Goal: Task Accomplishment & Management: Manage account settings

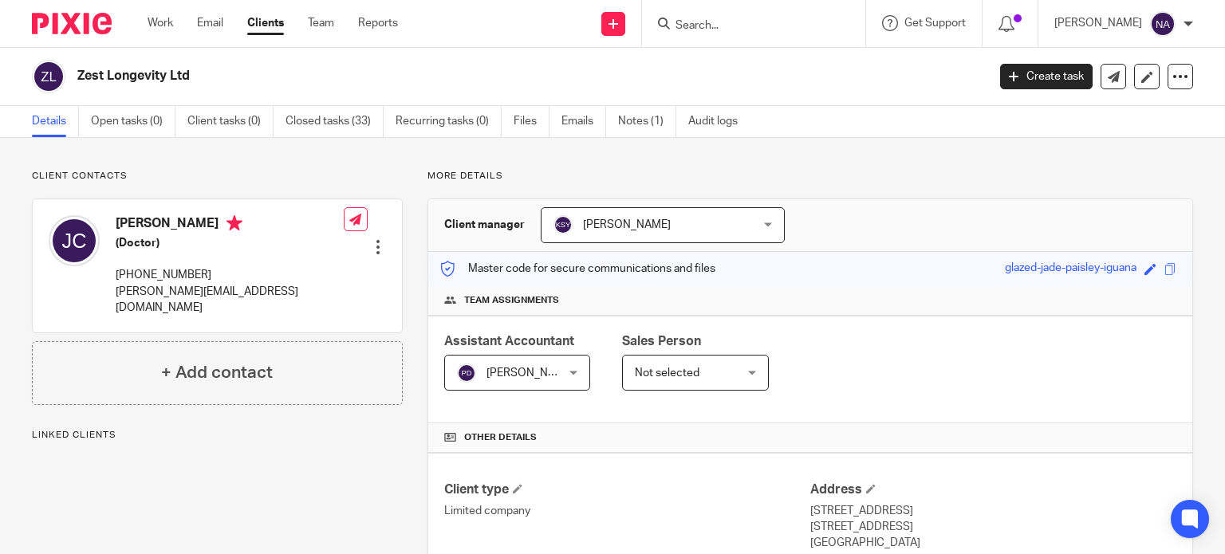
click at [731, 23] on input "Search" at bounding box center [746, 26] width 144 height 14
click at [266, 19] on link "Clients" at bounding box center [265, 23] width 37 height 16
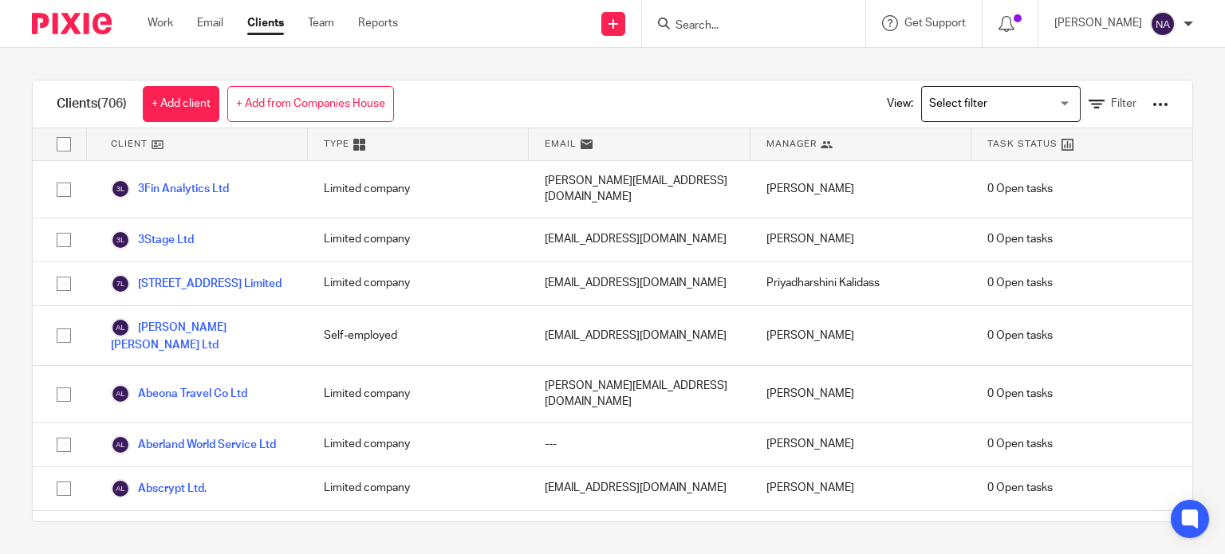
click at [1057, 98] on div "View: Loading... Filter" at bounding box center [1016, 104] width 306 height 47
click at [1030, 108] on input "Search for option" at bounding box center [998, 104] width 148 height 28
click at [1041, 114] on input "Search for option" at bounding box center [998, 104] width 148 height 28
click at [1041, 109] on input "Search for option" at bounding box center [998, 104] width 148 height 28
click at [1043, 71] on div "Clients (706) + Add client + Add from Companies House View: Loading... Filter C…" at bounding box center [612, 301] width 1225 height 507
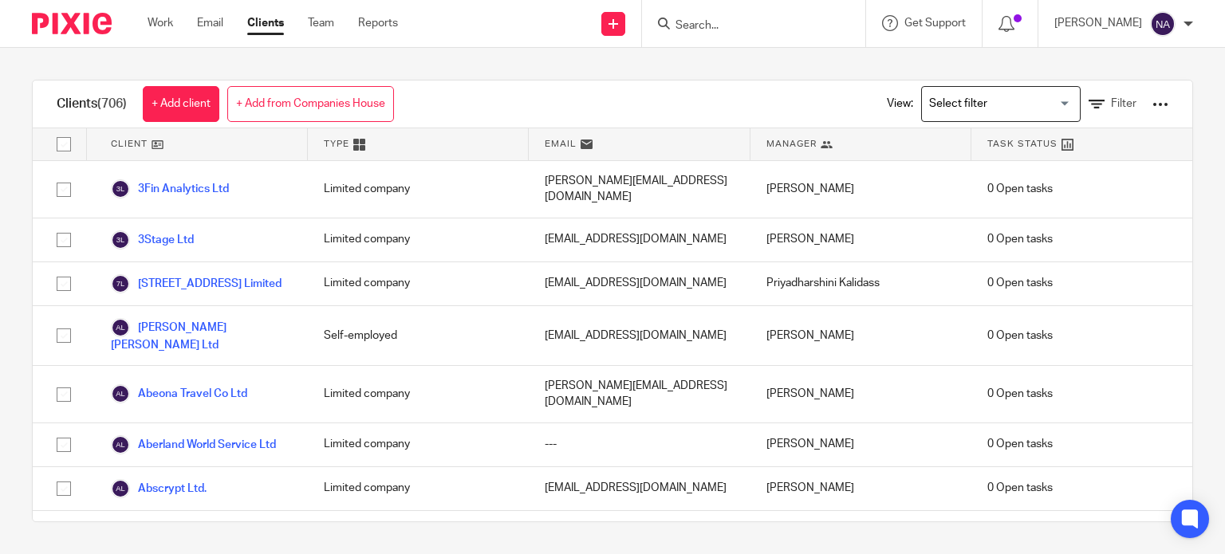
click at [763, 24] on input "Search" at bounding box center [746, 26] width 144 height 14
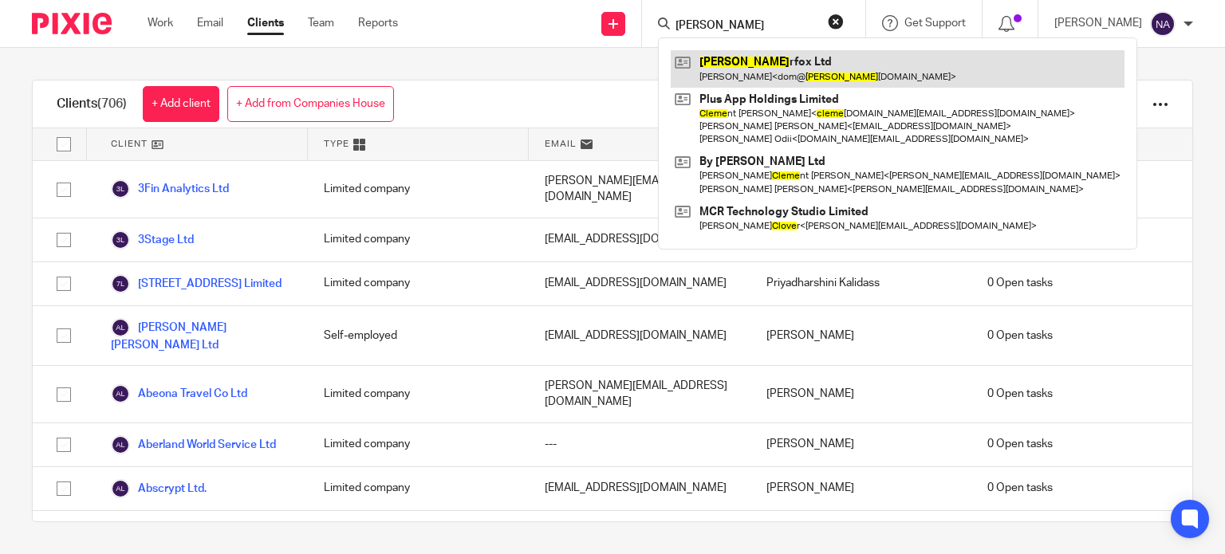
type input "cleve"
click at [769, 74] on link at bounding box center [898, 68] width 454 height 37
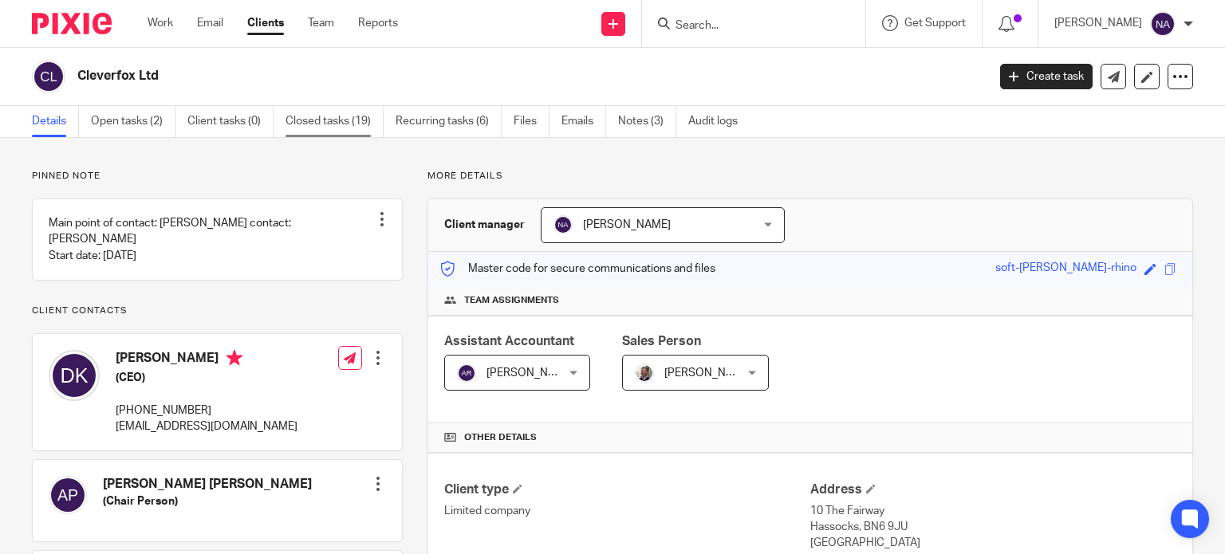
click at [338, 120] on link "Closed tasks (19)" at bounding box center [335, 121] width 98 height 31
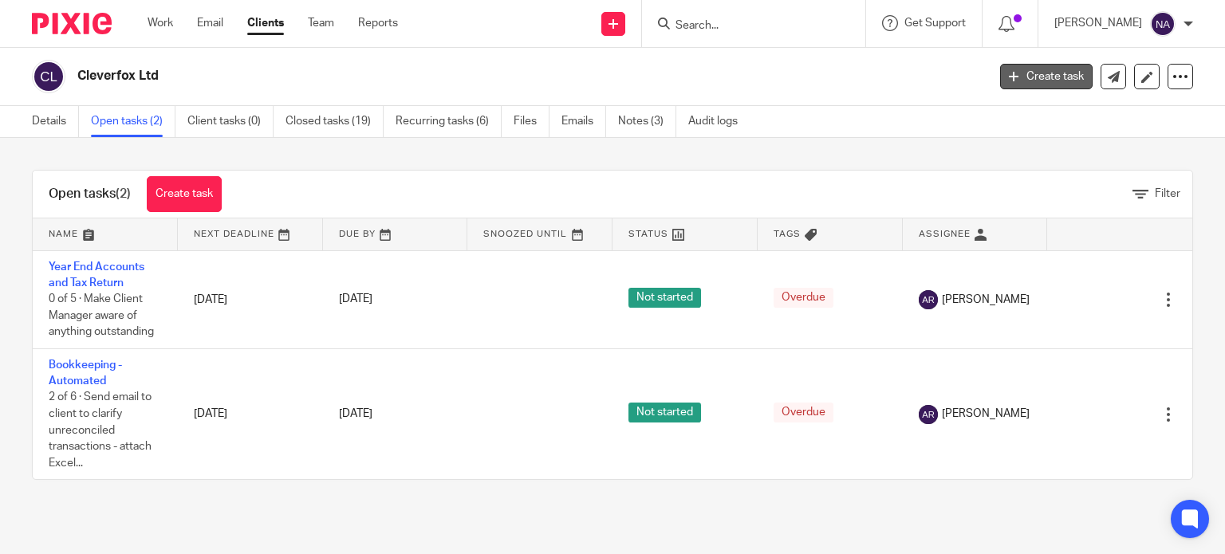
click at [1062, 69] on link "Create task" at bounding box center [1046, 77] width 93 height 26
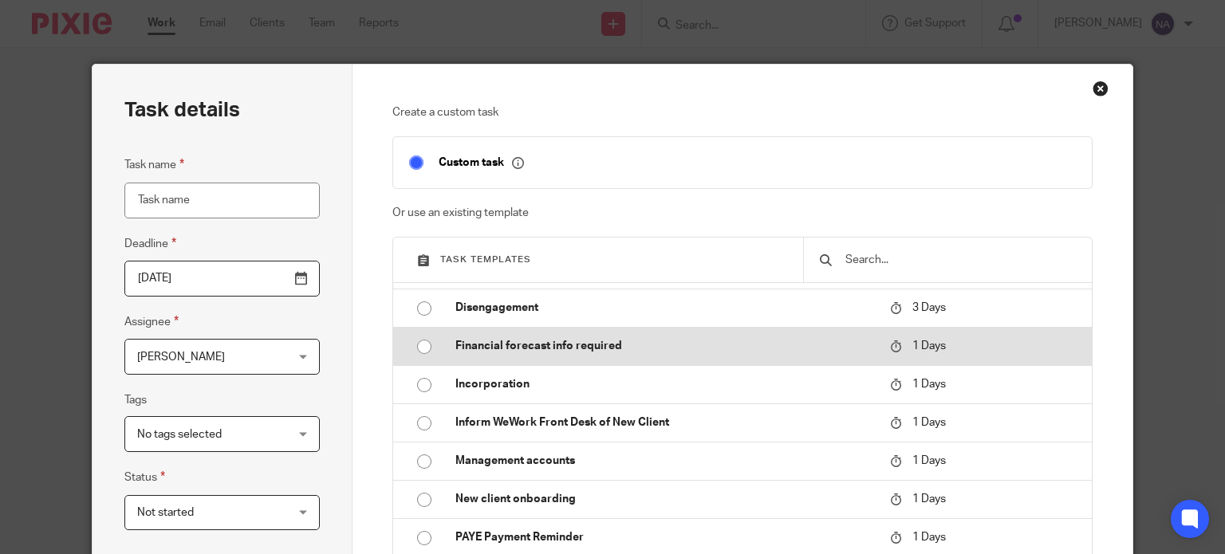
scroll to position [479, 0]
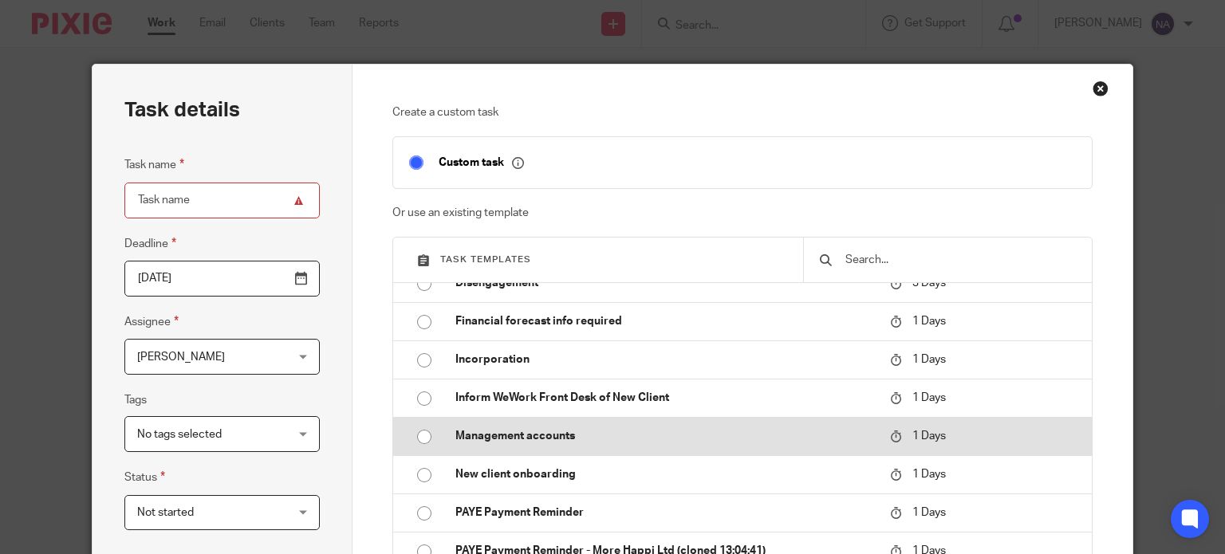
click at [633, 432] on p "Management accounts" at bounding box center [664, 436] width 419 height 16
type input "2025-09-26"
type input "Management accounts"
checkbox input "false"
radio input "true"
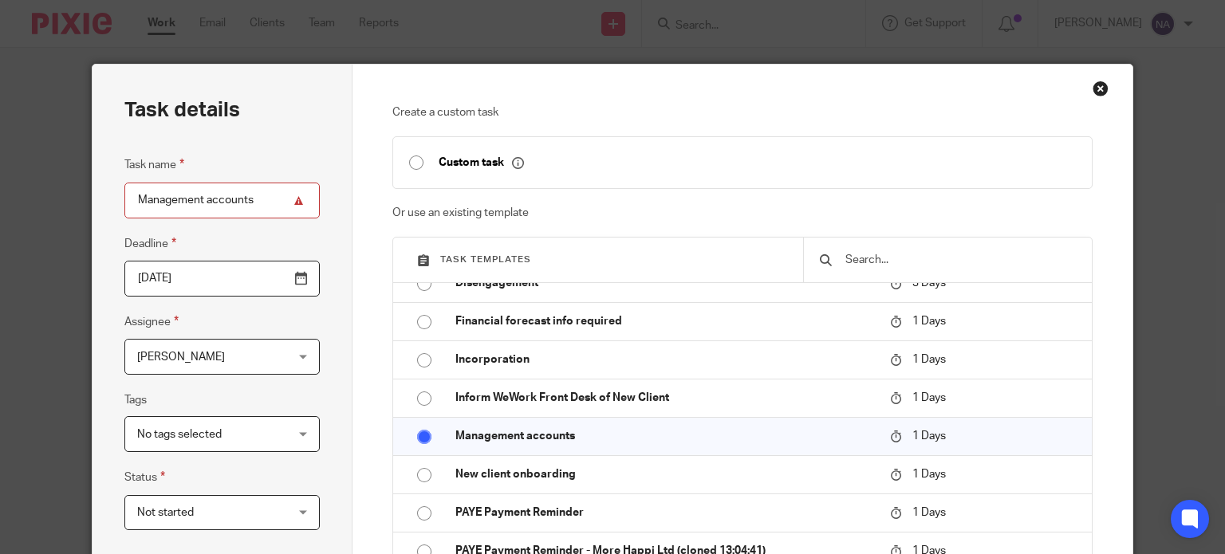
click at [214, 277] on input "2025-09-26" at bounding box center [221, 279] width 195 height 36
click at [297, 278] on input "2025-10-07" at bounding box center [221, 279] width 195 height 36
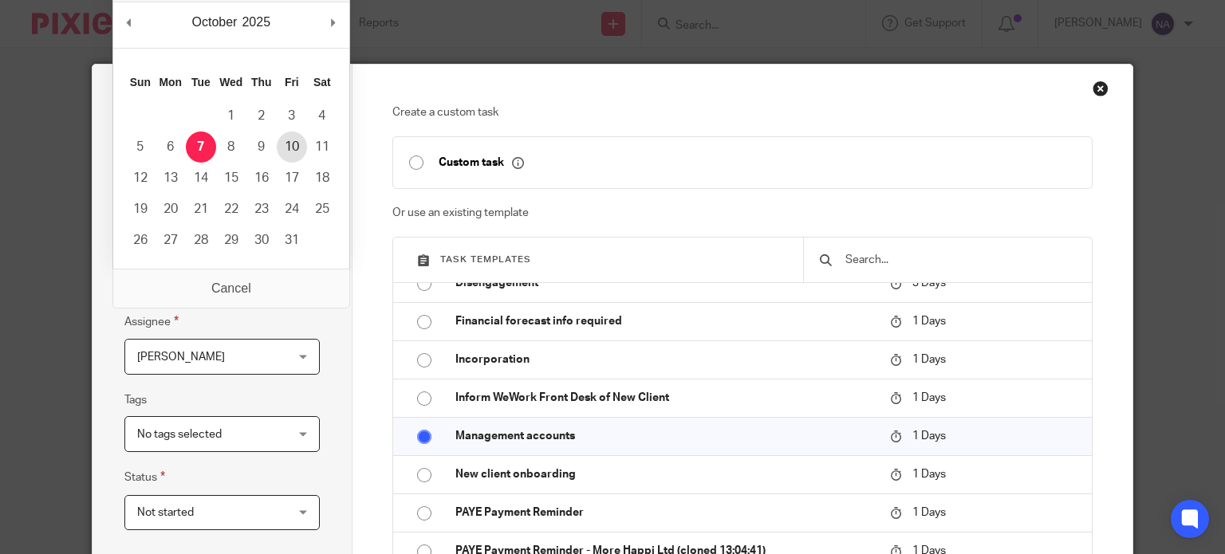
type input "2025-10-10"
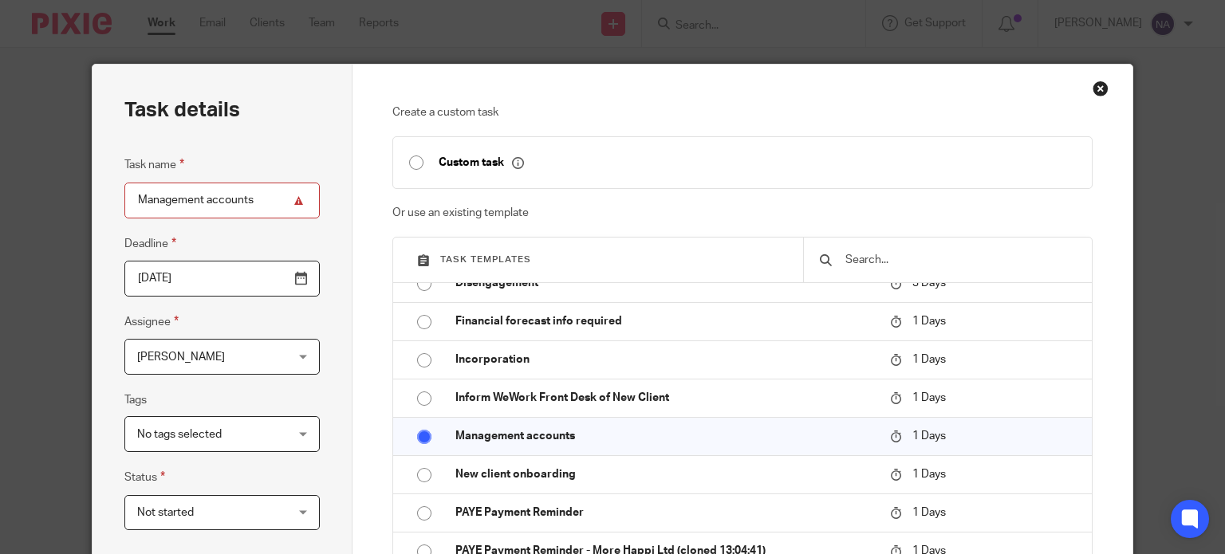
scroll to position [80, 0]
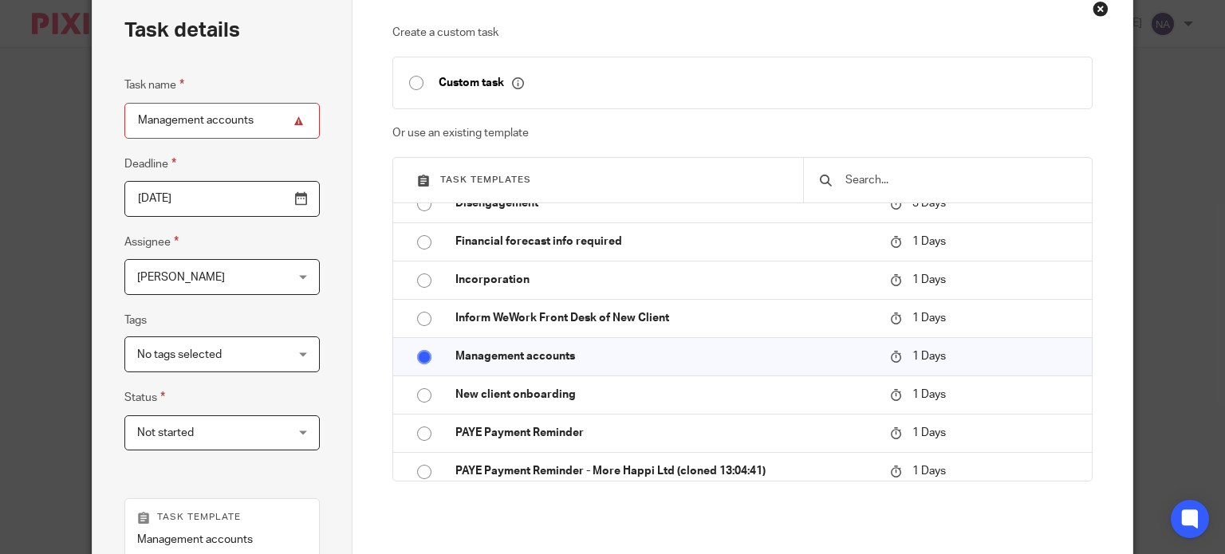
click at [260, 353] on span "No tags selected" at bounding box center [209, 354] width 145 height 34
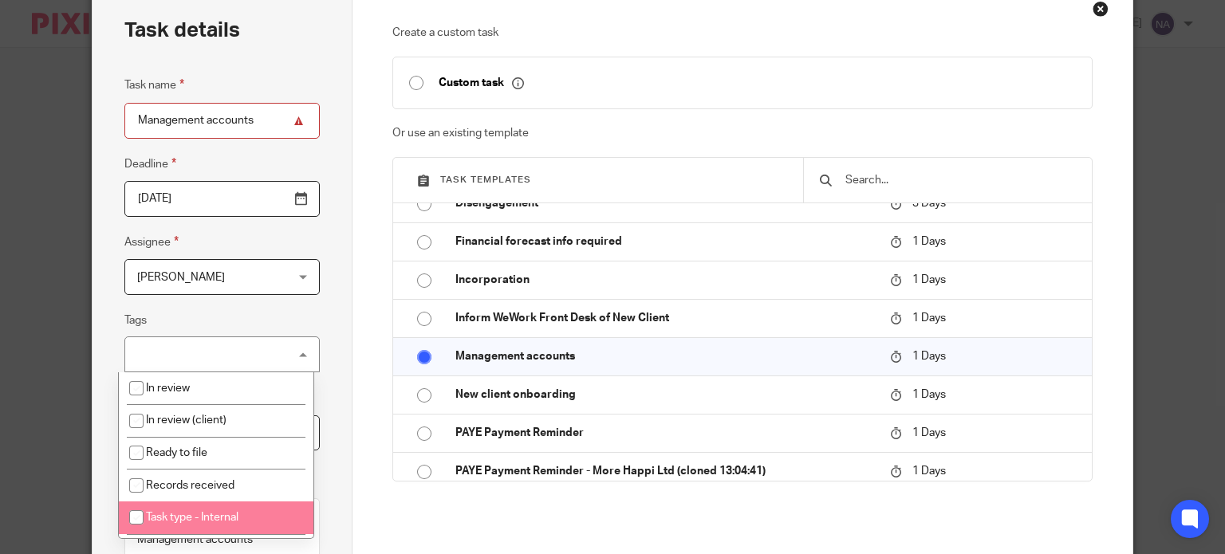
click at [256, 518] on li "Task type - Internal" at bounding box center [216, 518] width 194 height 33
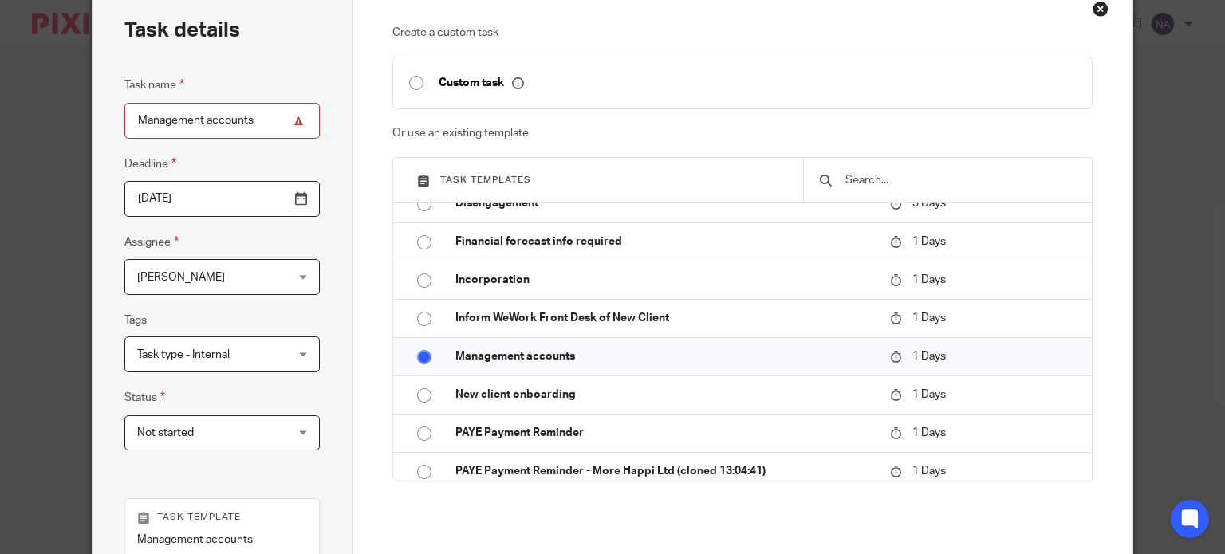
click at [220, 306] on div "Task name Management accounts Deadline 2025-10-10 Assignee Nimra Amin Nimra Ami…" at bounding box center [221, 271] width 195 height 391
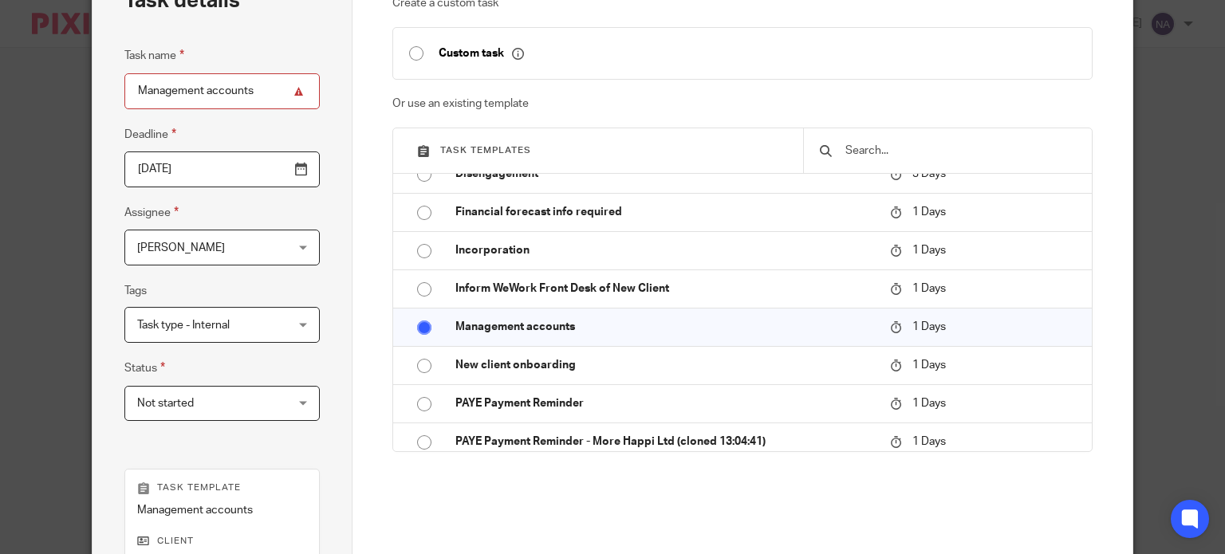
scroll to position [160, 0]
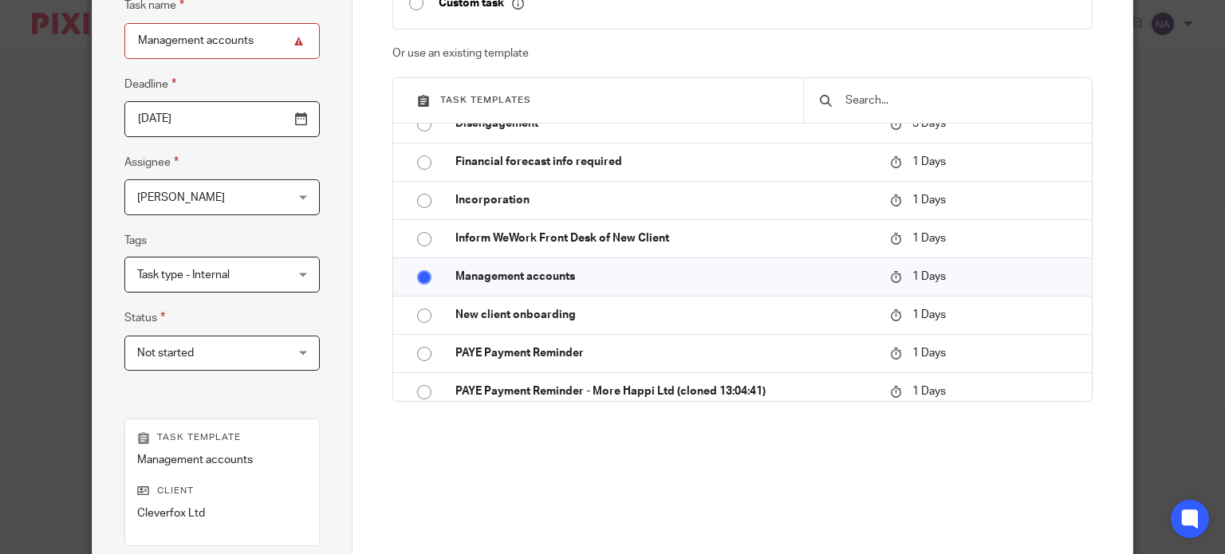
click at [278, 272] on div "Task type - Internal" at bounding box center [221, 275] width 195 height 36
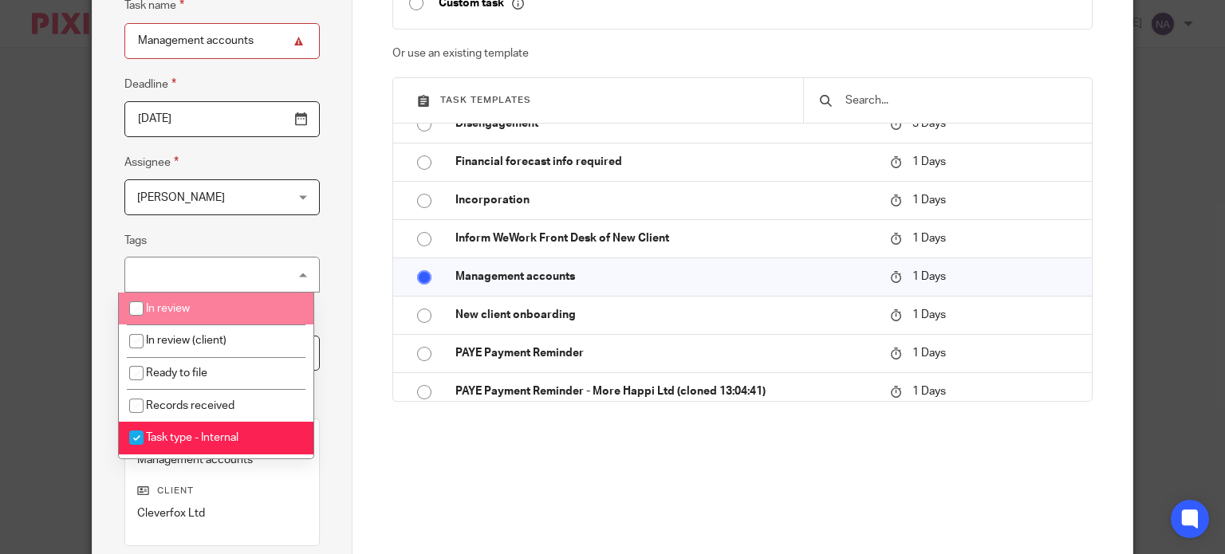
click at [316, 239] on div "Task details Task name Management accounts Deadline 2025-10-10 Assignee Nimra A…" at bounding box center [223, 312] width 260 height 814
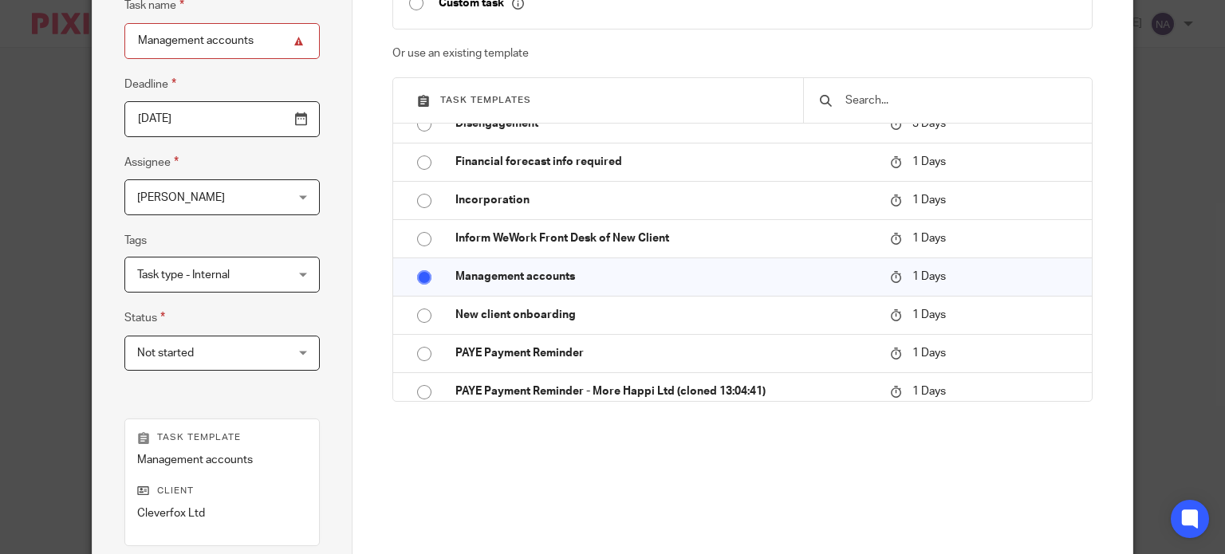
click at [267, 357] on span "Not started" at bounding box center [209, 354] width 145 height 34
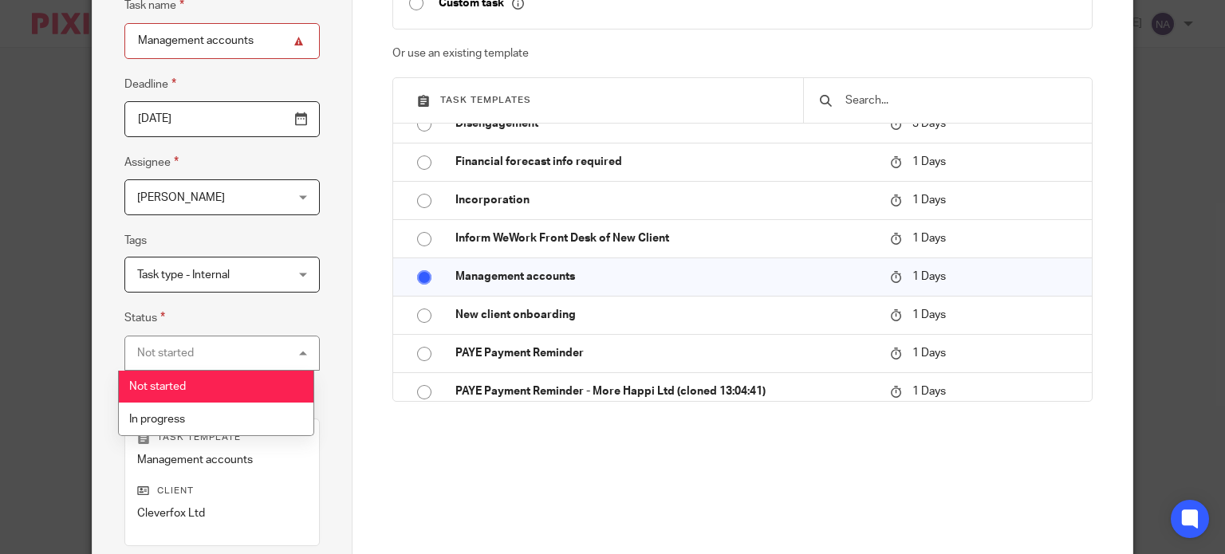
click at [242, 381] on li "Not started" at bounding box center [216, 387] width 194 height 33
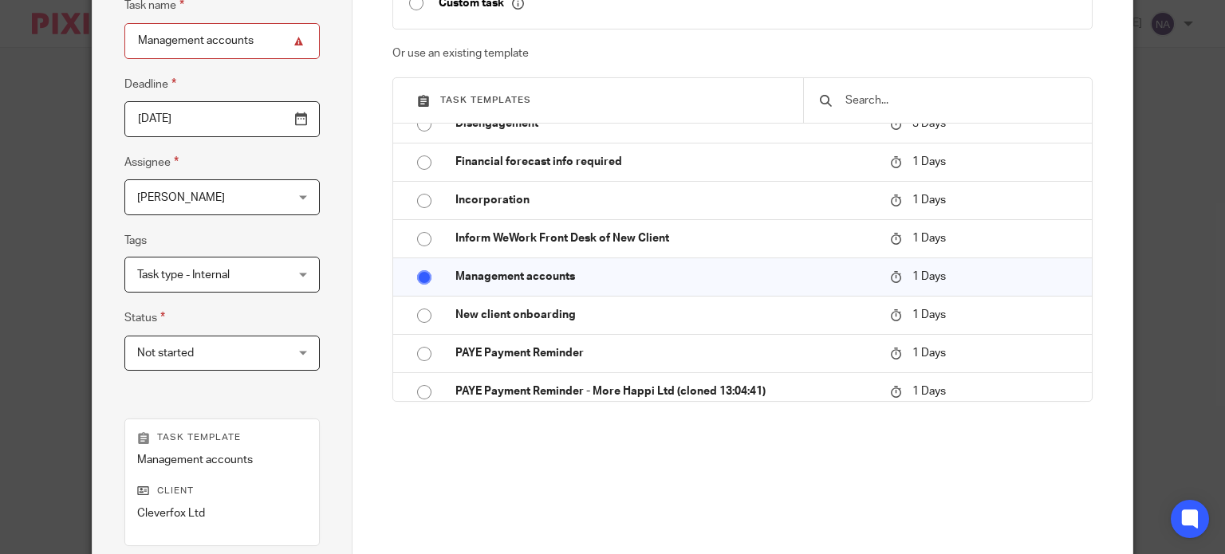
click at [275, 279] on span "Task type - Internal" at bounding box center [209, 275] width 145 height 34
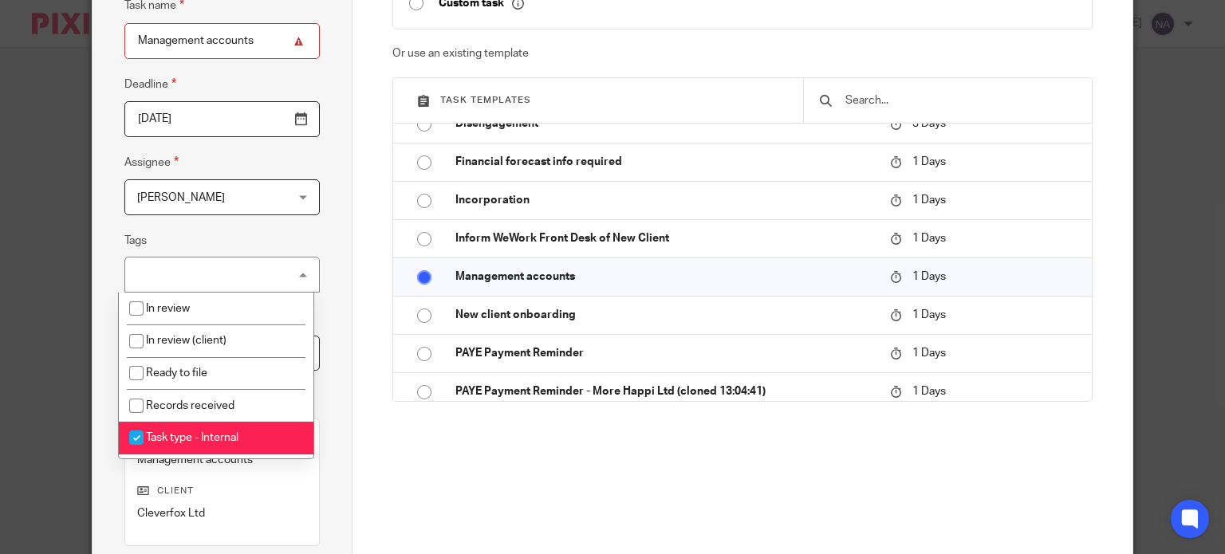
click at [134, 436] on input "checkbox" at bounding box center [136, 438] width 30 height 30
checkbox input "false"
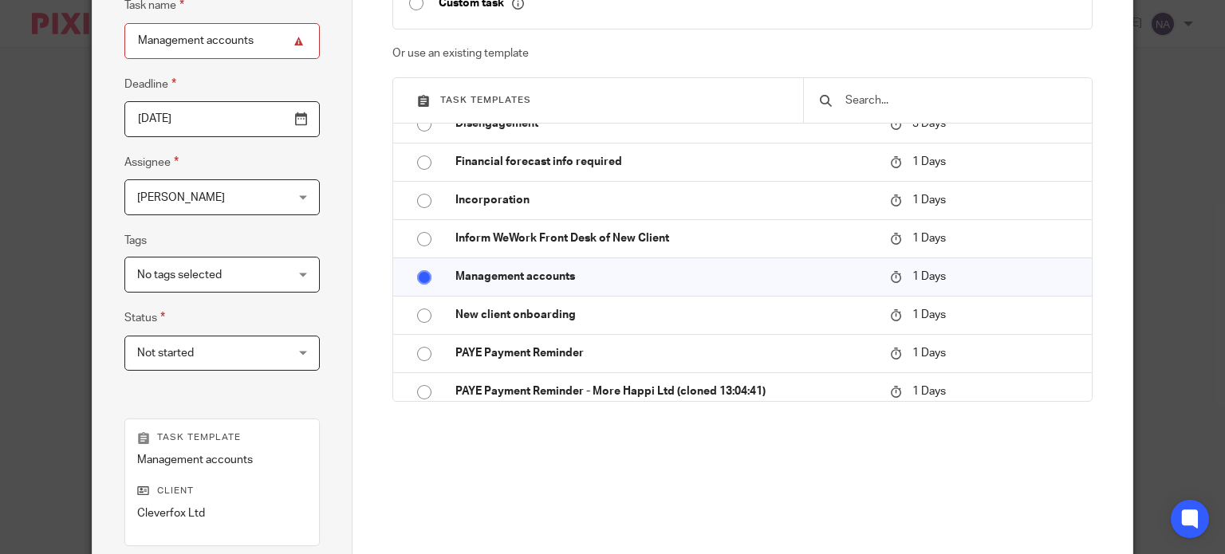
click at [281, 229] on div "Task name Management accounts Deadline 2025-10-10 Assignee Nimra Amin Nimra Ami…" at bounding box center [221, 191] width 195 height 391
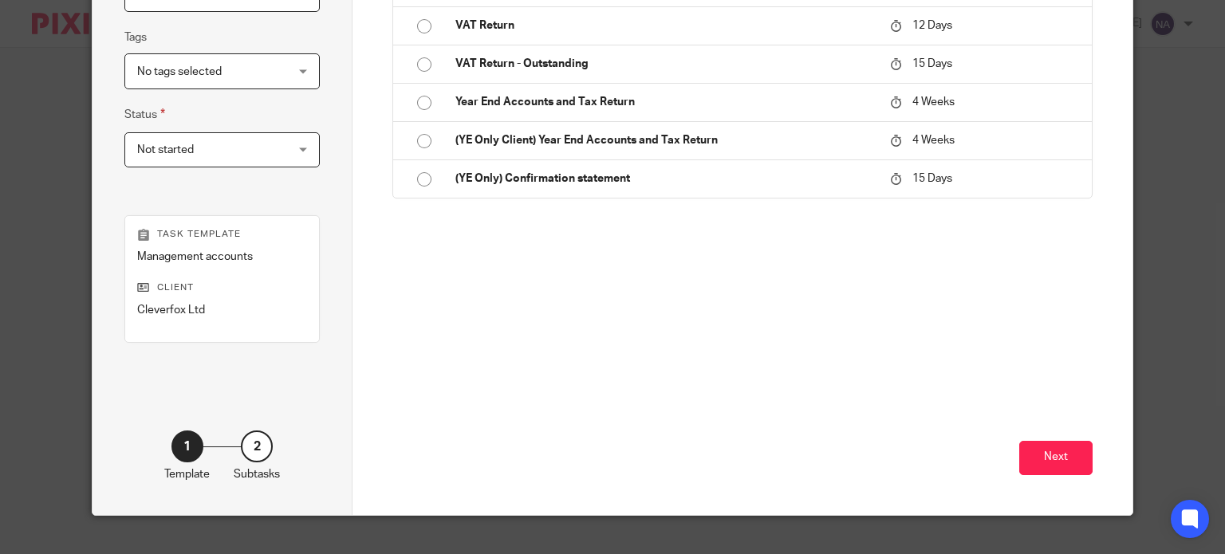
scroll to position [387, 0]
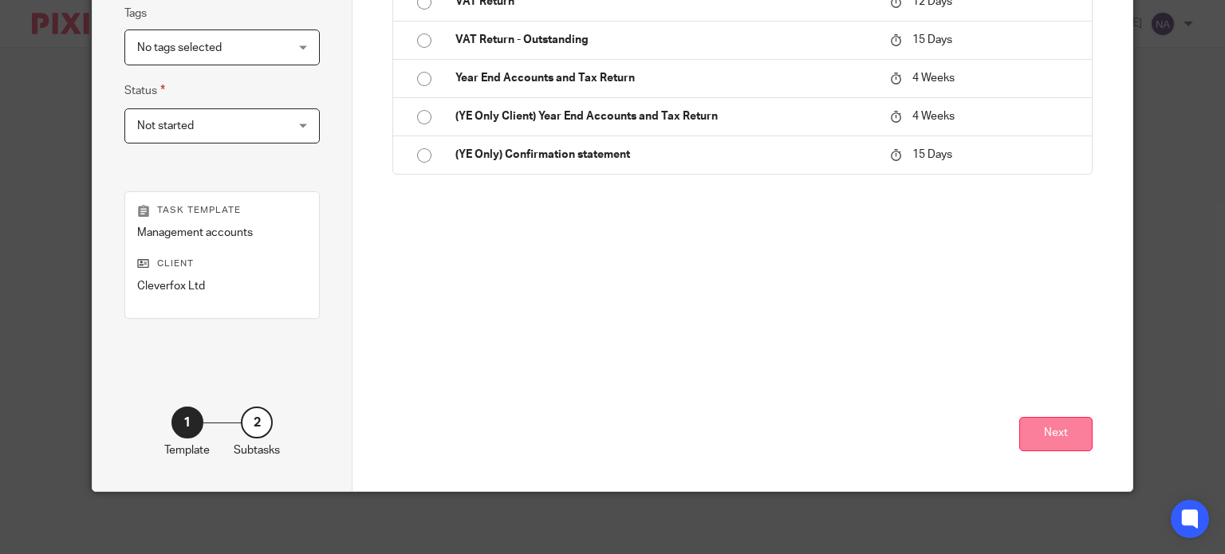
click at [1027, 424] on button "Next" at bounding box center [1055, 434] width 73 height 34
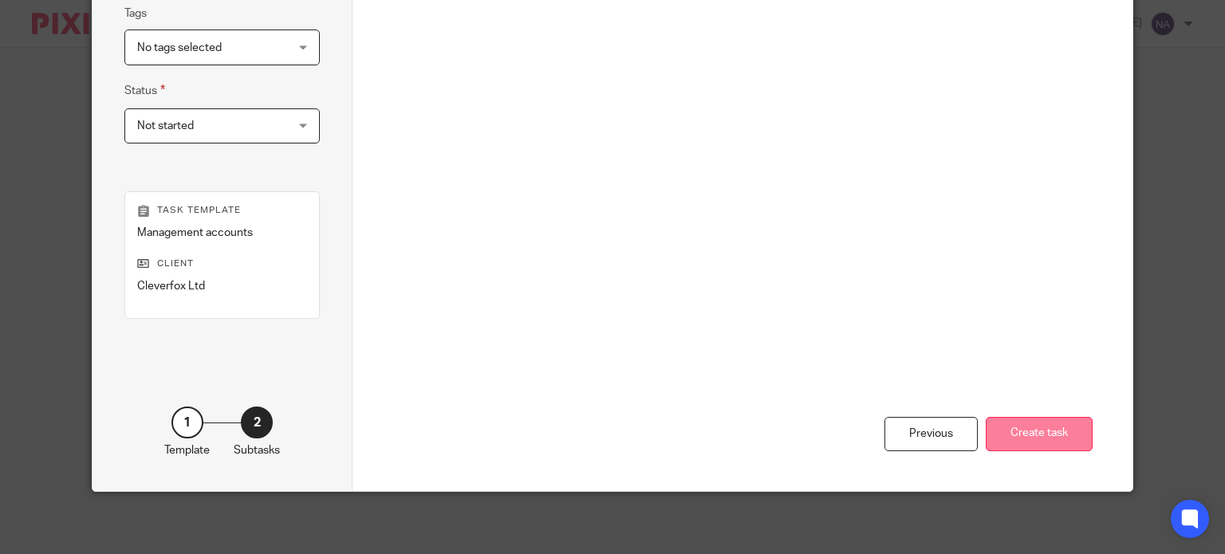
click at [1031, 428] on button "Create task" at bounding box center [1039, 434] width 107 height 34
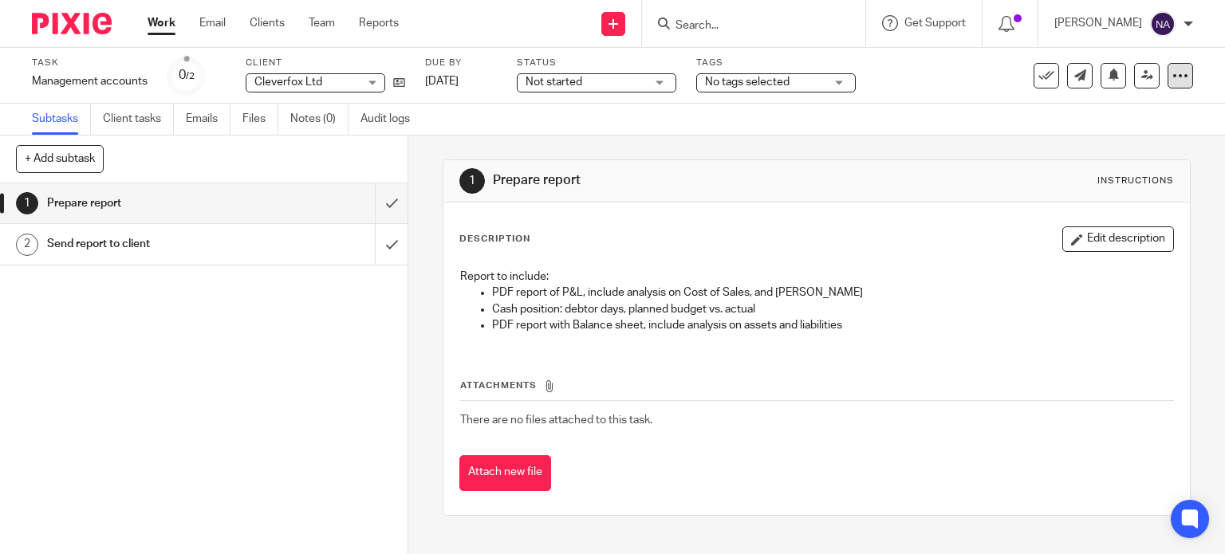
click at [1173, 81] on icon at bounding box center [1181, 76] width 16 height 16
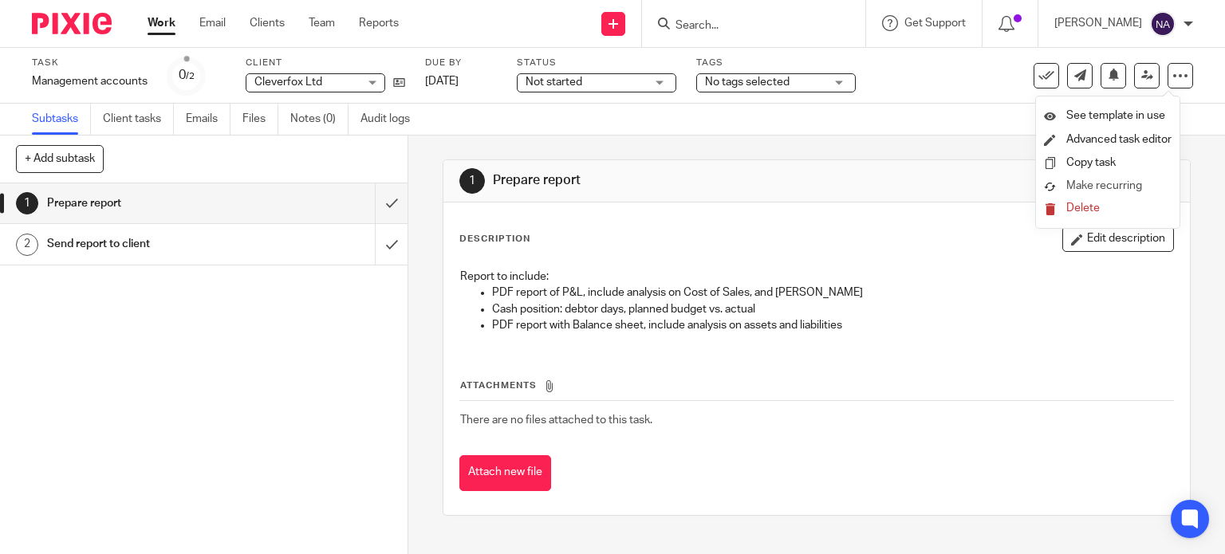
click at [1087, 179] on link "Make recurring" at bounding box center [1108, 187] width 128 height 16
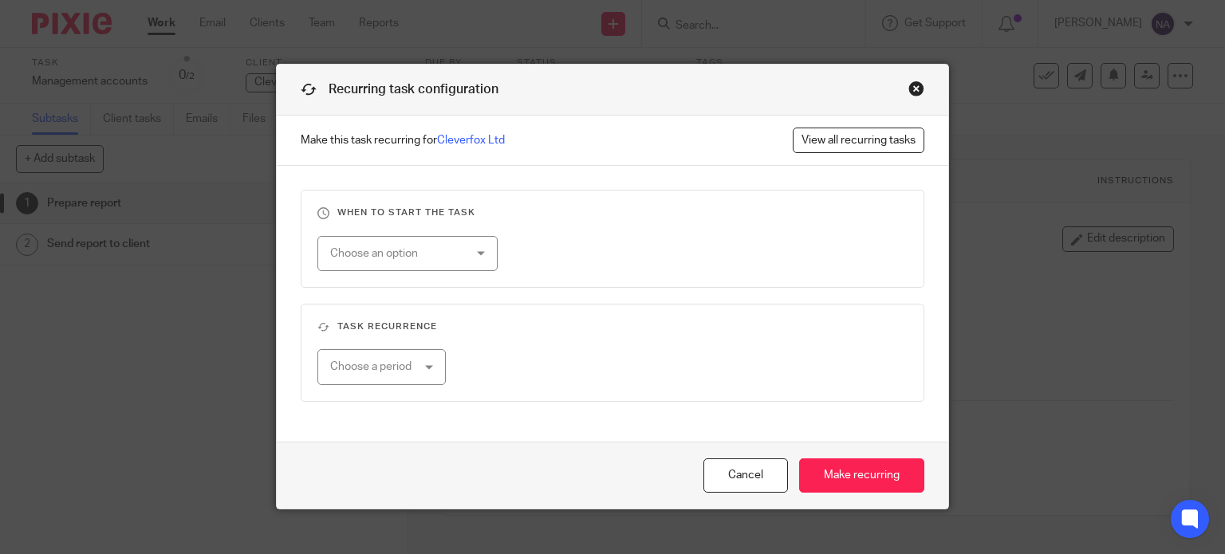
click at [456, 254] on div "Choose an option" at bounding box center [396, 254] width 133 height 34
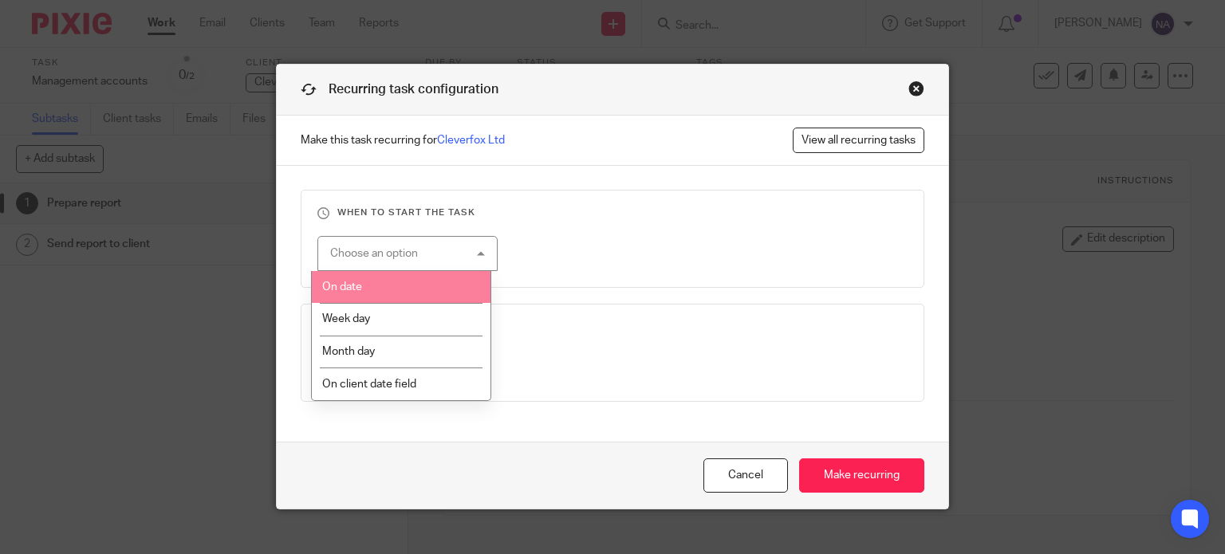
click at [433, 291] on li "On date" at bounding box center [401, 287] width 179 height 33
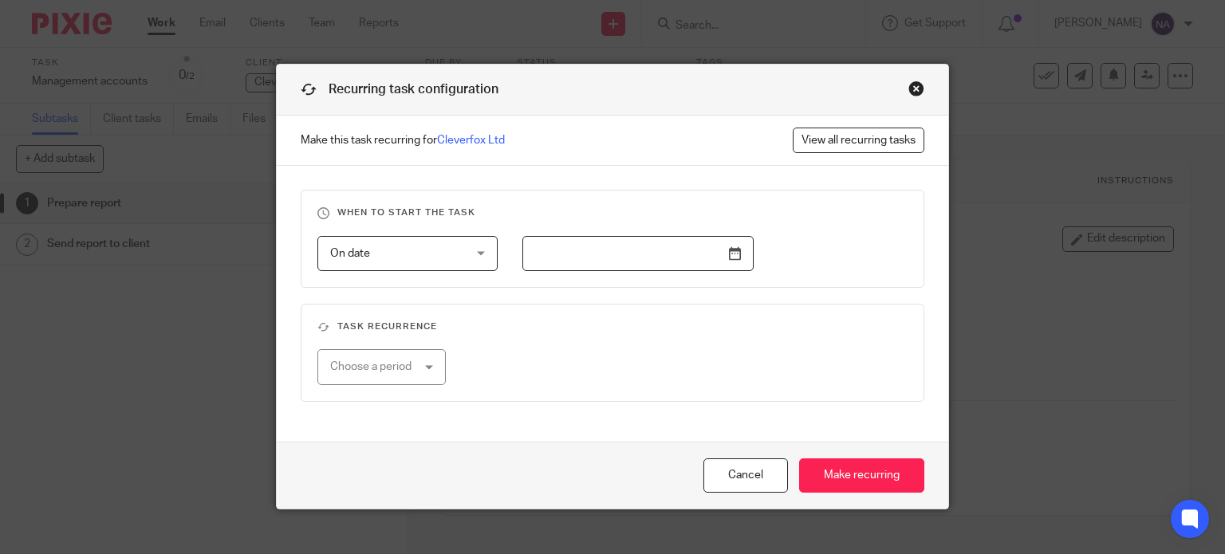
click at [628, 258] on input "text" at bounding box center [637, 254] width 231 height 36
drag, startPoint x: 782, startPoint y: 38, endPoint x: 782, endPoint y: 63, distance: 24.7
click at [782, 63] on div "Recurring task configuration Make this task recurring for Cleverfox Ltd View al…" at bounding box center [612, 277] width 1225 height 554
drag, startPoint x: 775, startPoint y: 101, endPoint x: 779, endPoint y: 152, distance: 50.4
click at [779, 152] on form "Recurring task configuration Make this task recurring for Cleverfox Ltd View al…" at bounding box center [613, 287] width 672 height 444
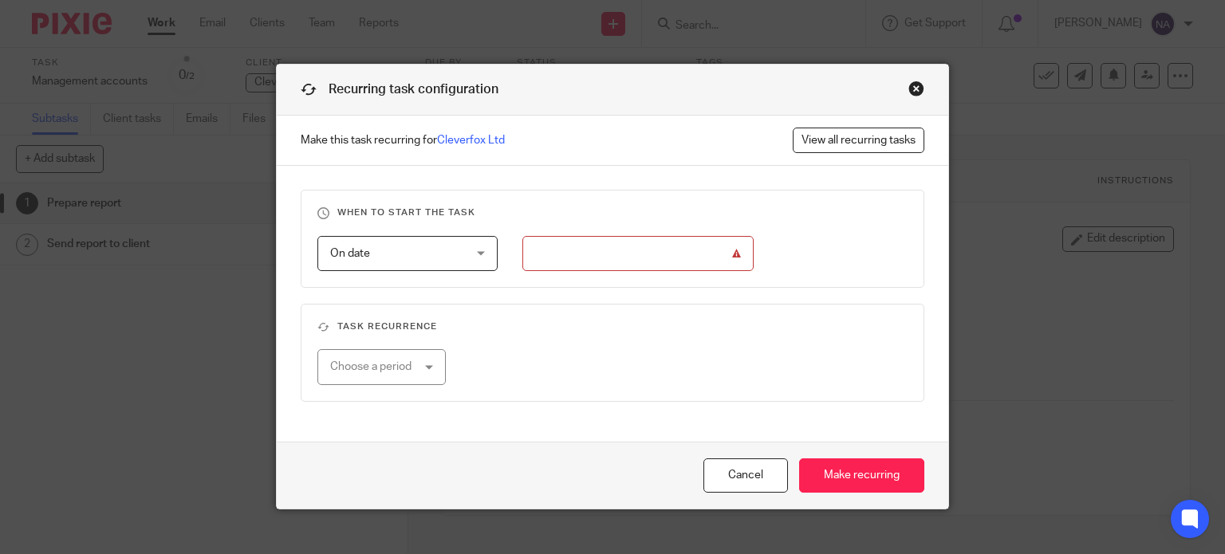
click at [725, 246] on input "Use the arrow keys to pick a date" at bounding box center [637, 254] width 231 height 36
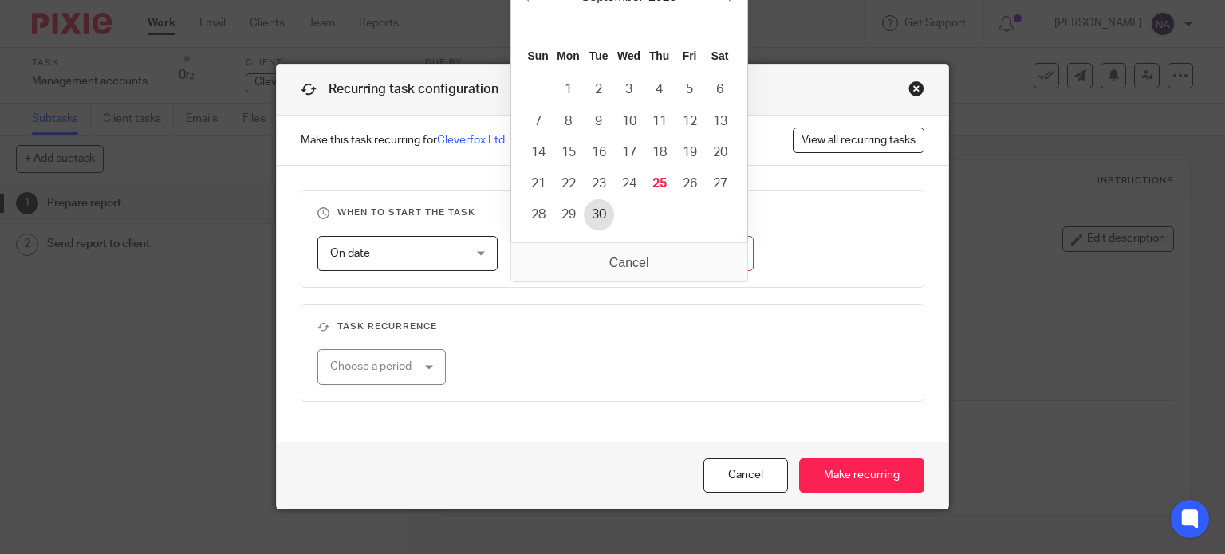
type input "2025-09-30"
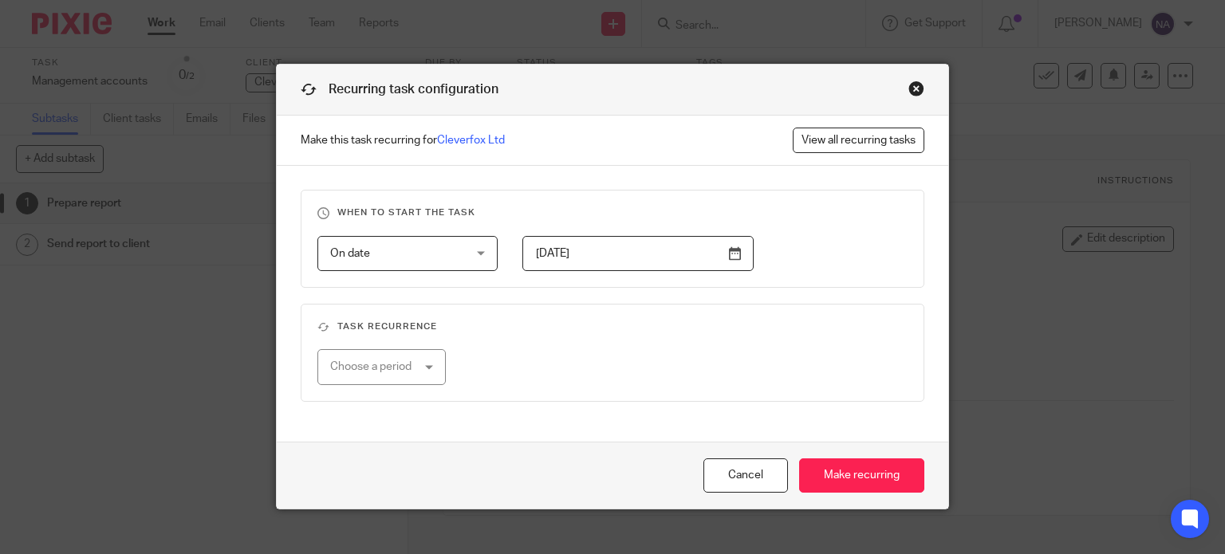
click at [425, 362] on div "Choose a period" at bounding box center [381, 367] width 129 height 36
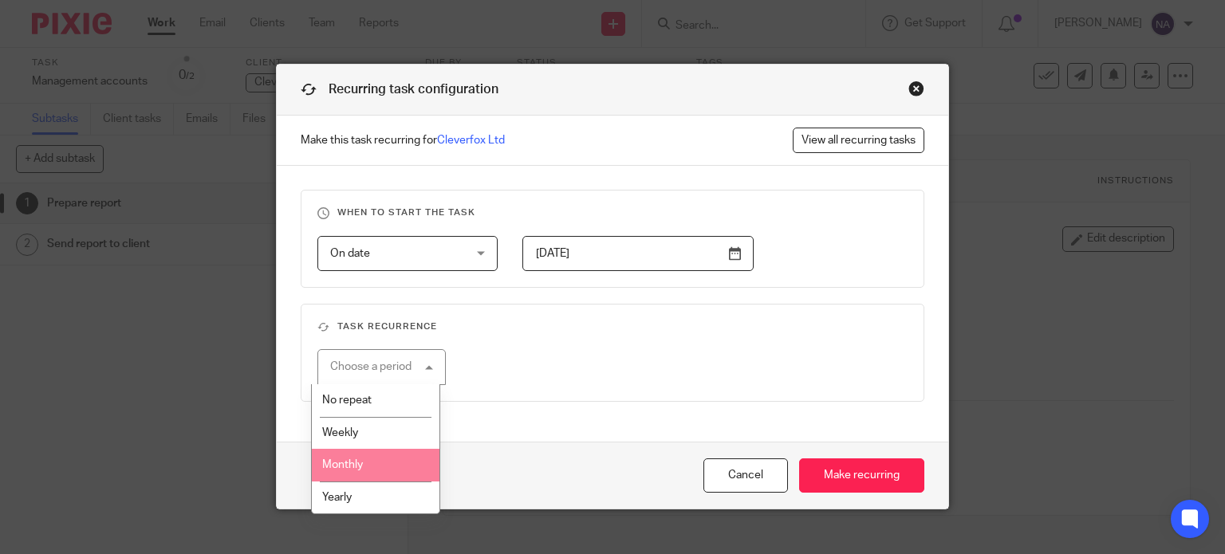
click at [388, 475] on li "Monthly" at bounding box center [376, 465] width 128 height 33
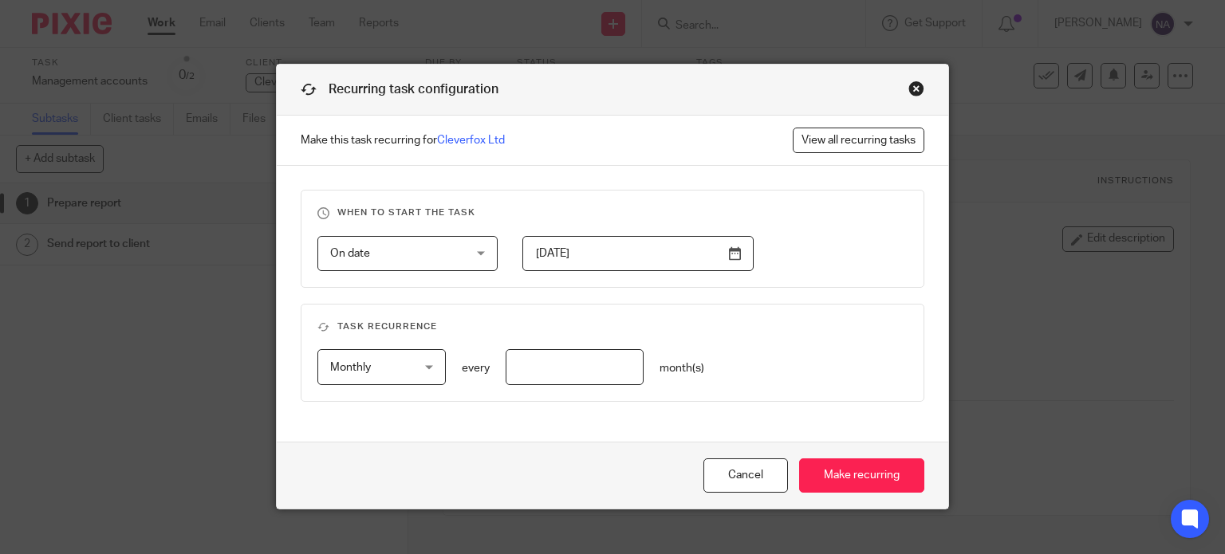
click at [578, 369] on input "number" at bounding box center [575, 367] width 138 height 36
click at [726, 333] on fieldset "Task recurrence Monthly Monthly No repeat Weekly Monthly Yearly monthly every m…" at bounding box center [613, 353] width 625 height 98
click at [597, 373] on input "number" at bounding box center [575, 367] width 138 height 36
click at [628, 373] on input "number" at bounding box center [575, 367] width 138 height 36
click at [617, 366] on input "number" at bounding box center [575, 367] width 138 height 36
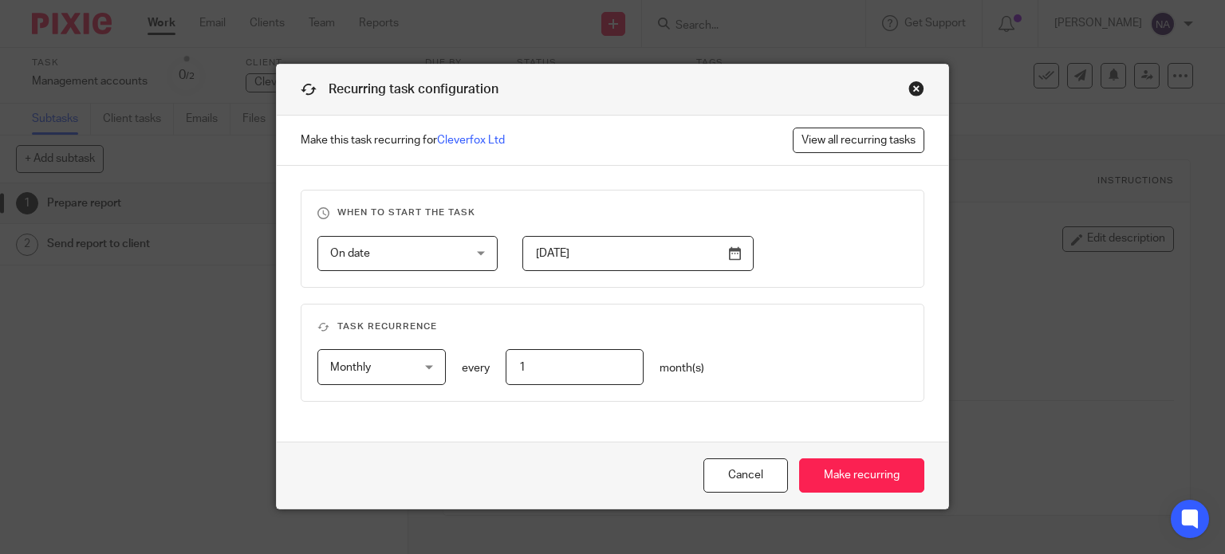
type input "1"
click at [711, 340] on fieldset "Task recurrence Monthly Monthly No repeat Weekly Monthly Yearly monthly every 1…" at bounding box center [613, 353] width 625 height 98
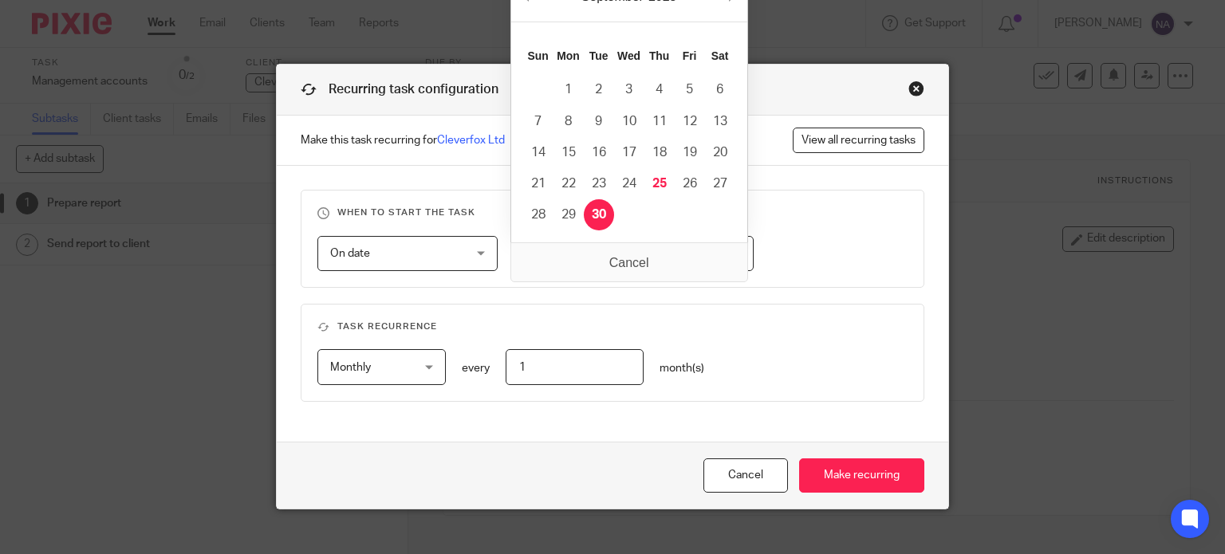
click at [580, 258] on input "[DATE]" at bounding box center [637, 254] width 231 height 36
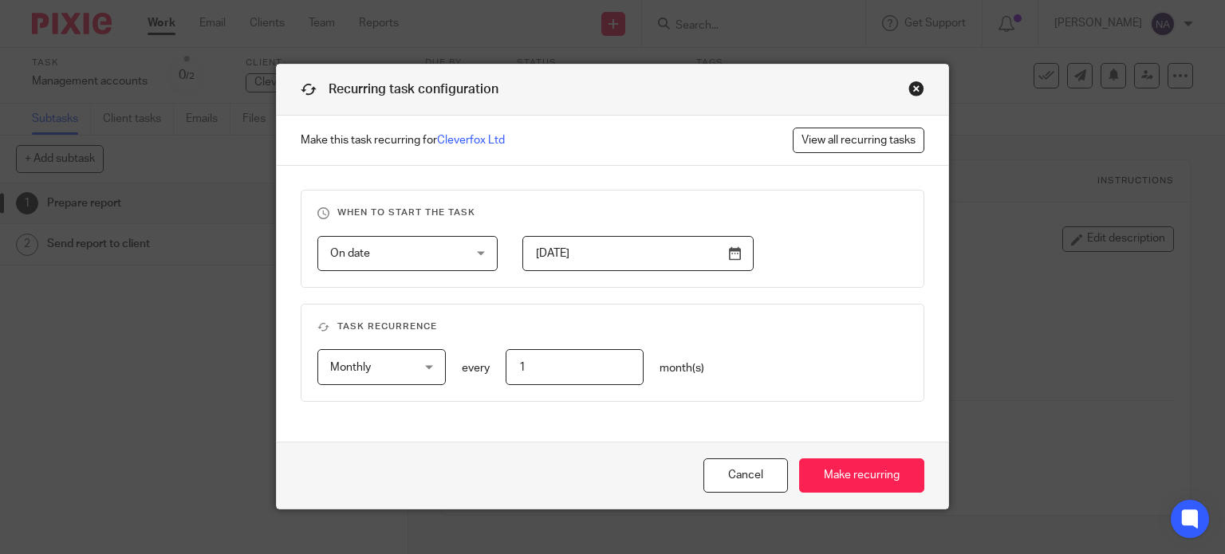
drag, startPoint x: 798, startPoint y: 28, endPoint x: 782, endPoint y: 61, distance: 37.5
click at [782, 61] on div "Recurring task configuration Make this task recurring for Cleverfox Ltd View al…" at bounding box center [612, 277] width 1225 height 554
drag, startPoint x: 790, startPoint y: 79, endPoint x: 769, endPoint y: 116, distance: 42.8
click at [789, 86] on div "Recurring task configuration" at bounding box center [613, 90] width 672 height 51
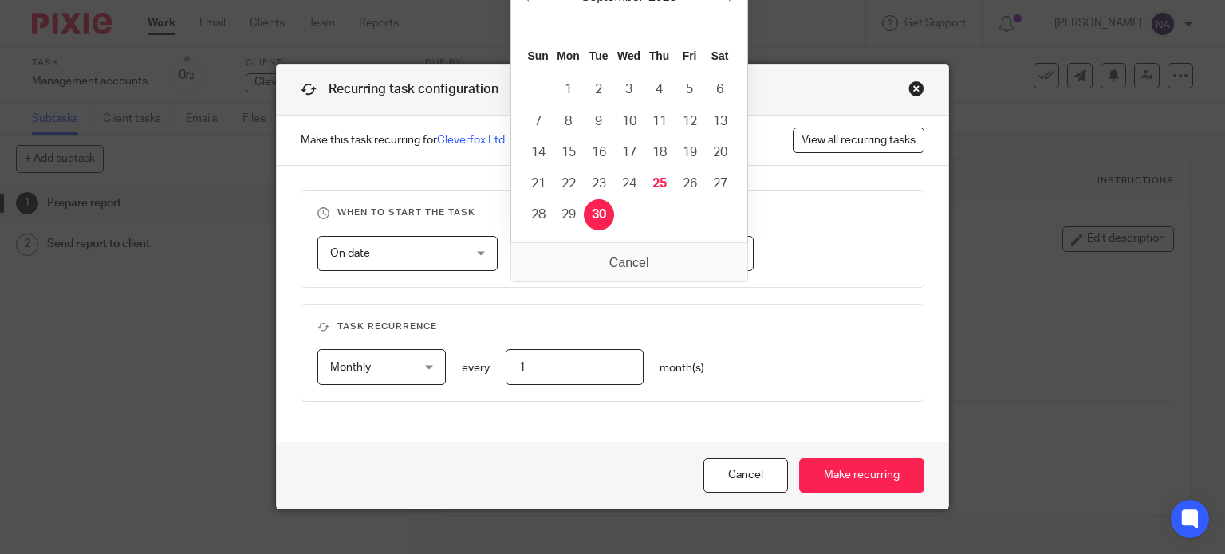
click at [740, 237] on body "Work Email Clients Team Reports Work Email Clients Team Reports Settings Send n…" at bounding box center [612, 277] width 1225 height 554
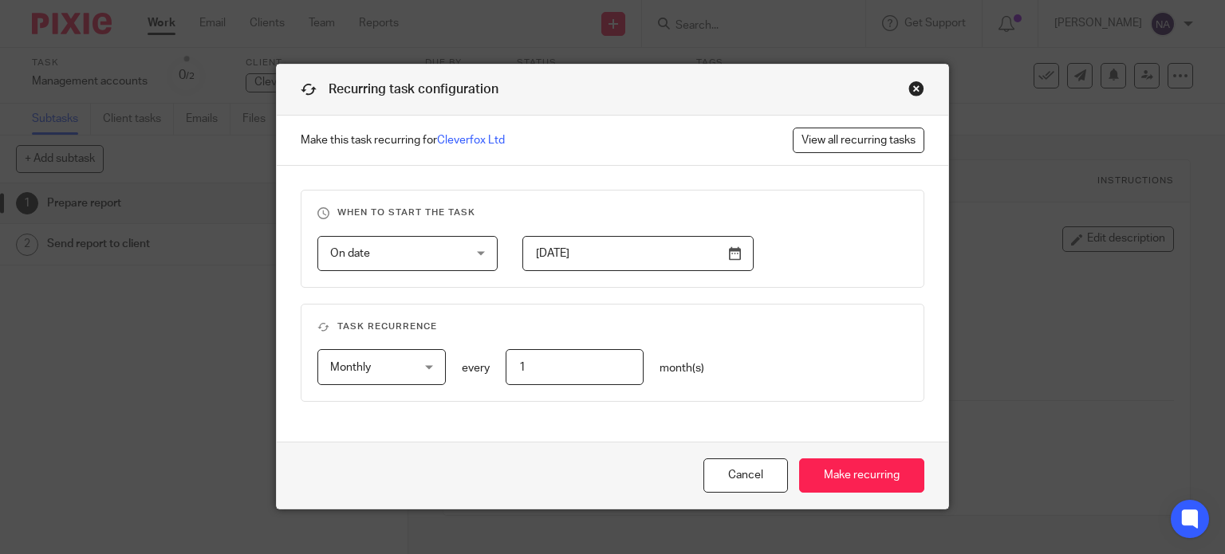
click at [722, 258] on input "2025-09-30" at bounding box center [637, 254] width 231 height 36
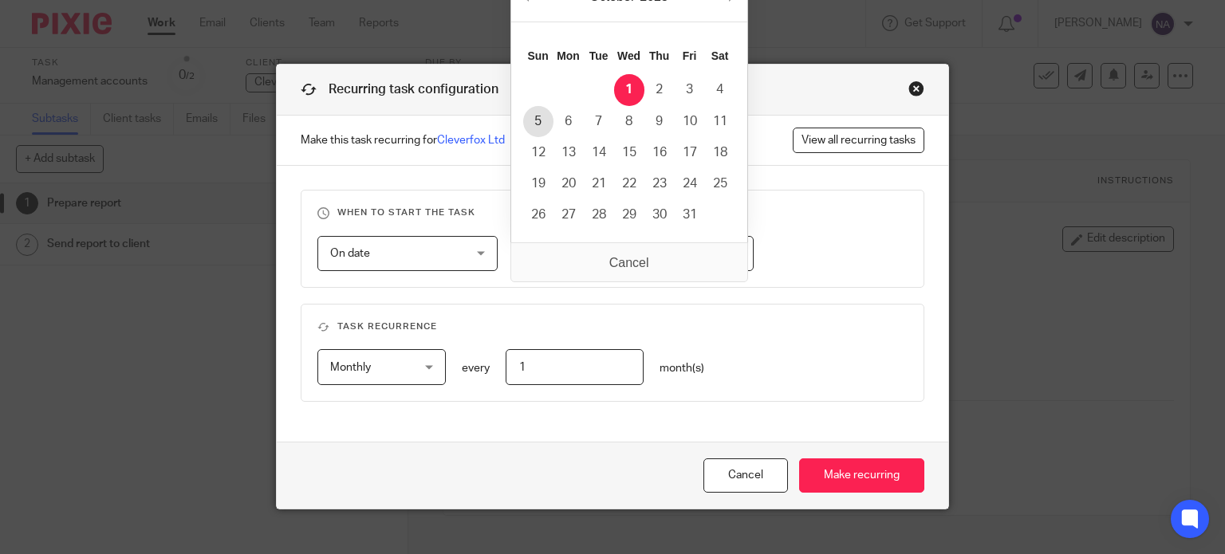
type input "[DATE]"
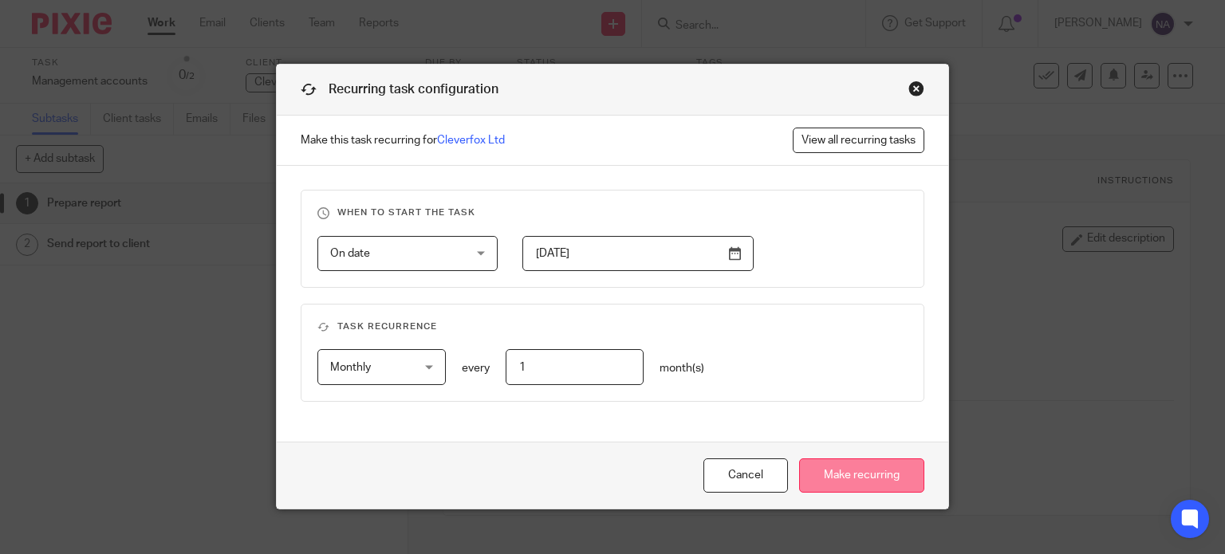
click at [842, 461] on input "Make recurring" at bounding box center [861, 476] width 125 height 34
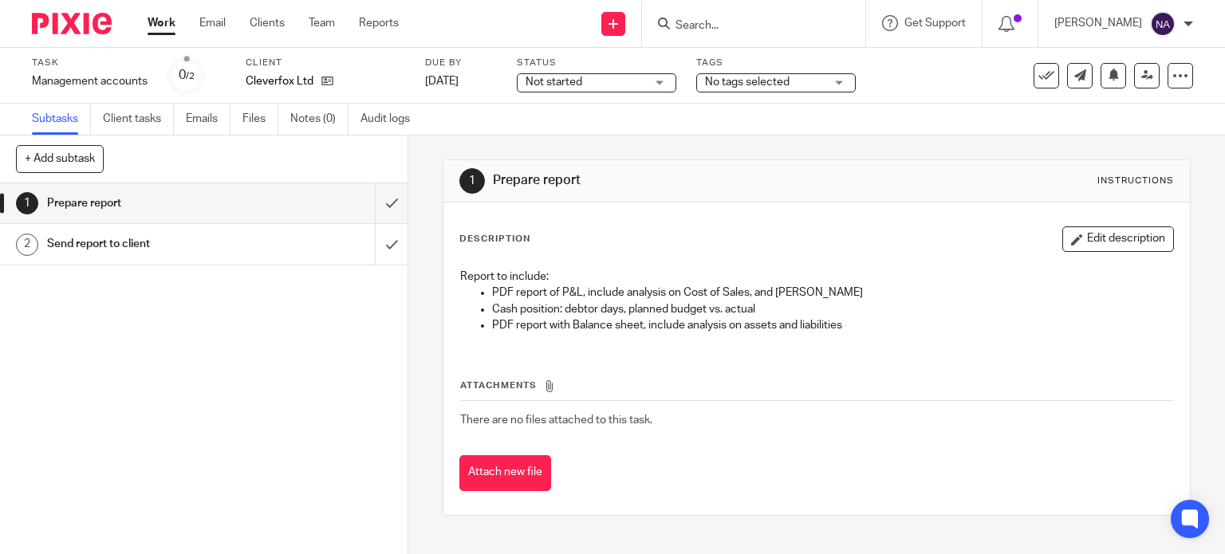
click at [162, 18] on link "Work" at bounding box center [162, 23] width 28 height 16
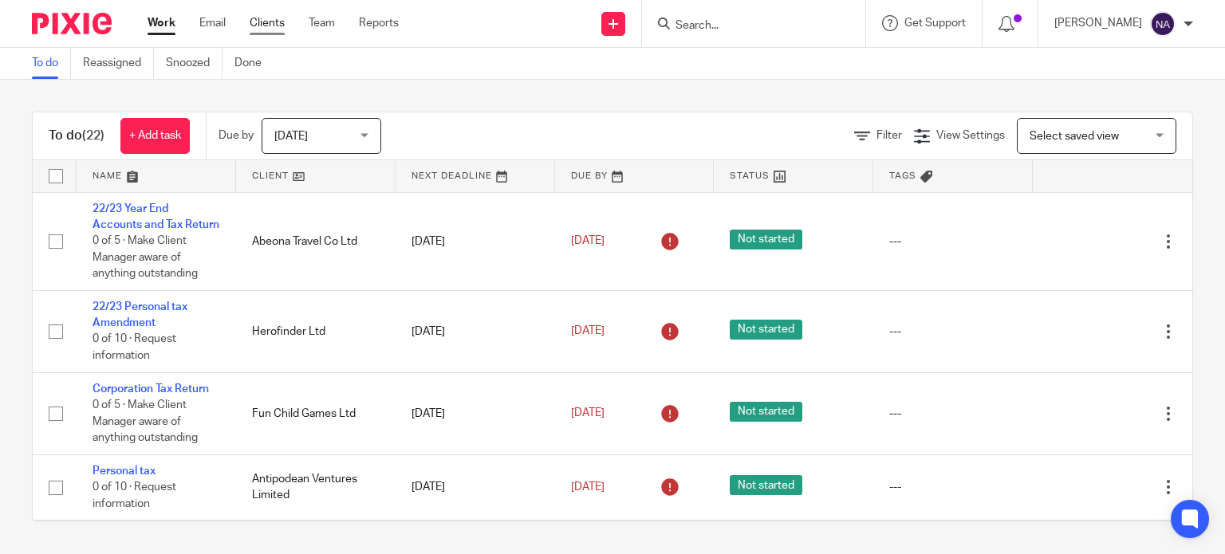
click at [262, 26] on link "Clients" at bounding box center [267, 23] width 35 height 16
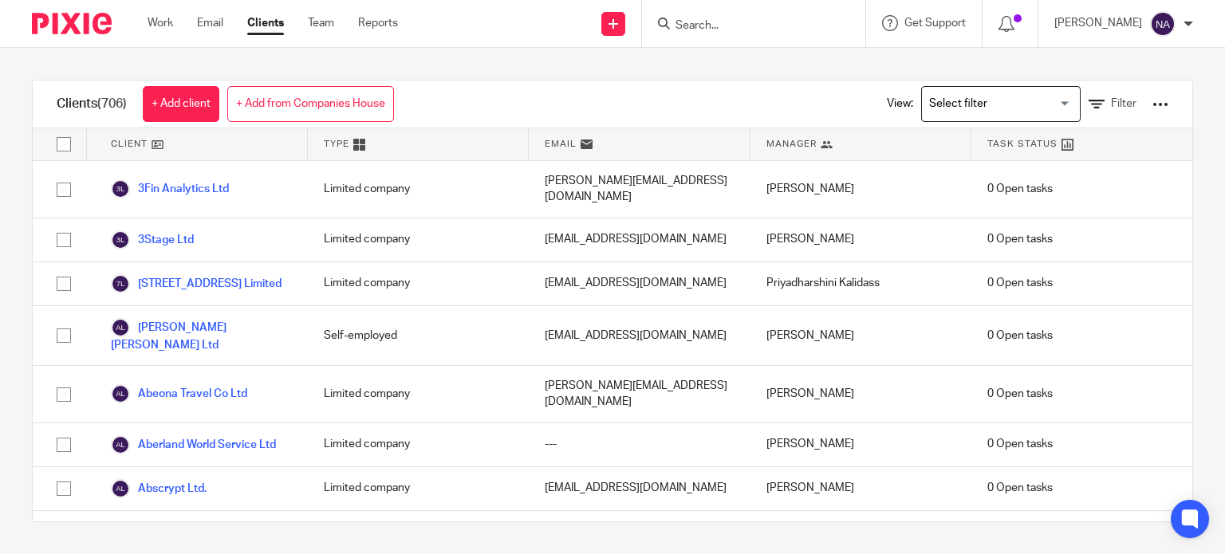
click at [745, 25] on input "Search" at bounding box center [746, 26] width 144 height 14
click at [712, 26] on input "Search" at bounding box center [746, 26] width 144 height 14
click at [712, 23] on input "Search" at bounding box center [746, 26] width 144 height 14
click at [670, 22] on icon at bounding box center [664, 24] width 12 height 12
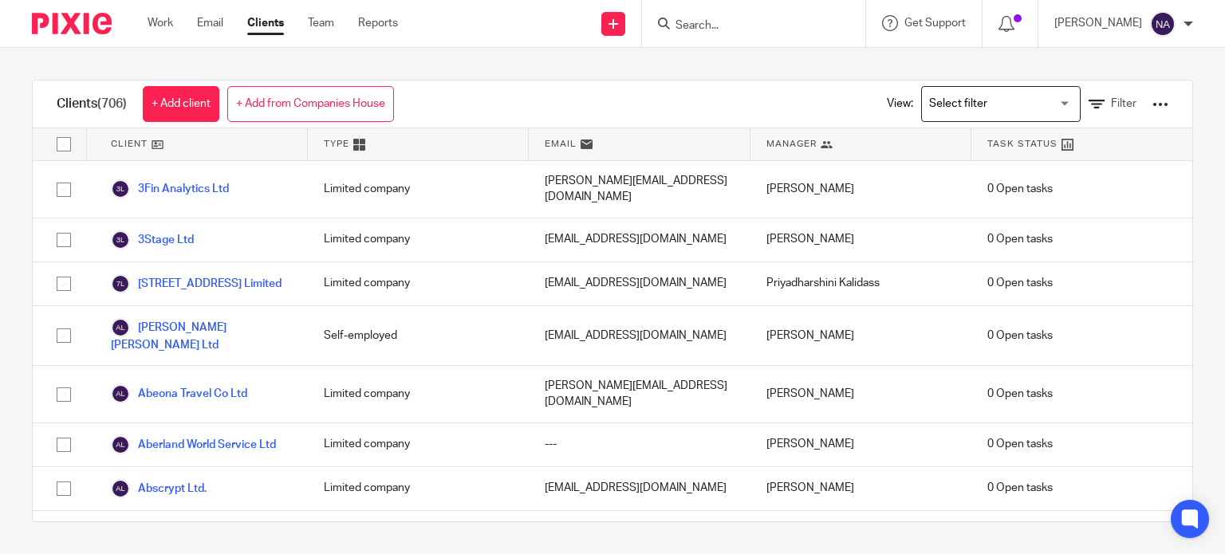
click at [670, 22] on icon at bounding box center [664, 24] width 12 height 12
click at [274, 16] on link "Clients" at bounding box center [265, 23] width 37 height 16
click at [740, 27] on input "Search" at bounding box center [746, 26] width 144 height 14
type input "v"
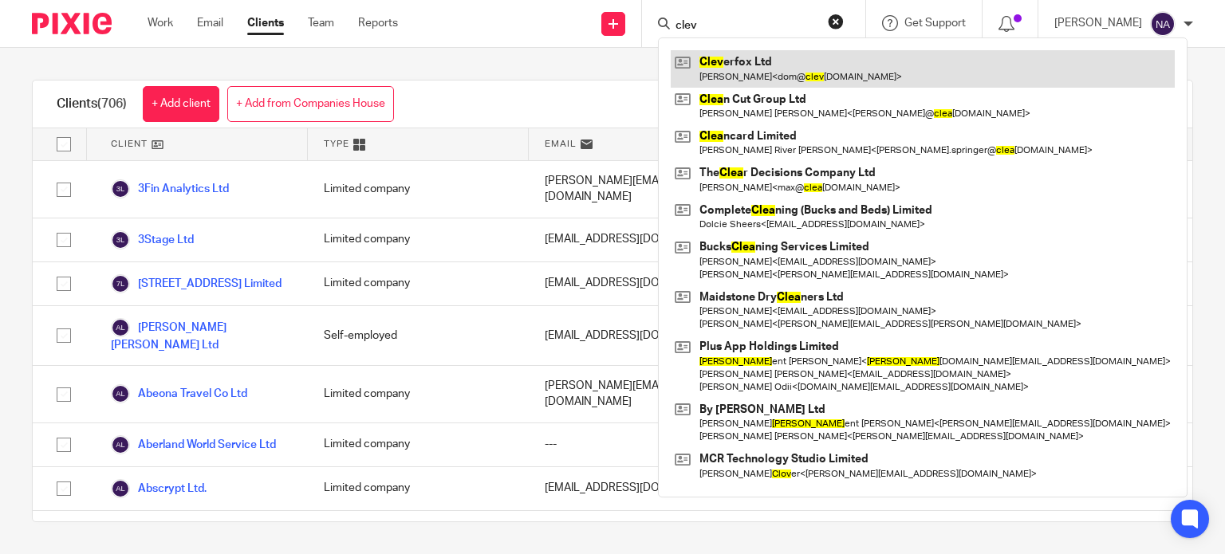
type input "clev"
click at [727, 69] on link at bounding box center [923, 68] width 504 height 37
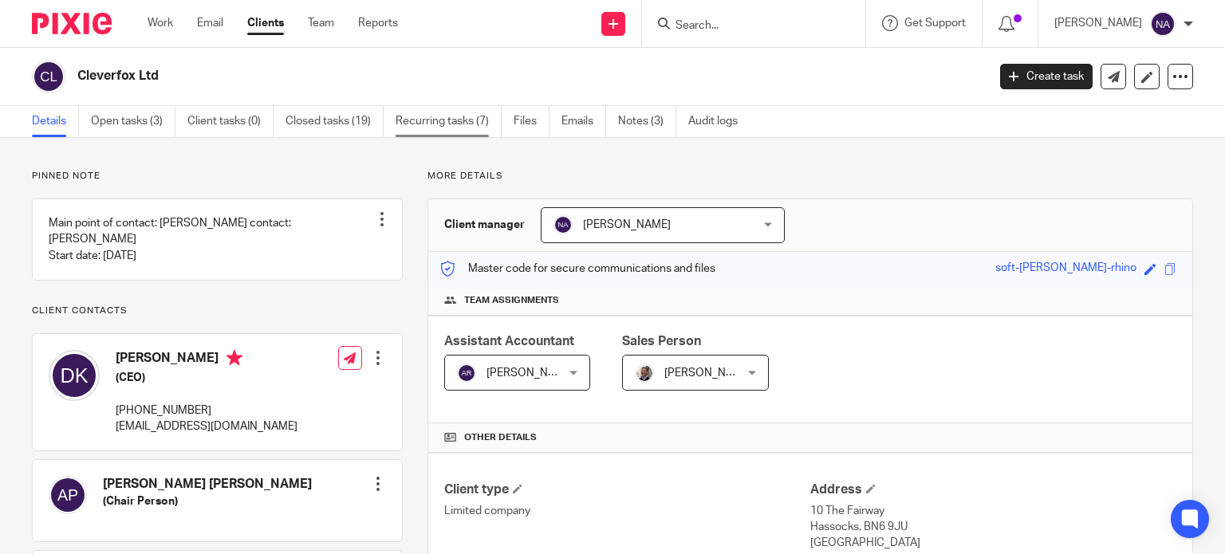
click at [440, 119] on link "Recurring tasks (7)" at bounding box center [449, 121] width 106 height 31
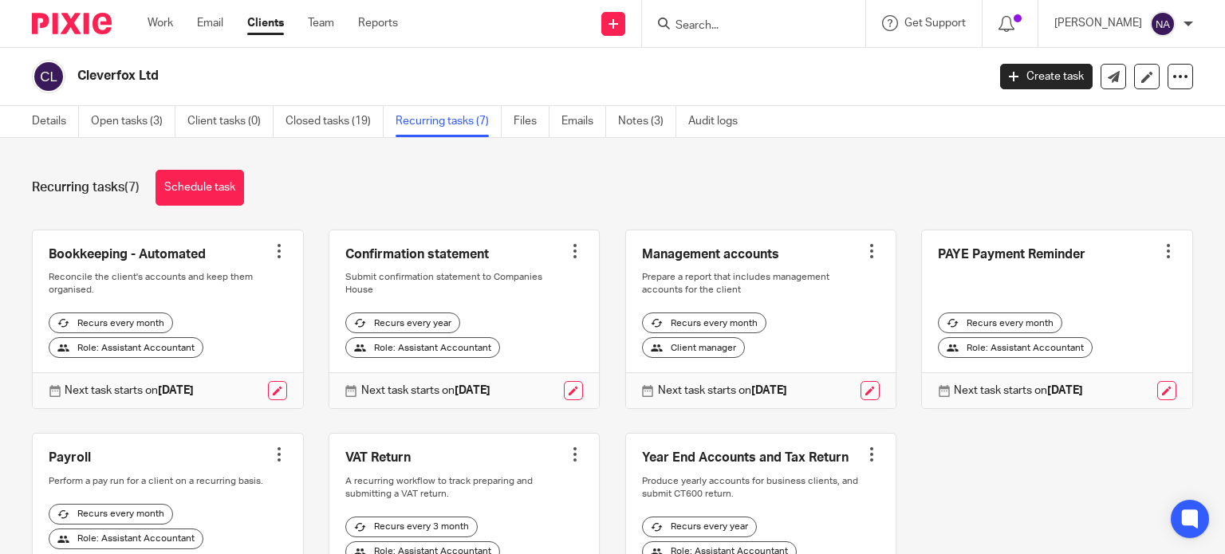
click at [123, 69] on h2 "Cleverfox Ltd" at bounding box center [436, 76] width 719 height 17
click at [743, 14] on form at bounding box center [759, 24] width 170 height 20
click at [739, 32] on input "Search" at bounding box center [746, 26] width 144 height 14
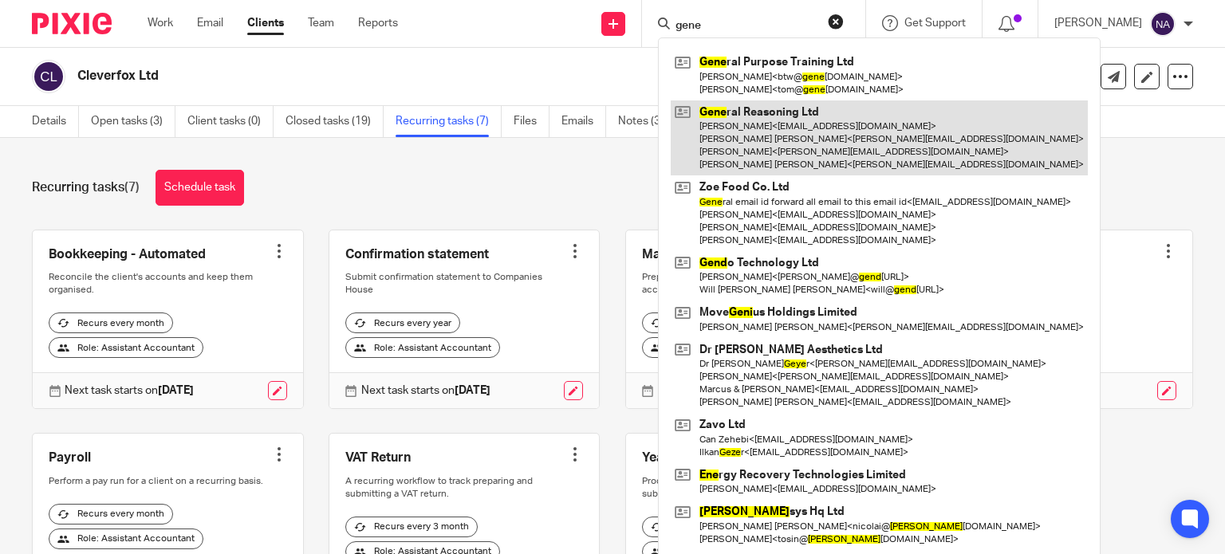
type input "gene"
click at [767, 131] on link at bounding box center [879, 139] width 417 height 76
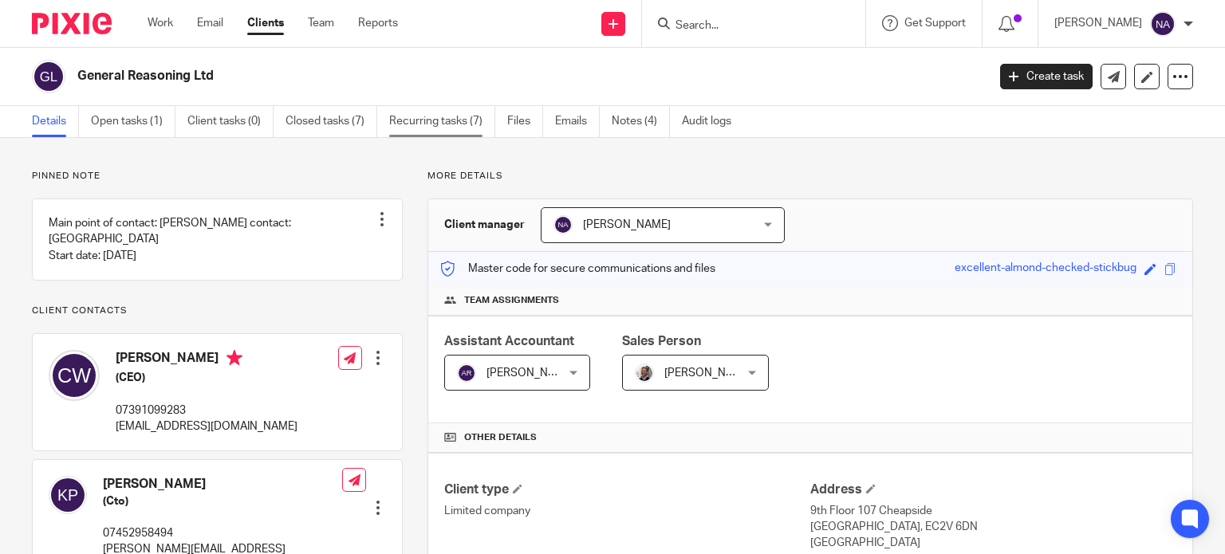
click at [451, 124] on link "Recurring tasks (7)" at bounding box center [442, 121] width 106 height 31
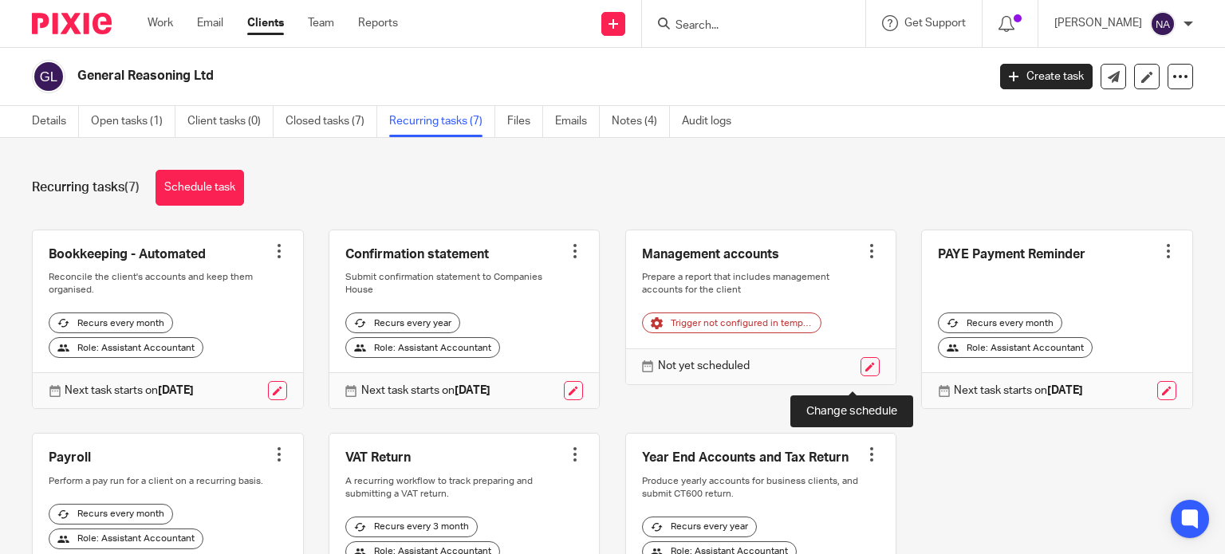
click at [861, 376] on link at bounding box center [870, 366] width 19 height 19
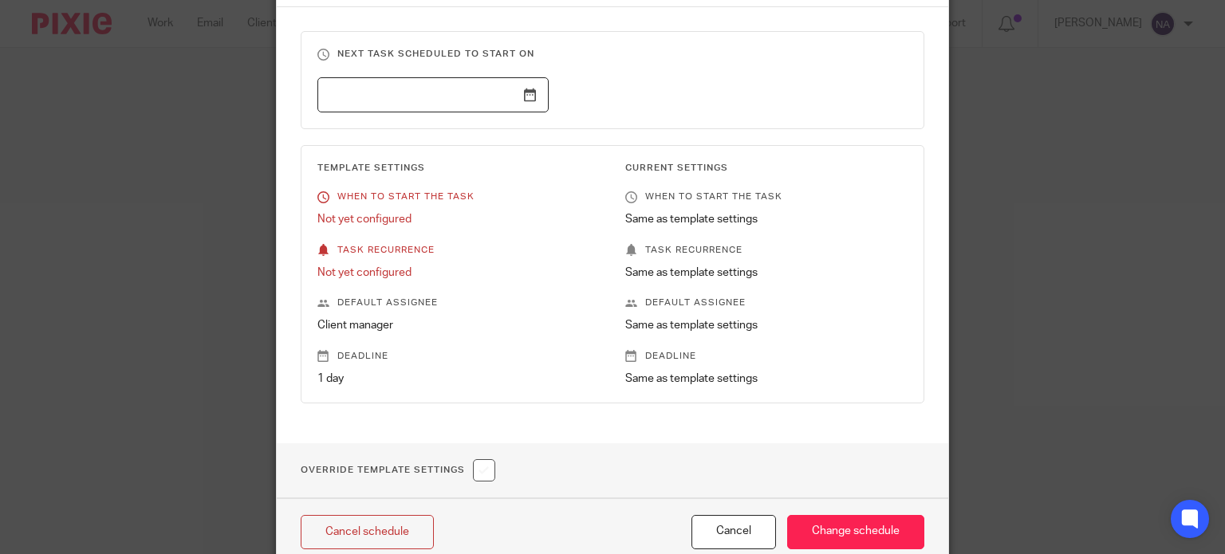
scroll to position [160, 0]
click at [369, 216] on p "Not yet configured" at bounding box center [458, 219] width 283 height 16
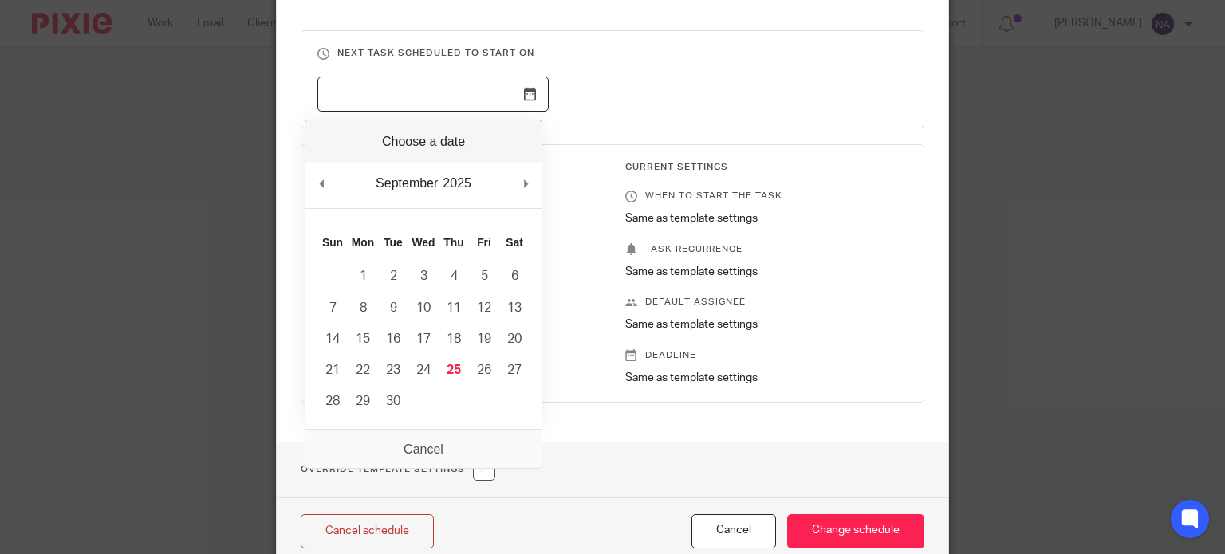
click at [497, 96] on input "Use the arrow keys to pick a date" at bounding box center [432, 95] width 231 height 36
type input "[DATE]"
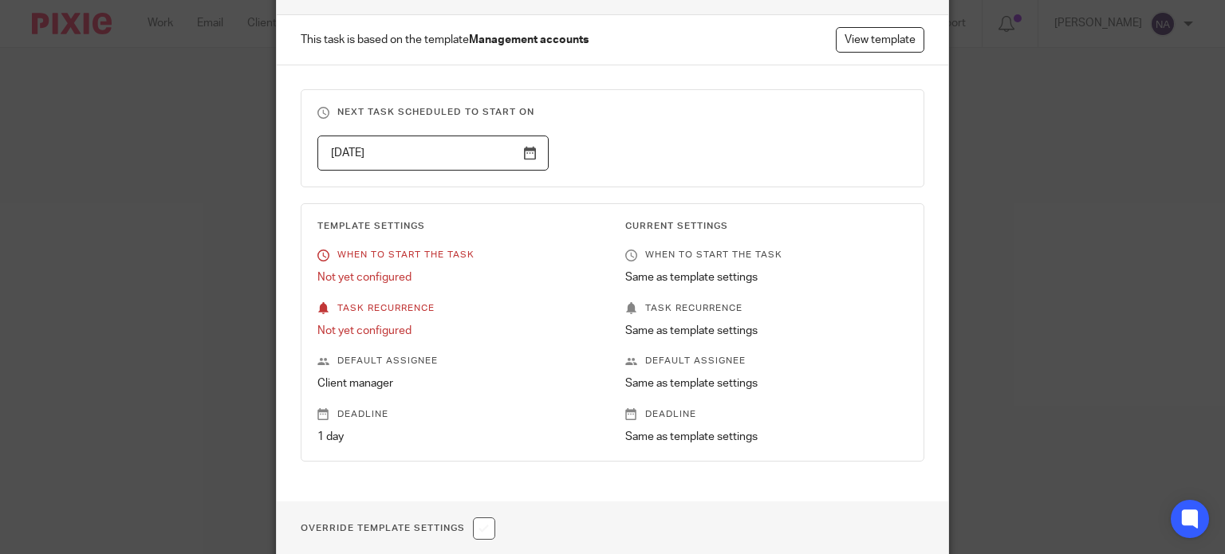
scroll to position [73, 0]
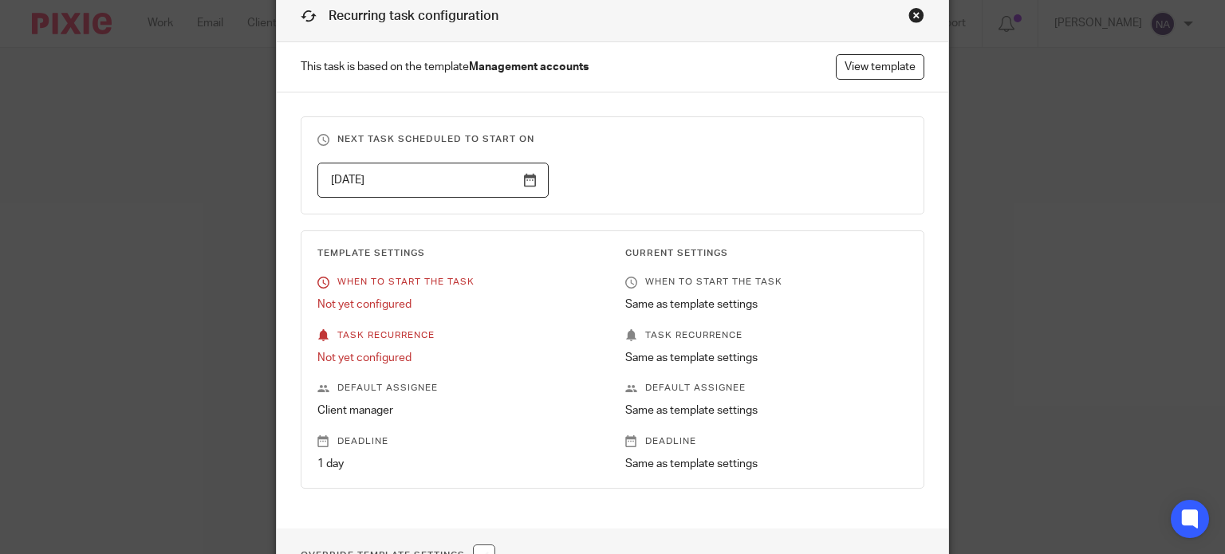
click at [388, 281] on p "When to start the task" at bounding box center [458, 282] width 283 height 13
click at [433, 280] on p "When to start the task" at bounding box center [458, 282] width 283 height 13
click at [692, 287] on p "When to start the task" at bounding box center [766, 282] width 283 height 13
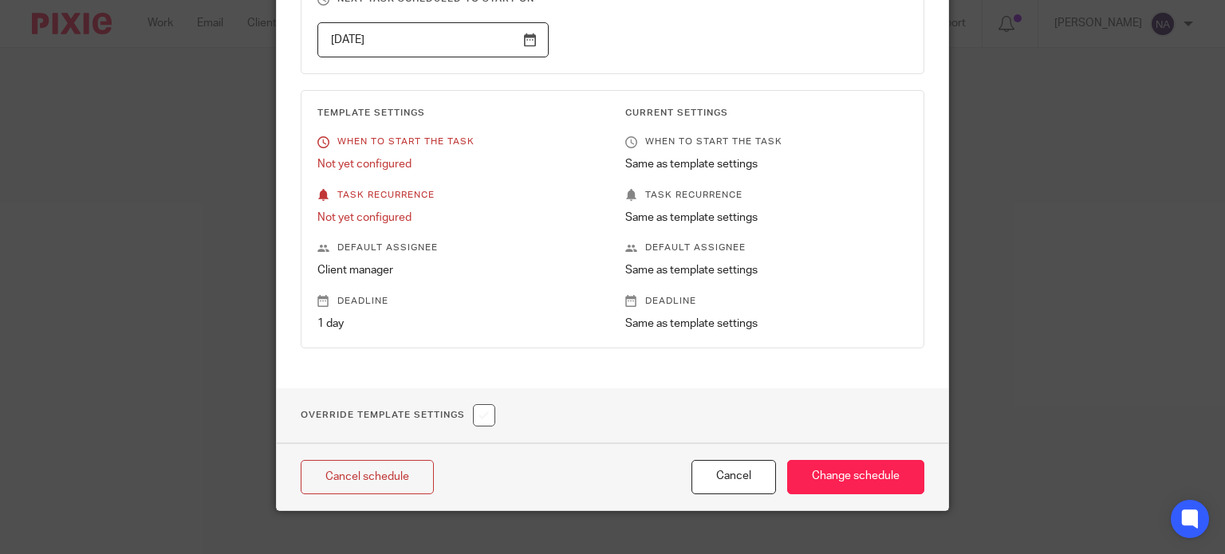
scroll to position [233, 0]
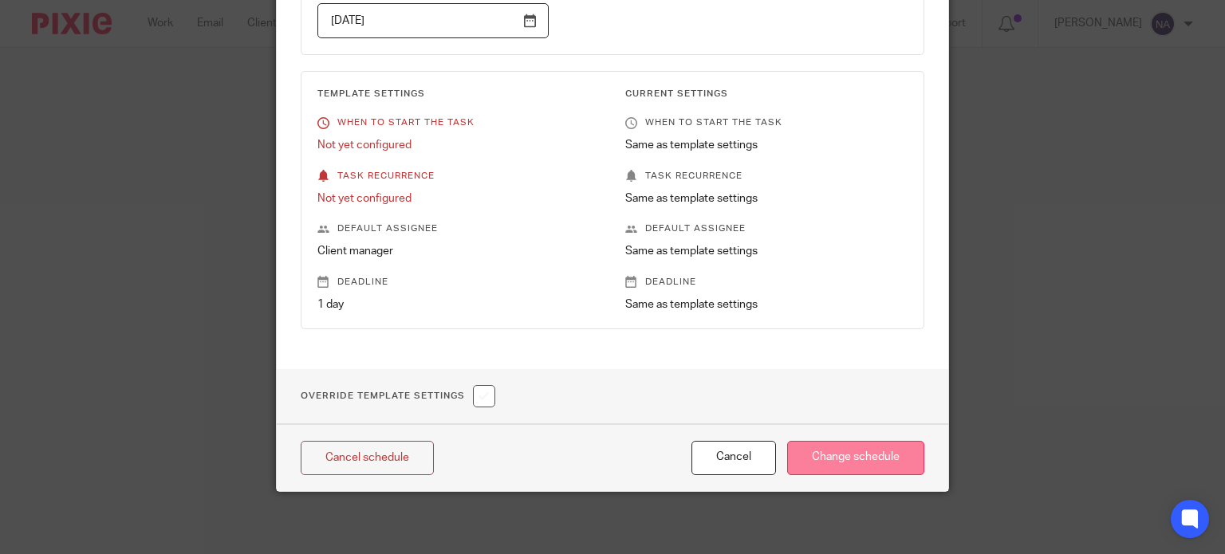
click at [861, 455] on input "Change schedule" at bounding box center [855, 458] width 137 height 34
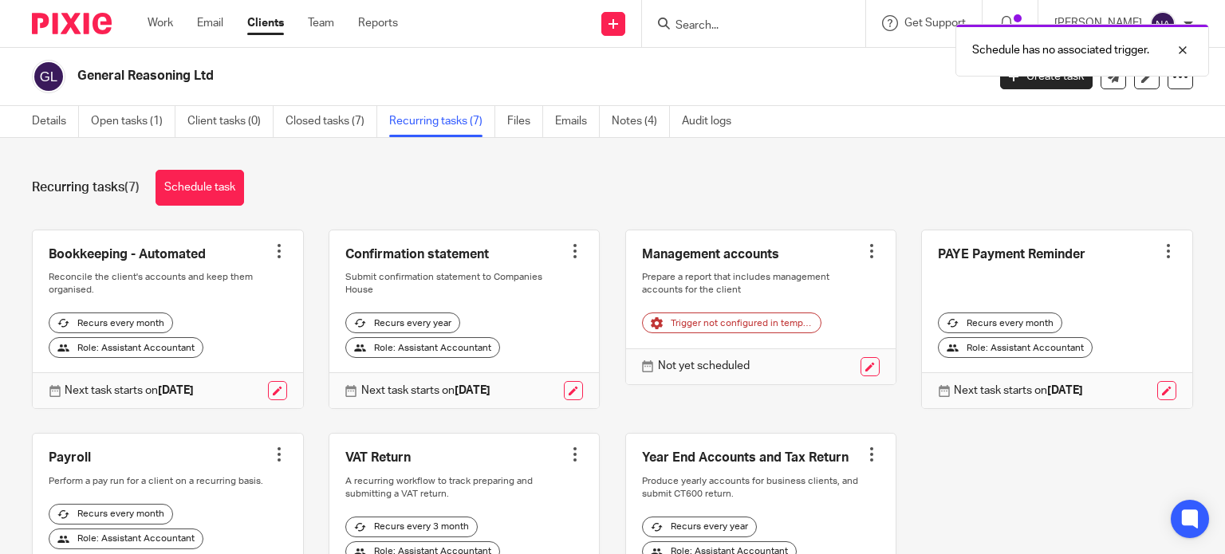
click at [864, 250] on div at bounding box center [872, 251] width 16 height 16
click at [707, 258] on link at bounding box center [761, 308] width 270 height 154
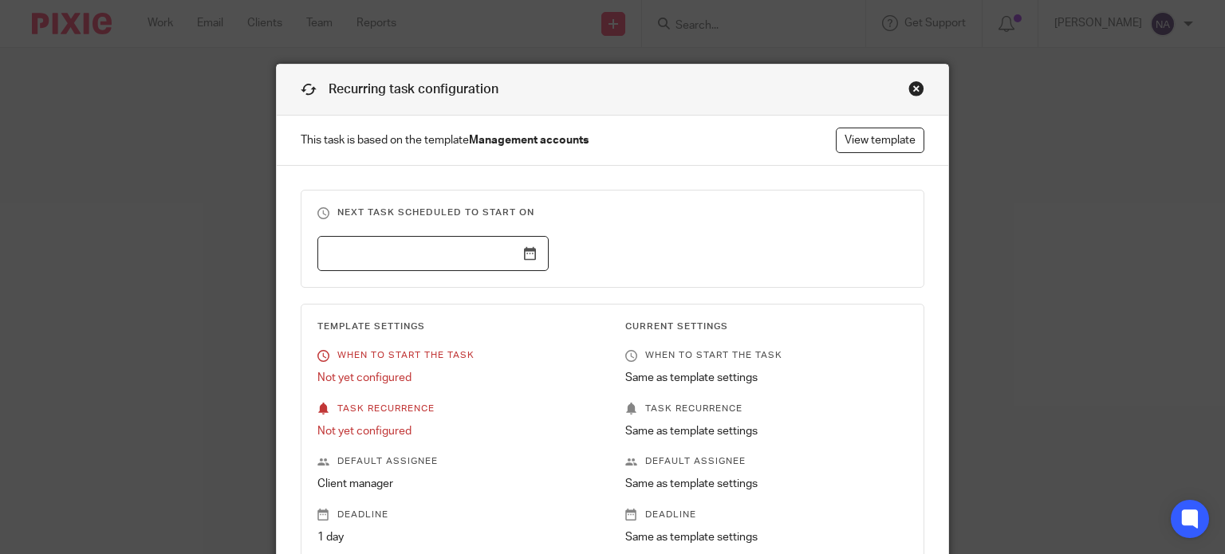
click at [494, 248] on input "text" at bounding box center [432, 254] width 231 height 36
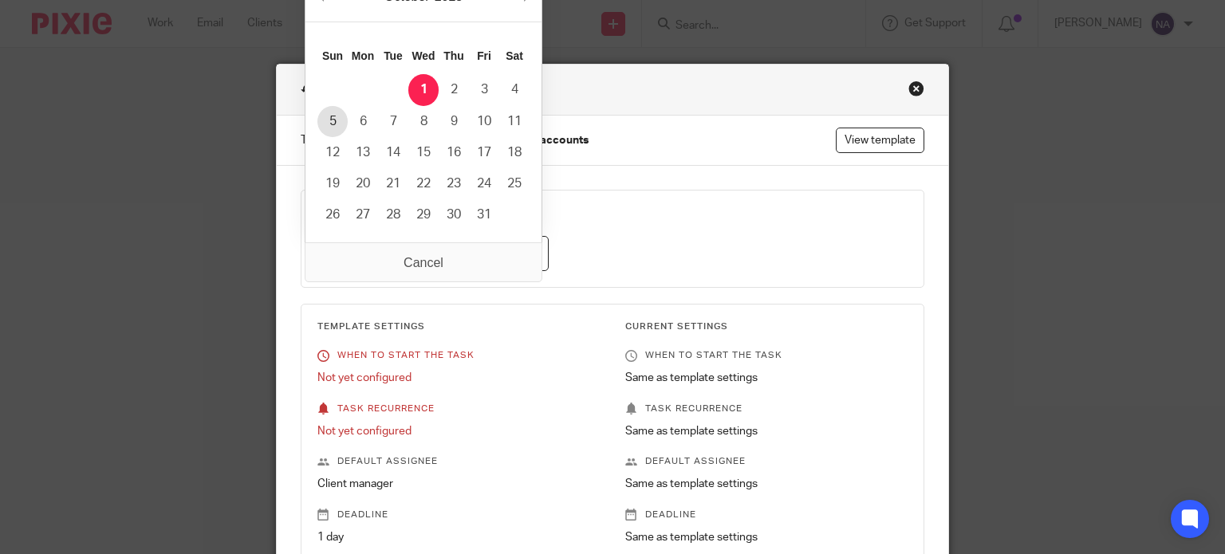
type input "[DATE]"
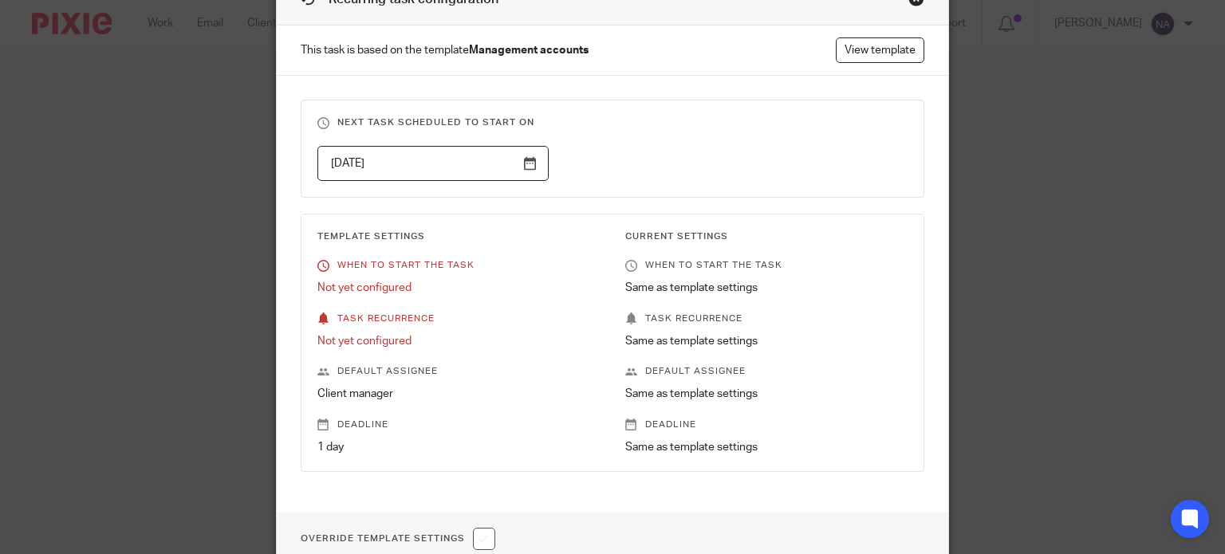
scroll to position [160, 0]
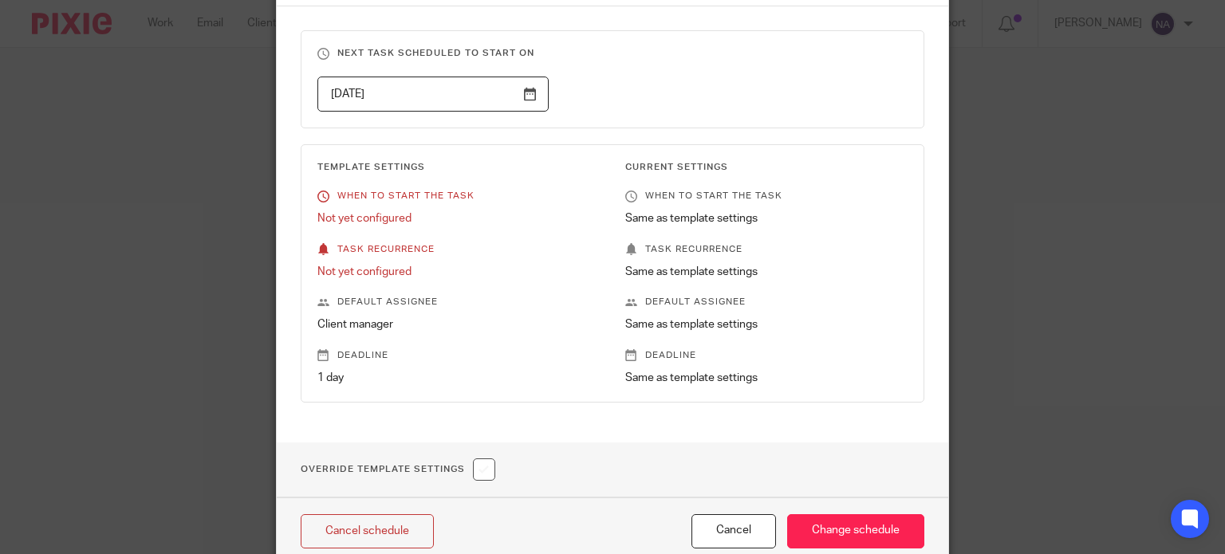
click at [356, 220] on p "Not yet configured" at bounding box center [458, 219] width 283 height 16
click at [353, 219] on p "Not yet configured" at bounding box center [458, 219] width 283 height 16
click at [353, 218] on p "Not yet configured" at bounding box center [458, 219] width 283 height 16
click at [341, 244] on p "Task recurrence" at bounding box center [458, 249] width 283 height 13
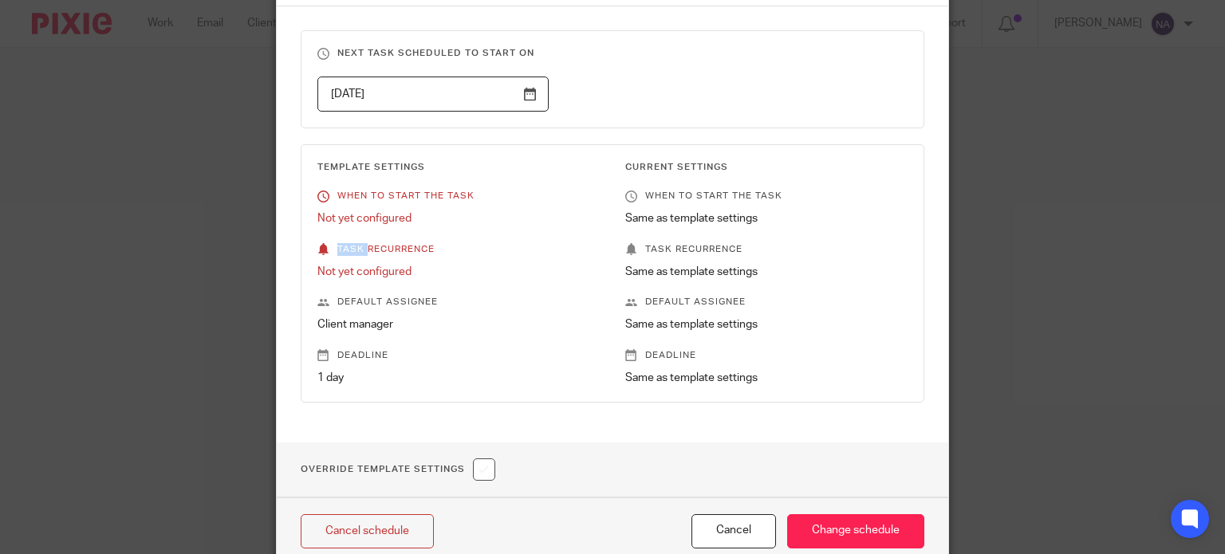
click at [341, 244] on p "Task recurrence" at bounding box center [458, 249] width 283 height 13
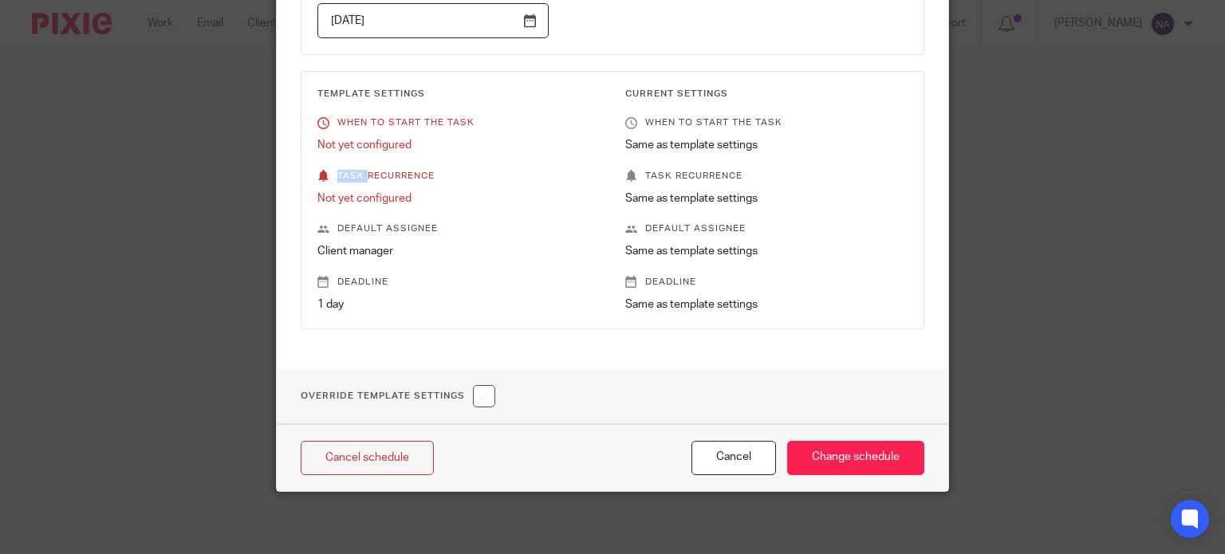
click at [479, 392] on input "checkbox" at bounding box center [484, 396] width 22 height 22
checkbox input "true"
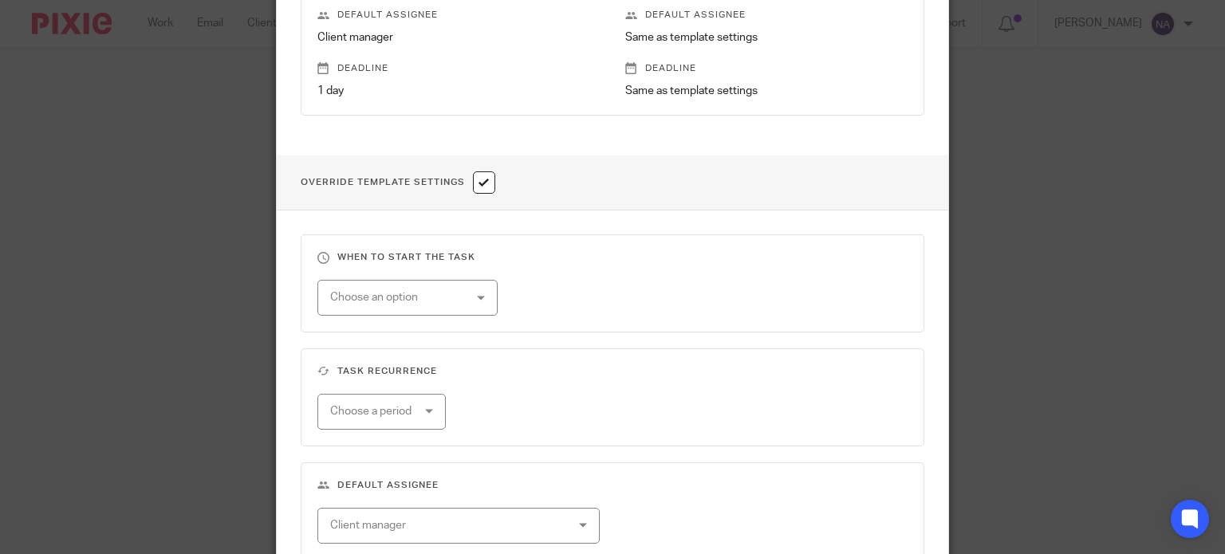
scroll to position [472, 0]
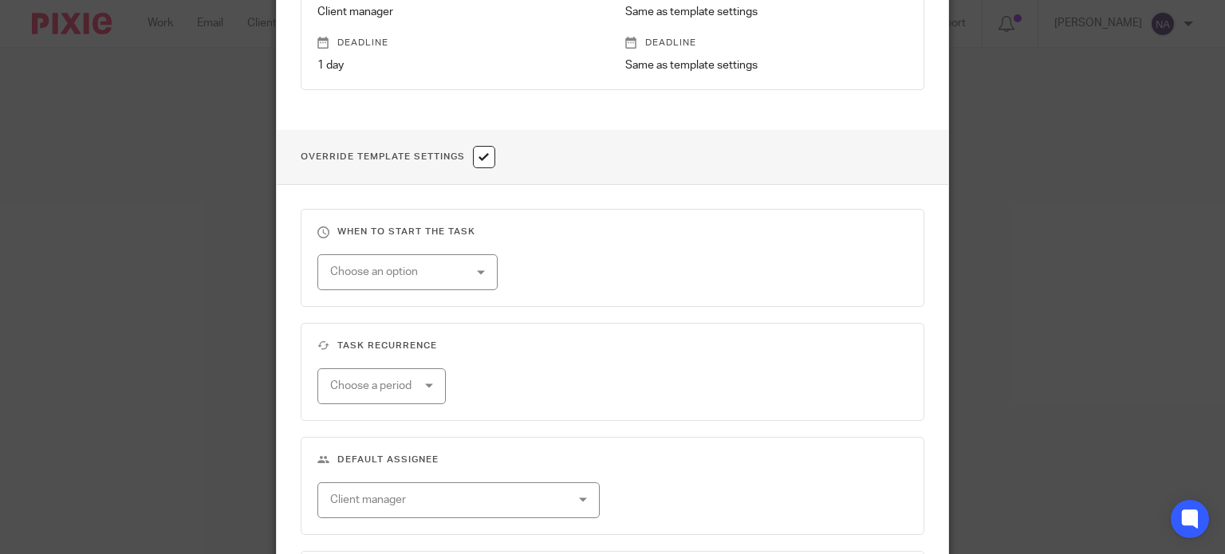
click at [453, 278] on div "Choose an option" at bounding box center [396, 272] width 133 height 34
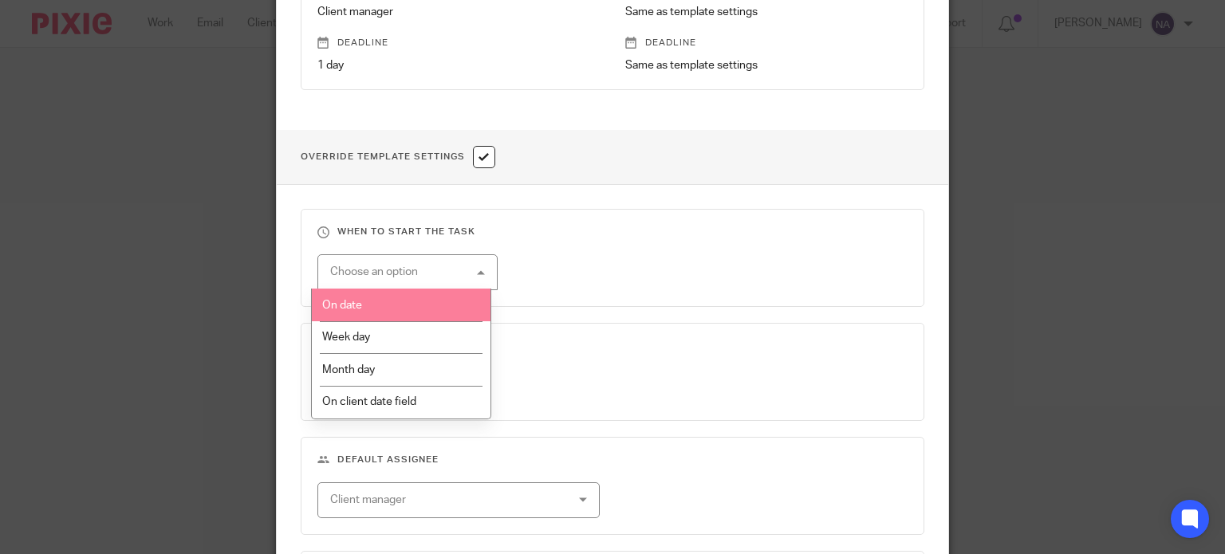
click at [400, 298] on li "On date" at bounding box center [401, 305] width 179 height 33
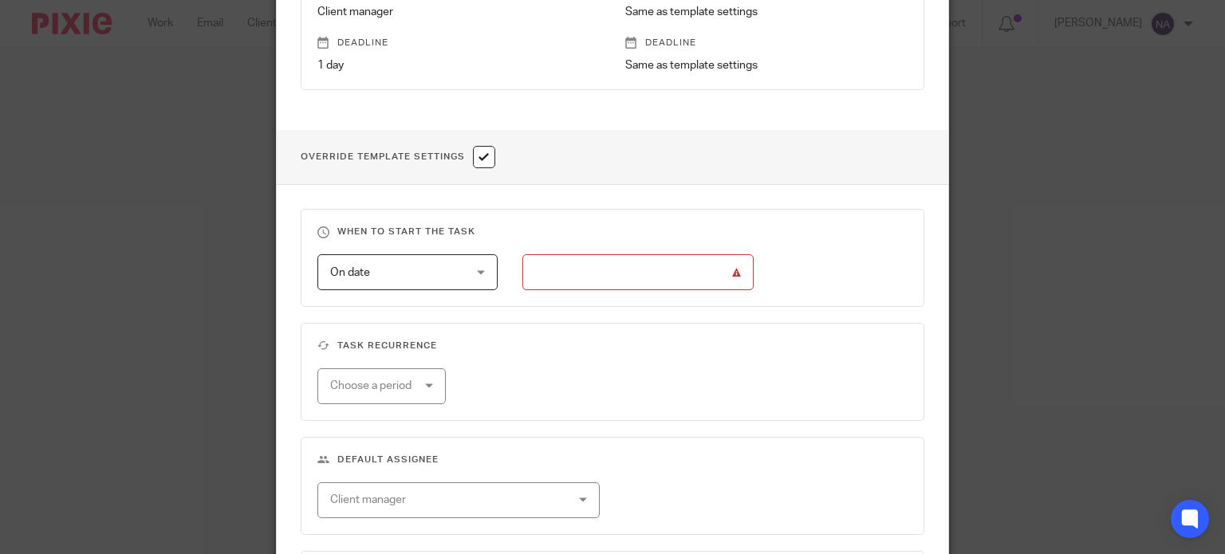
click at [581, 277] on input "text" at bounding box center [637, 272] width 231 height 36
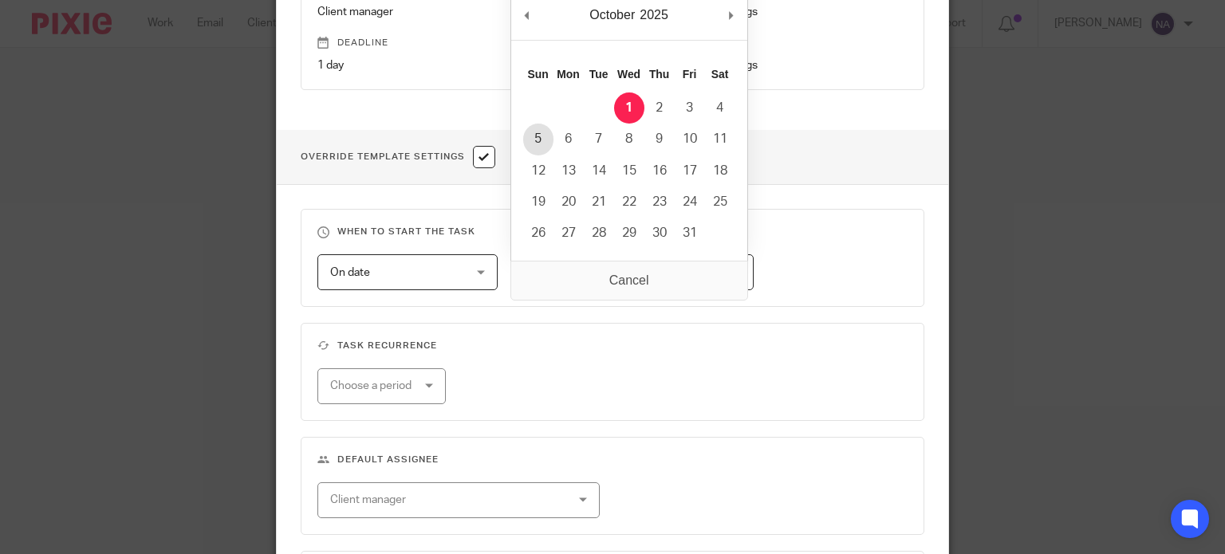
type input "[DATE]"
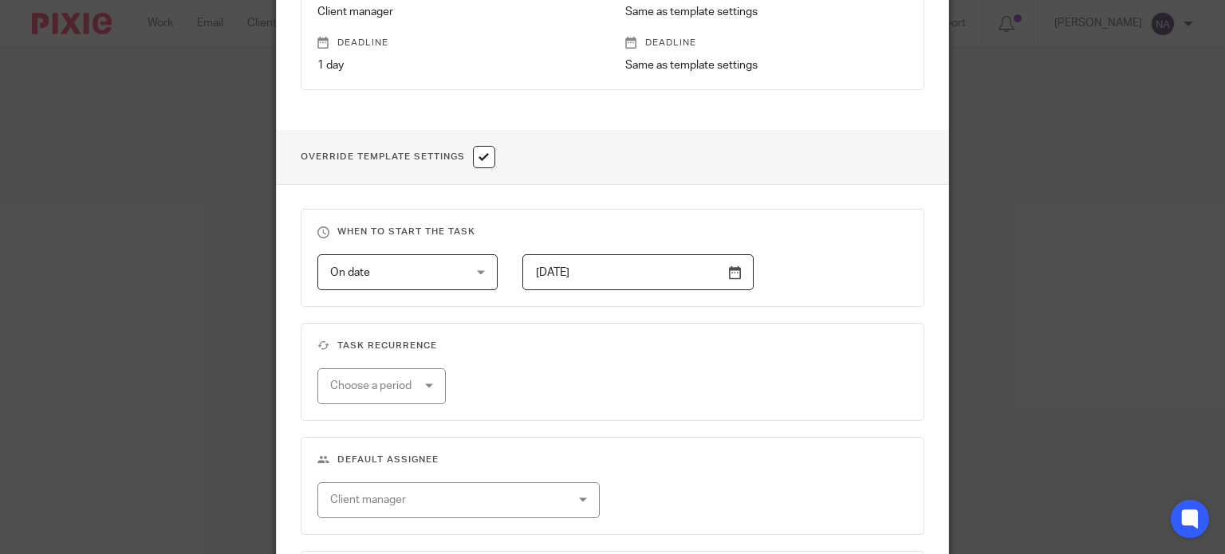
scroll to position [632, 0]
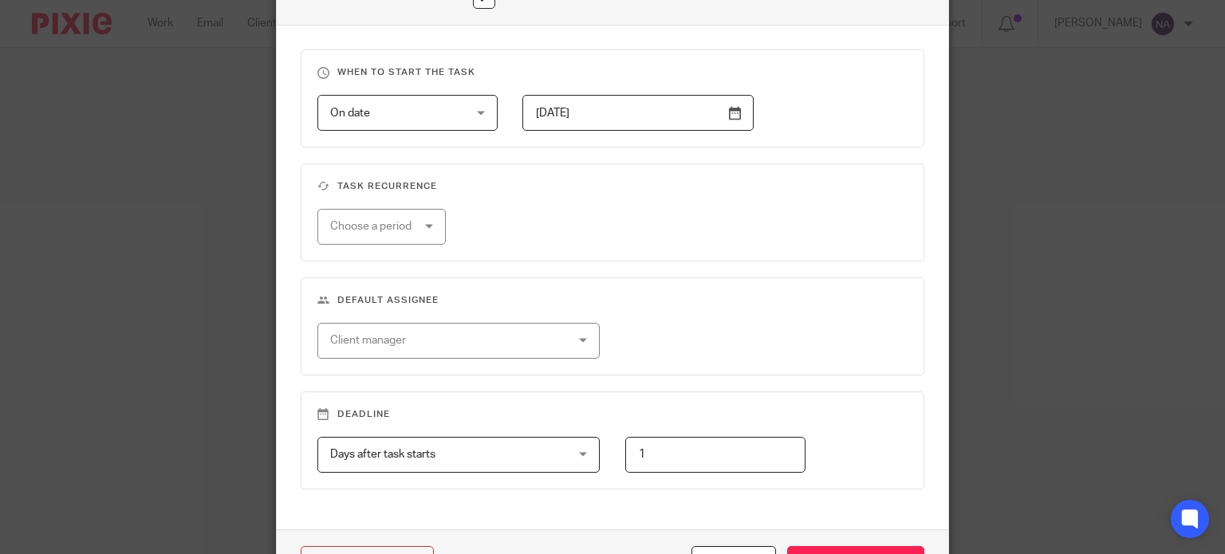
click at [418, 226] on div "Choose a period" at bounding box center [381, 227] width 129 height 36
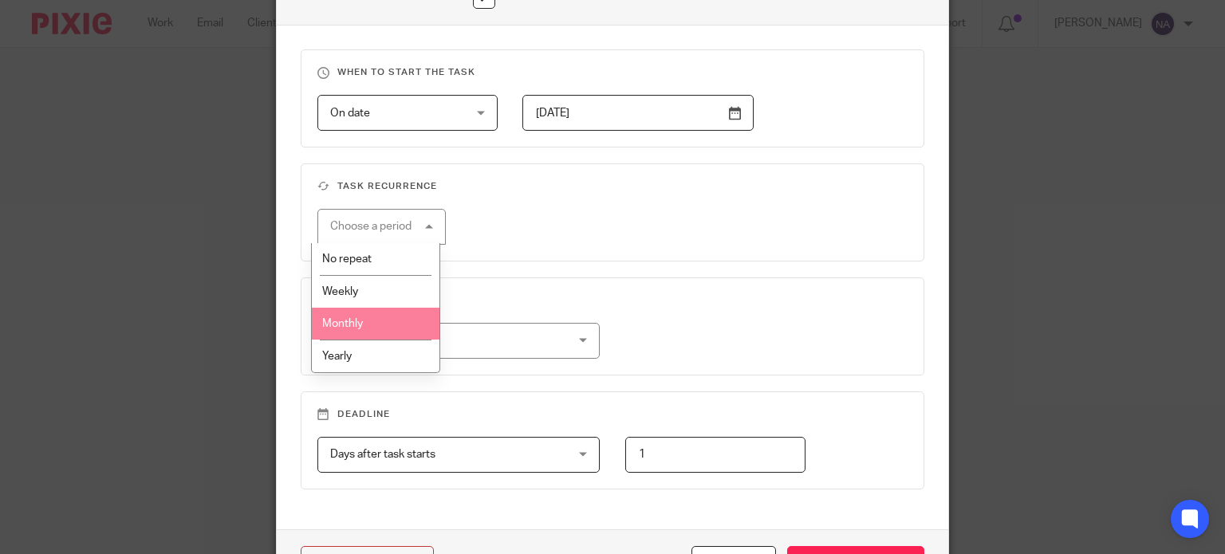
click at [388, 321] on li "Monthly" at bounding box center [376, 324] width 128 height 33
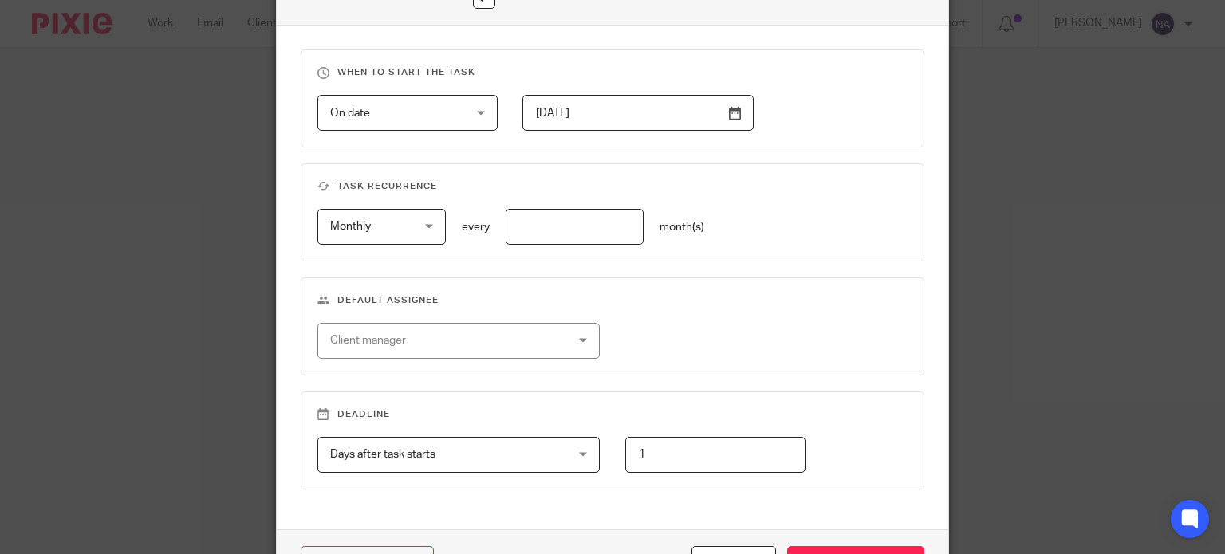
click at [562, 229] on input "text" at bounding box center [575, 227] width 138 height 36
type input "1"
click at [514, 348] on div "Client manager" at bounding box center [437, 341] width 215 height 34
click at [637, 318] on fieldset "Default assignee Client manager Aashish A Abinandhana P.K Abirami Senthilkumar …" at bounding box center [613, 327] width 625 height 98
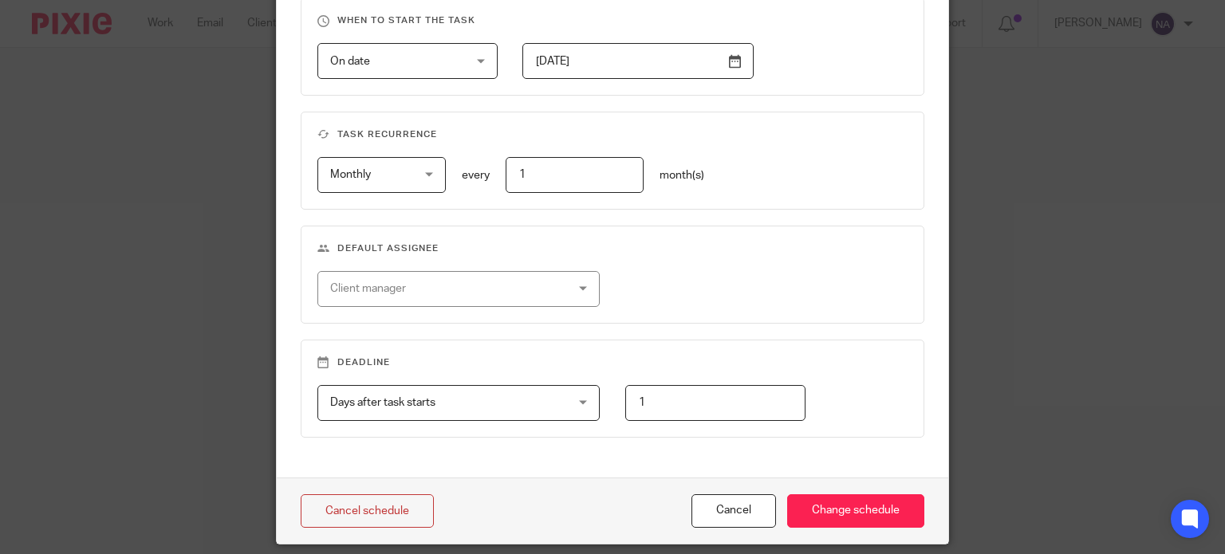
scroll to position [712, 0]
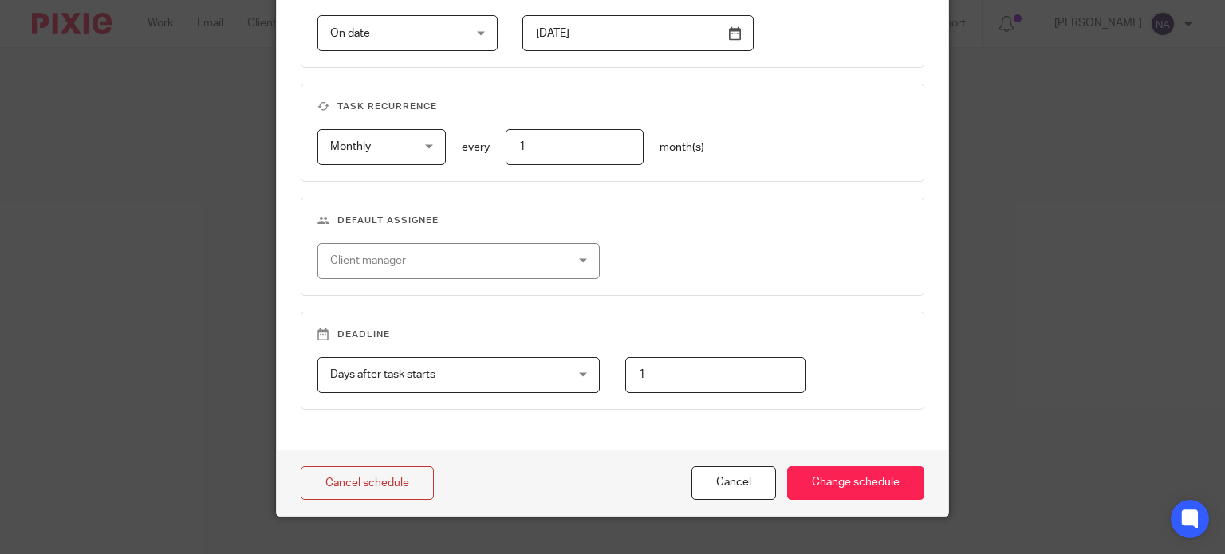
click at [569, 263] on div "Client manager" at bounding box center [458, 261] width 283 height 36
click at [647, 232] on fieldset "Default assignee Client manager Aashish A Abinandhana P.K Abirami Senthilkumar …" at bounding box center [613, 247] width 625 height 98
click at [696, 375] on input "1" at bounding box center [715, 375] width 180 height 36
drag, startPoint x: 681, startPoint y: 373, endPoint x: 641, endPoint y: 371, distance: 39.9
click at [641, 371] on input "1" at bounding box center [715, 375] width 180 height 36
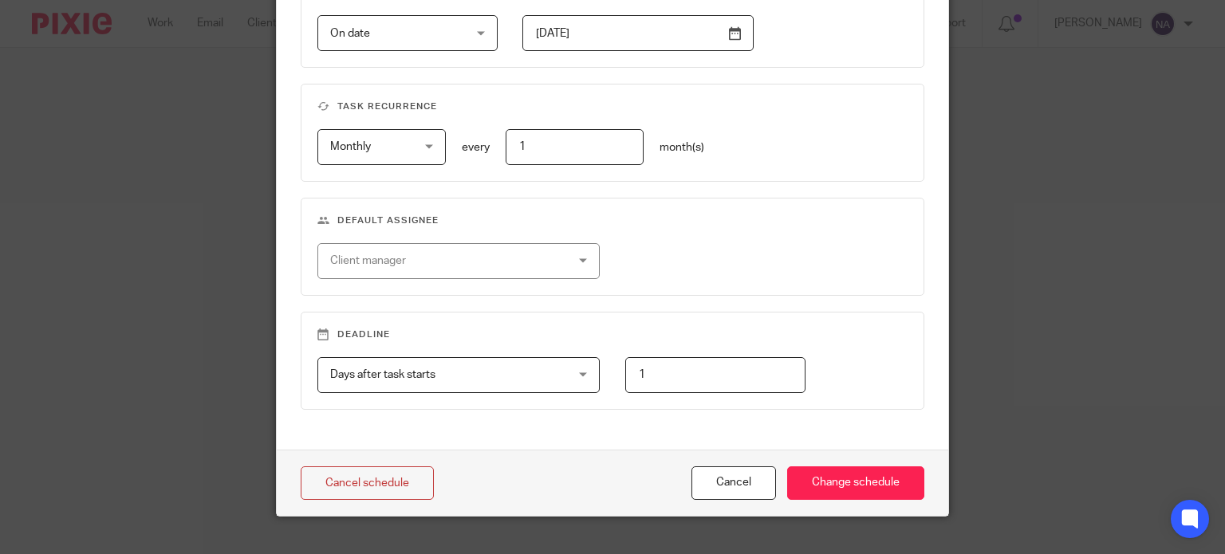
click at [626, 371] on input "1" at bounding box center [715, 375] width 180 height 36
type input "0"
click at [532, 373] on span "Days after task starts" at bounding box center [437, 375] width 215 height 34
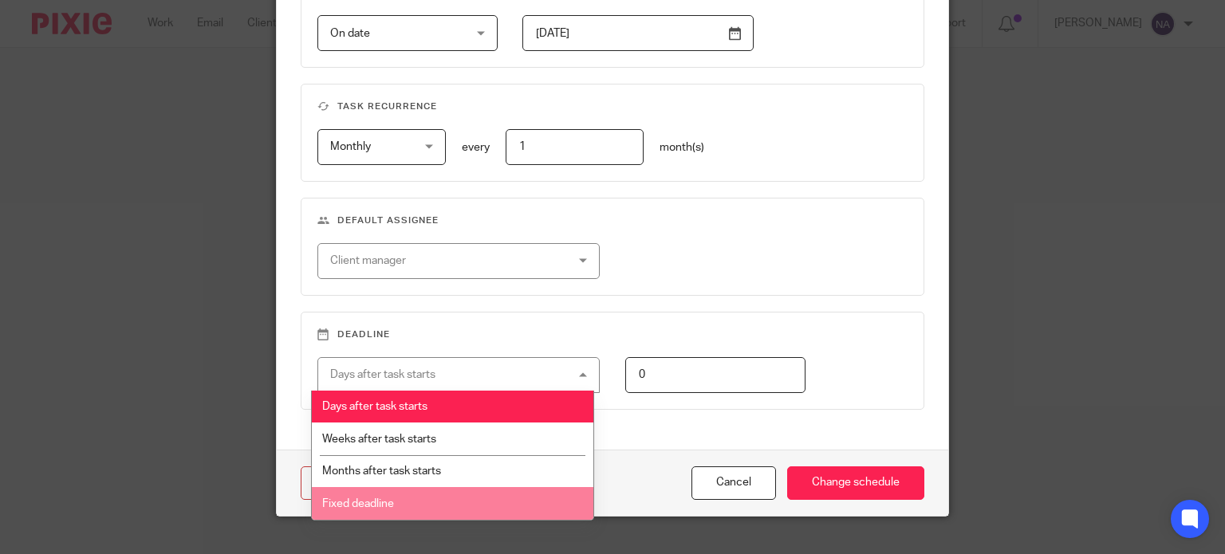
click at [522, 507] on li "Fixed deadline" at bounding box center [453, 503] width 282 height 33
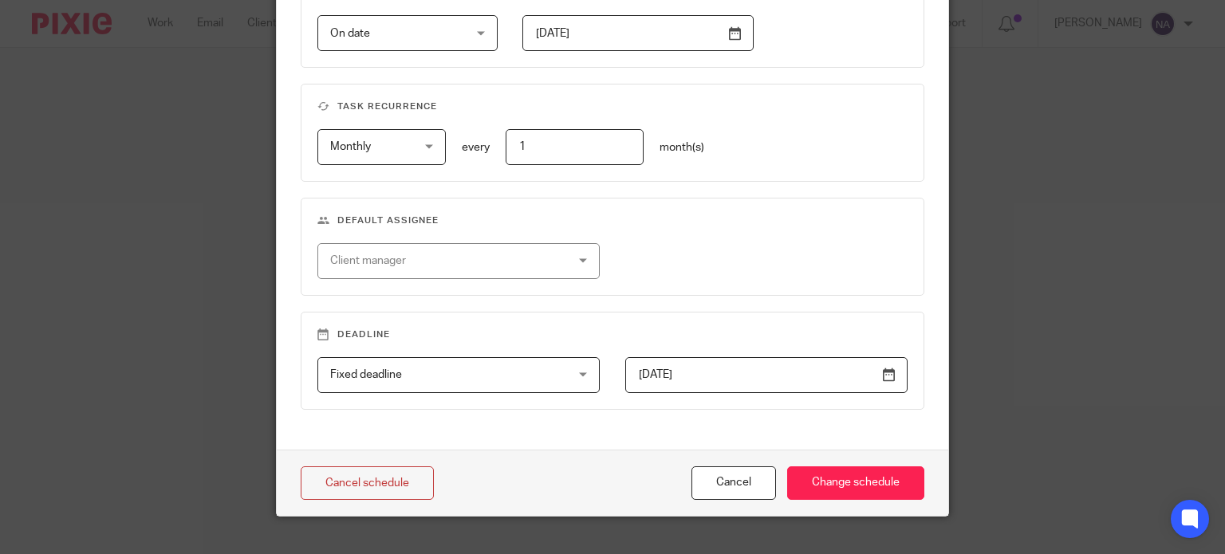
click at [881, 376] on input "2025-09-25" at bounding box center [766, 375] width 283 height 36
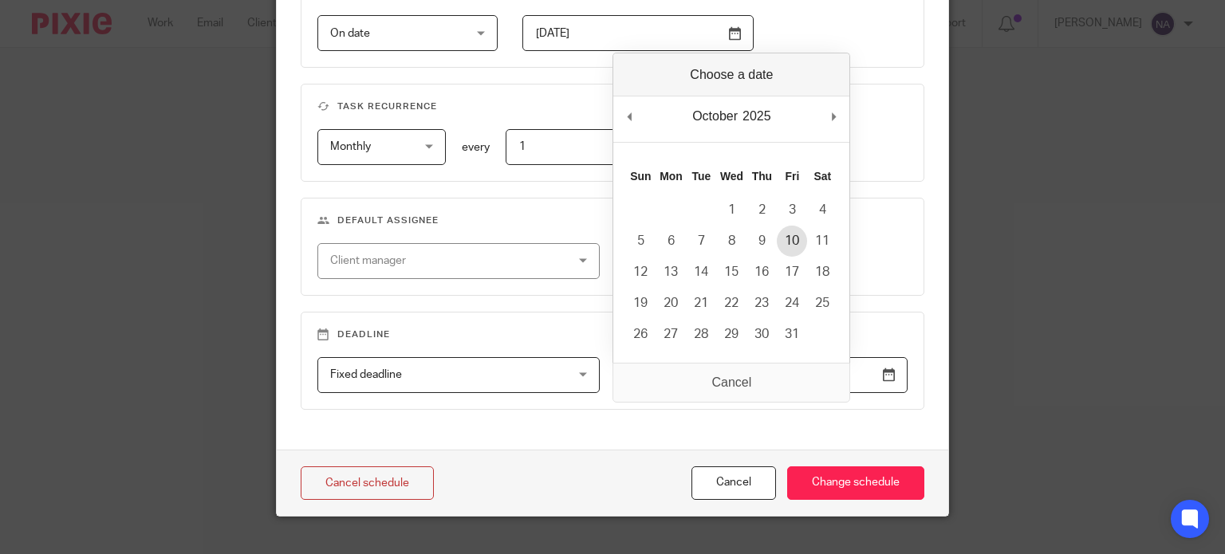
type input "2025-10-10"
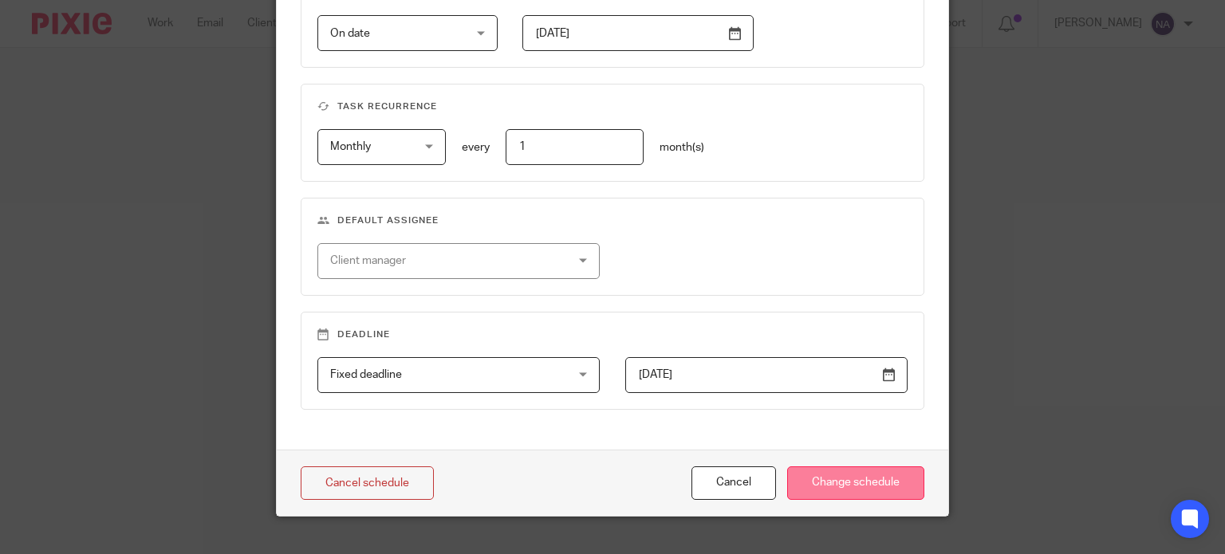
click at [837, 481] on input "Change schedule" at bounding box center [855, 484] width 137 height 34
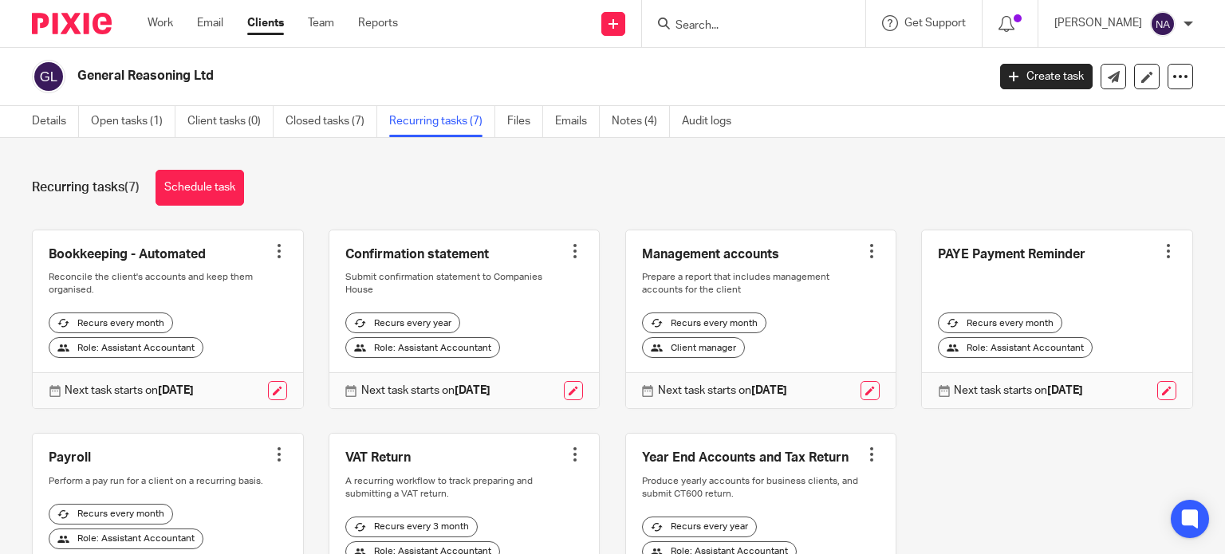
click at [726, 26] on input "Search" at bounding box center [746, 26] width 144 height 14
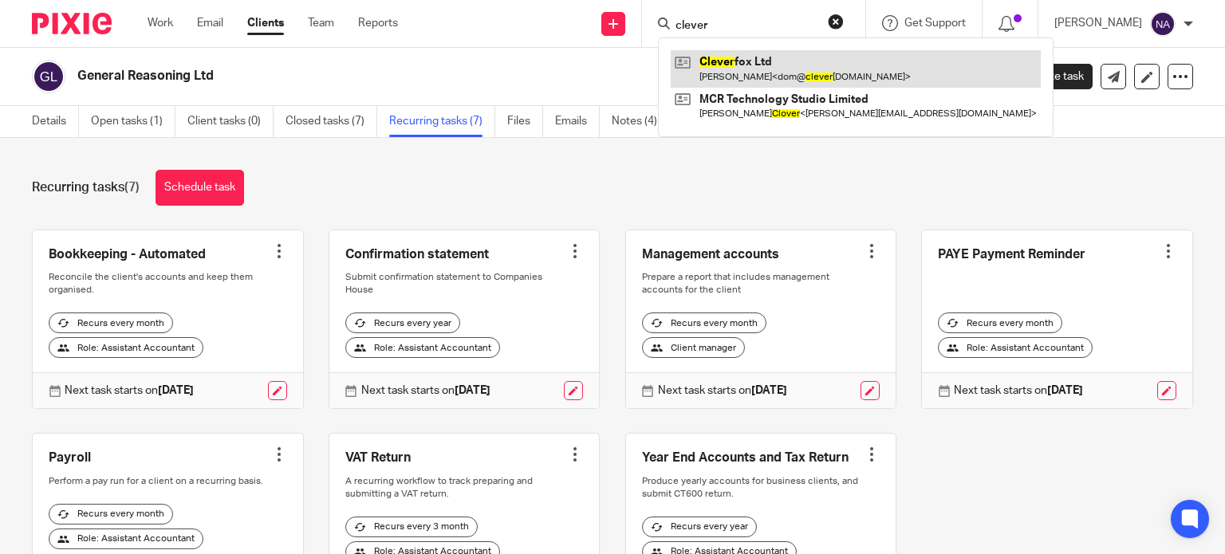
type input "clever"
click at [743, 69] on link at bounding box center [856, 68] width 370 height 37
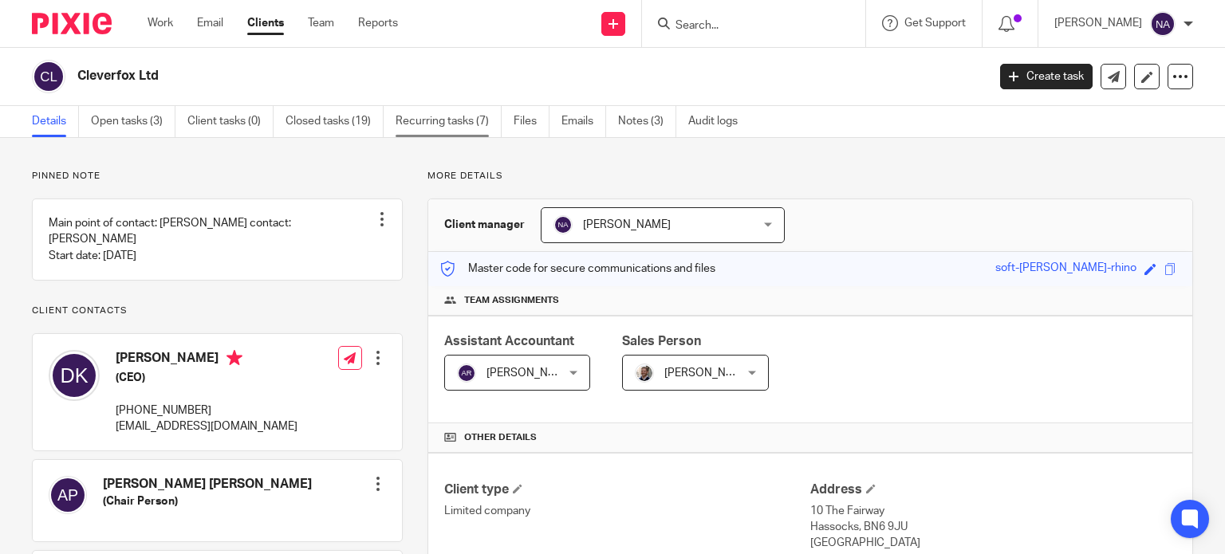
click at [447, 128] on link "Recurring tasks (7)" at bounding box center [449, 121] width 106 height 31
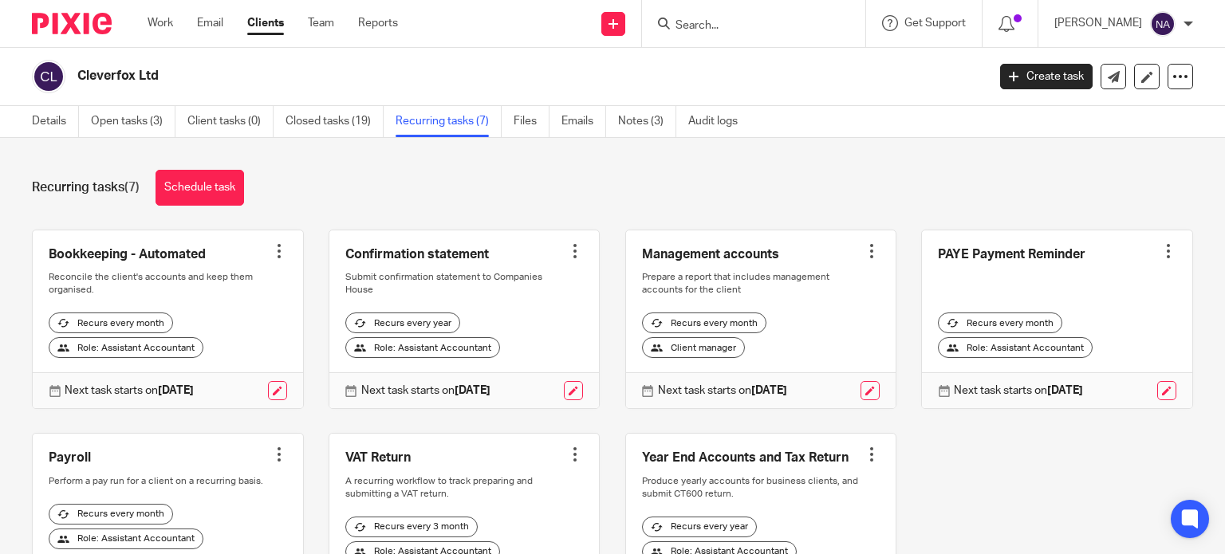
click at [791, 264] on link at bounding box center [761, 320] width 270 height 179
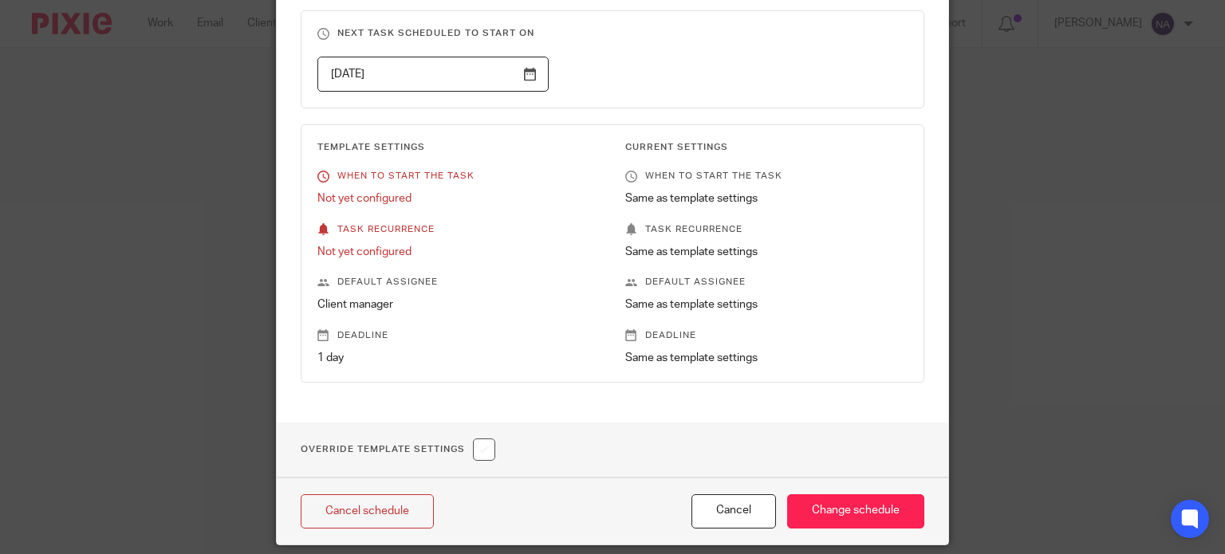
scroll to position [153, 0]
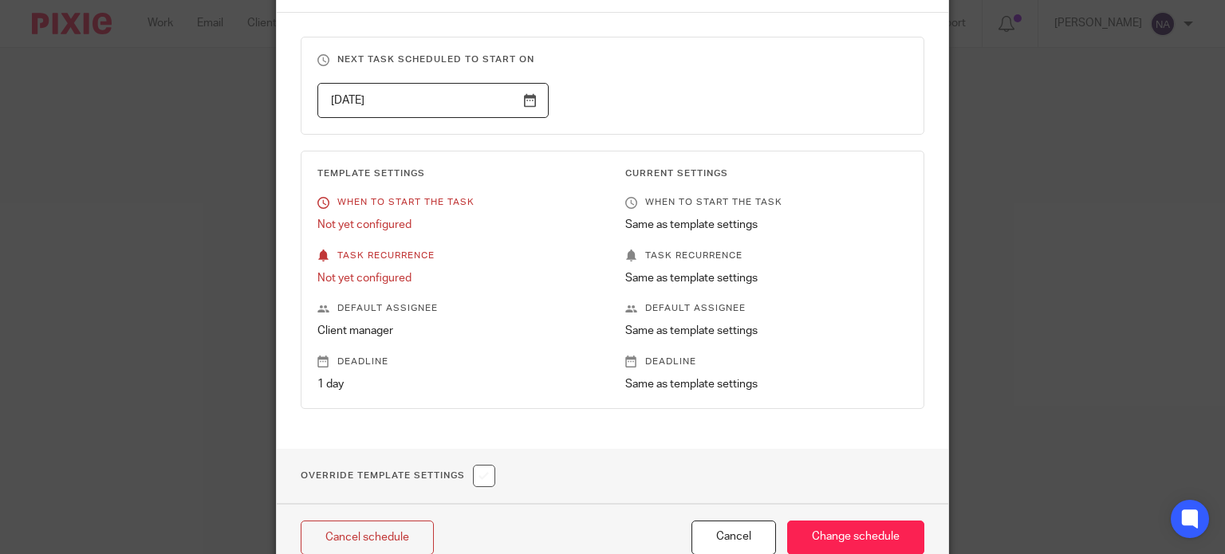
click at [337, 365] on p "Deadline" at bounding box center [458, 362] width 283 height 13
click at [473, 475] on input "checkbox" at bounding box center [484, 476] width 22 height 22
checkbox input "true"
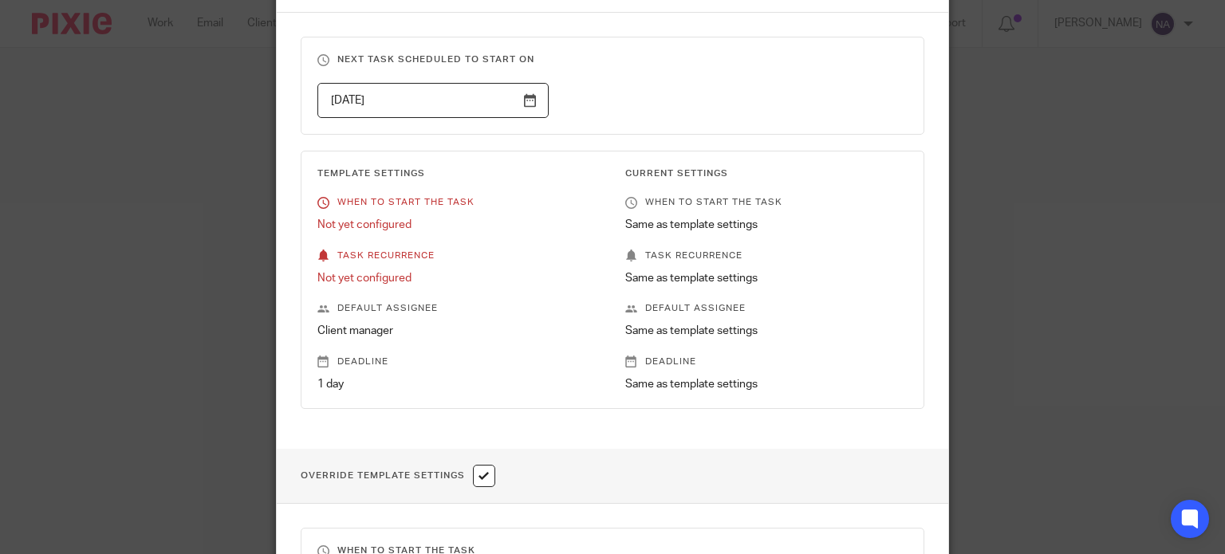
scroll to position [392, 0]
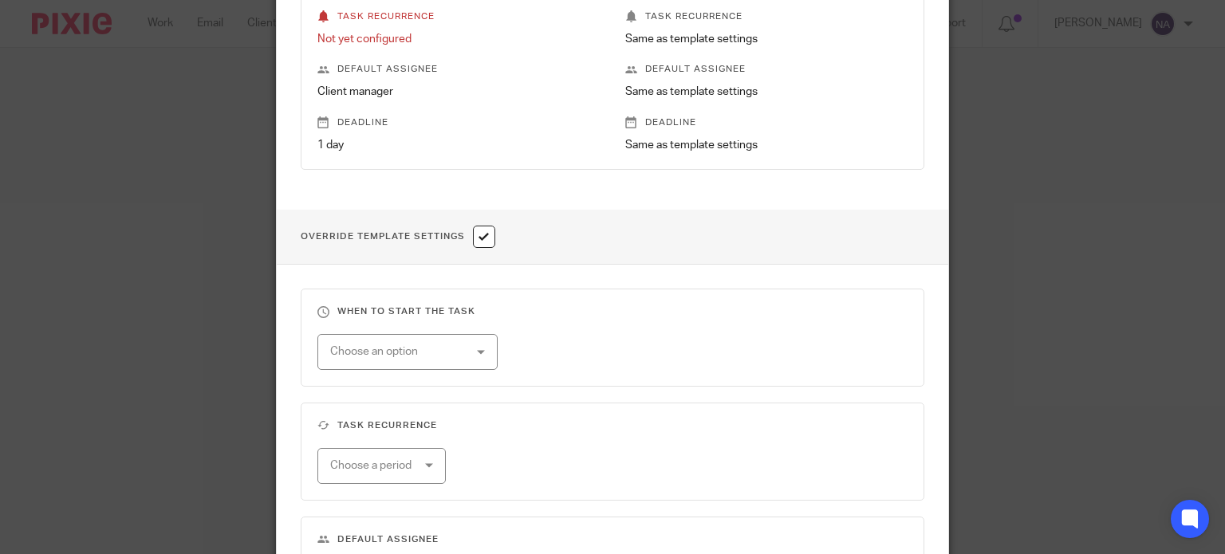
click at [463, 350] on div "Choose an option" at bounding box center [407, 352] width 180 height 36
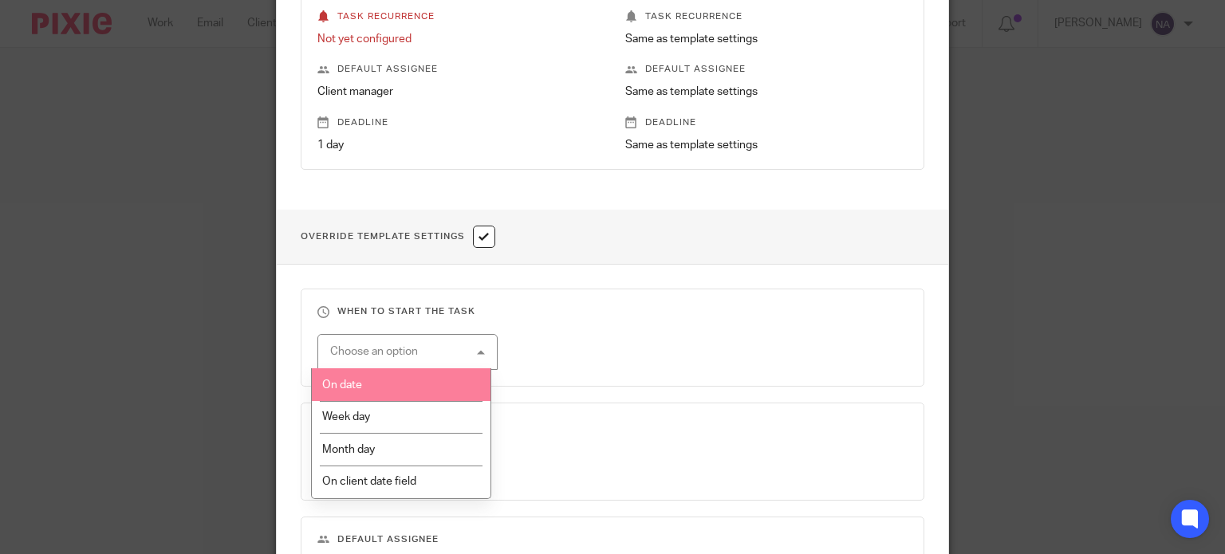
click at [434, 393] on li "On date" at bounding box center [401, 385] width 179 height 33
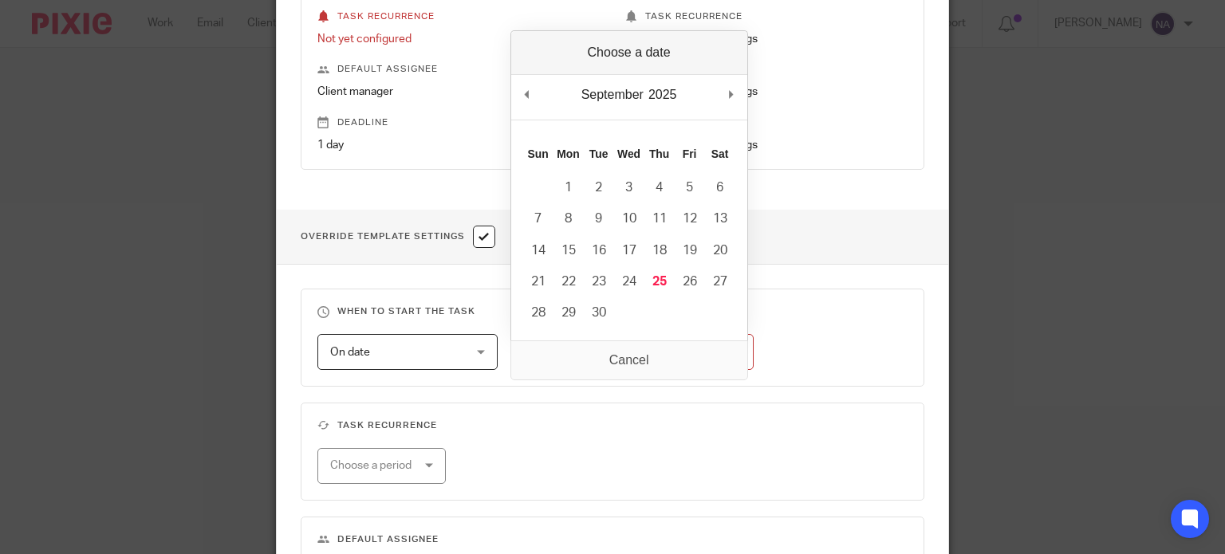
drag, startPoint x: 635, startPoint y: 352, endPoint x: 662, endPoint y: 352, distance: 27.1
click at [635, 352] on input "Use the arrow keys to pick a date" at bounding box center [637, 352] width 231 height 36
type input "[DATE]"
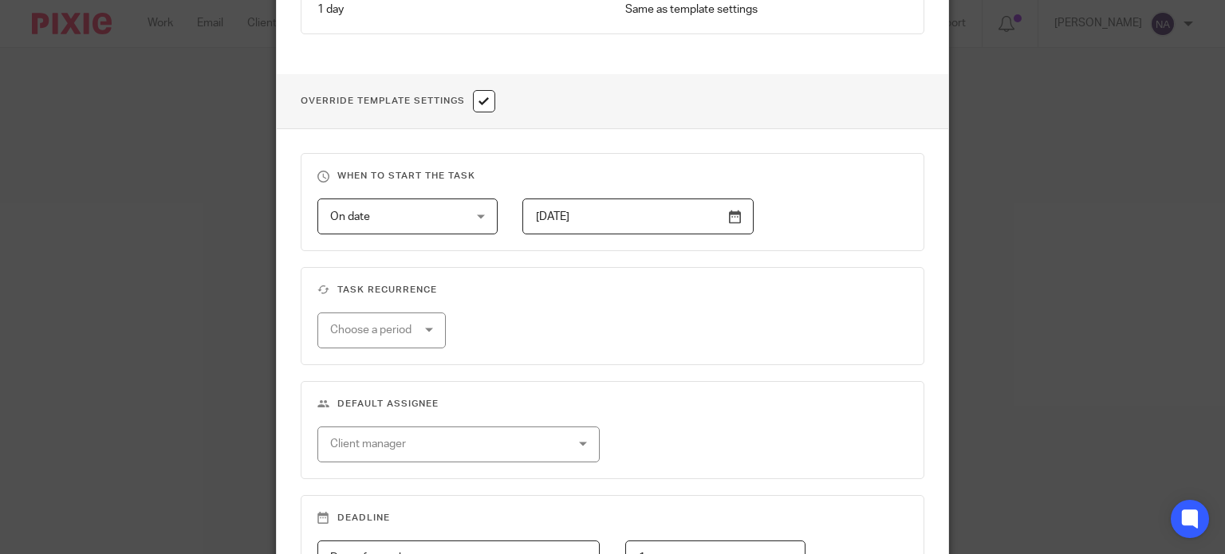
scroll to position [552, 0]
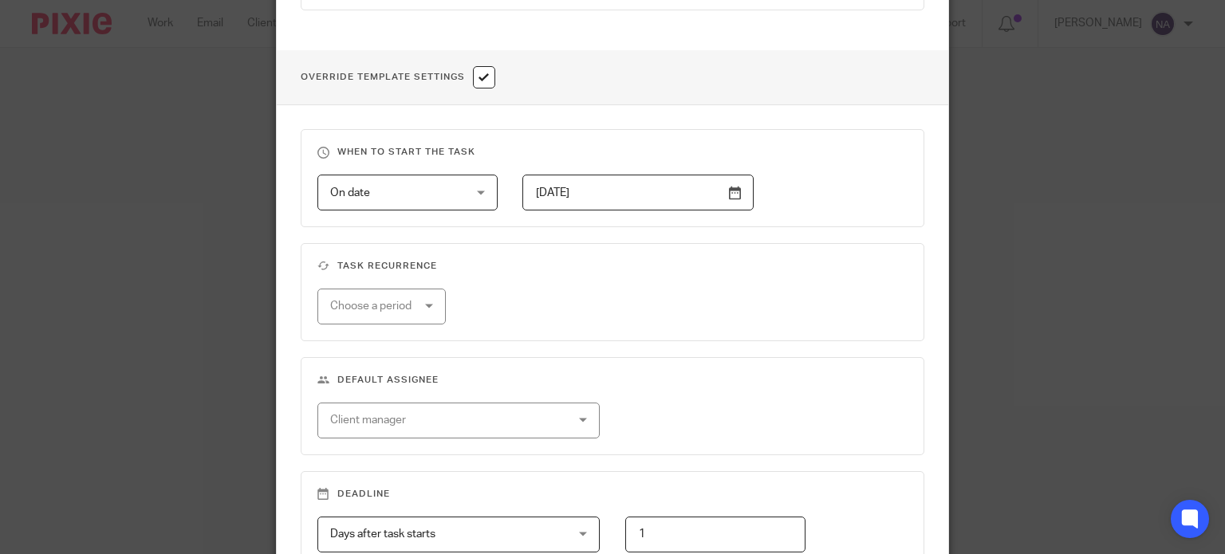
click at [421, 302] on div "Choose a period" at bounding box center [381, 307] width 129 height 36
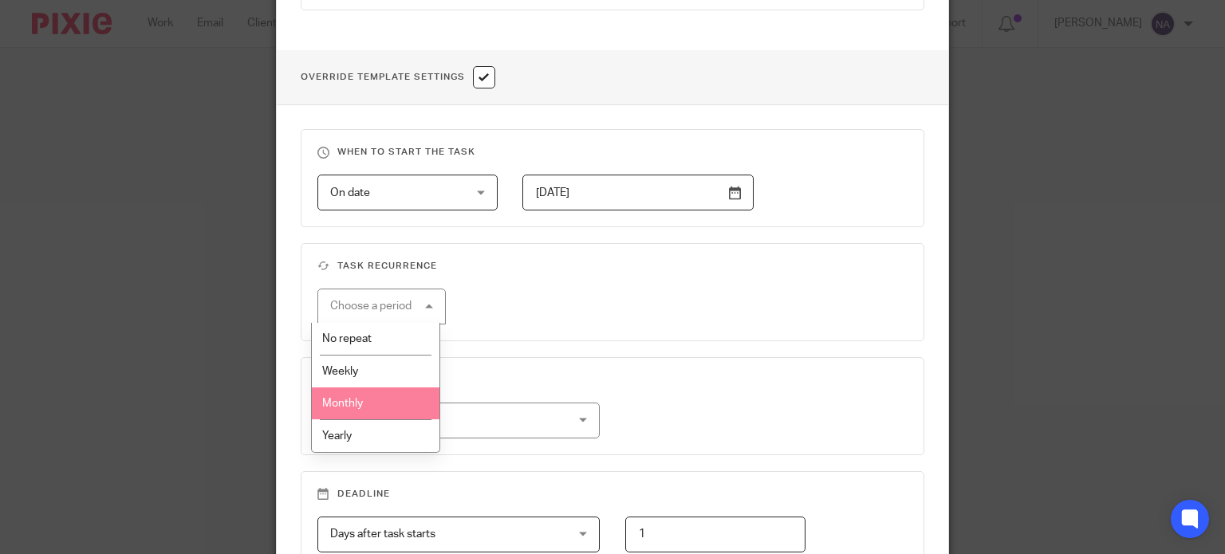
click at [391, 412] on li "Monthly" at bounding box center [376, 404] width 128 height 33
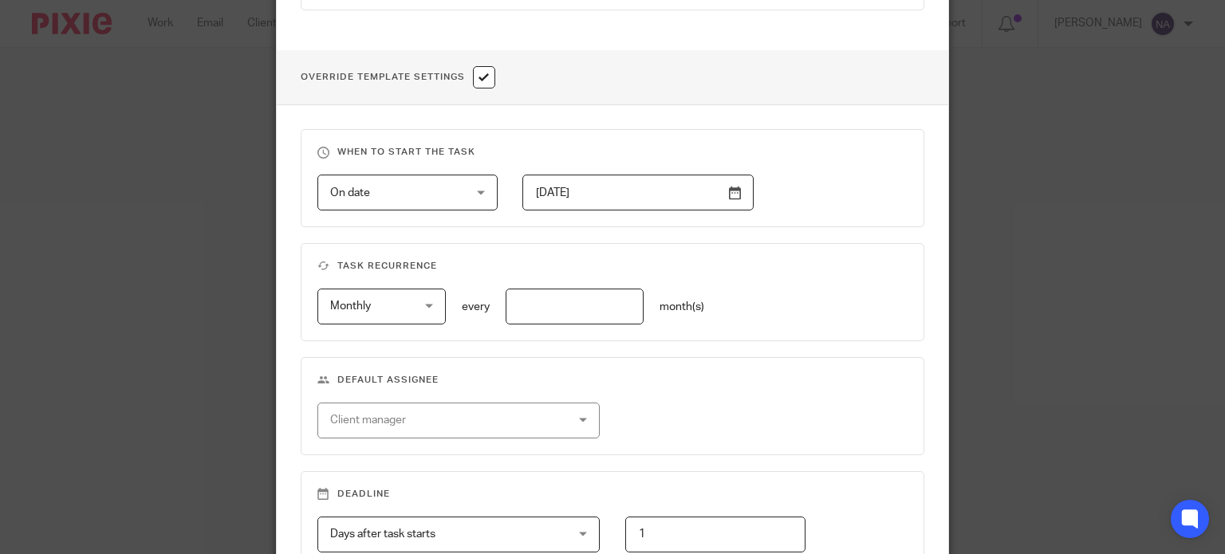
click at [487, 422] on div "Client manager" at bounding box center [437, 421] width 215 height 34
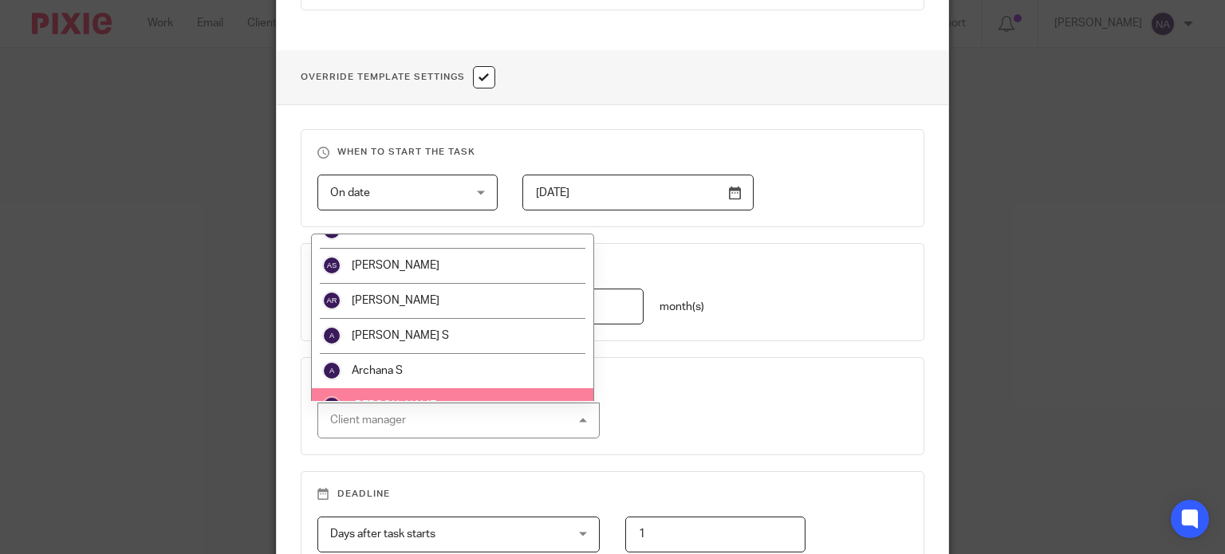
scroll to position [80, 0]
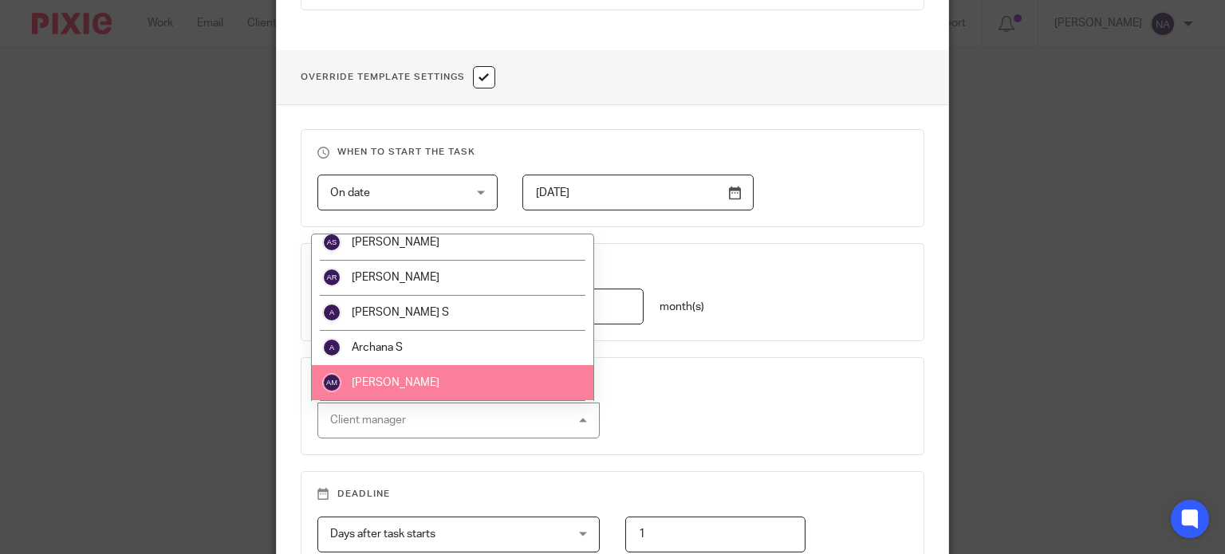
click at [659, 384] on h3 "Default assignee" at bounding box center [612, 380] width 591 height 13
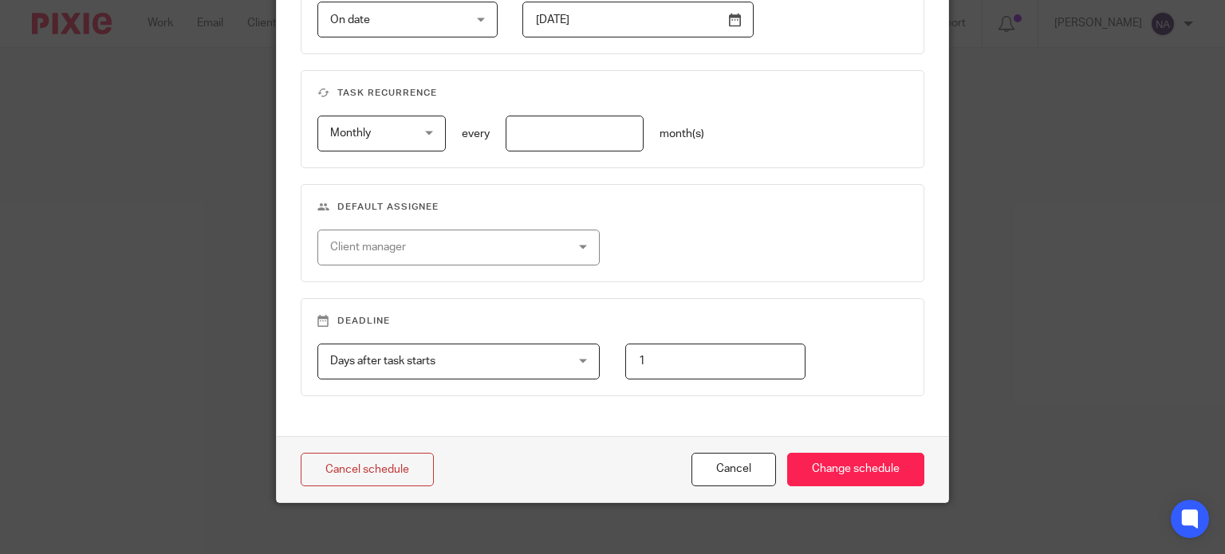
scroll to position [735, 0]
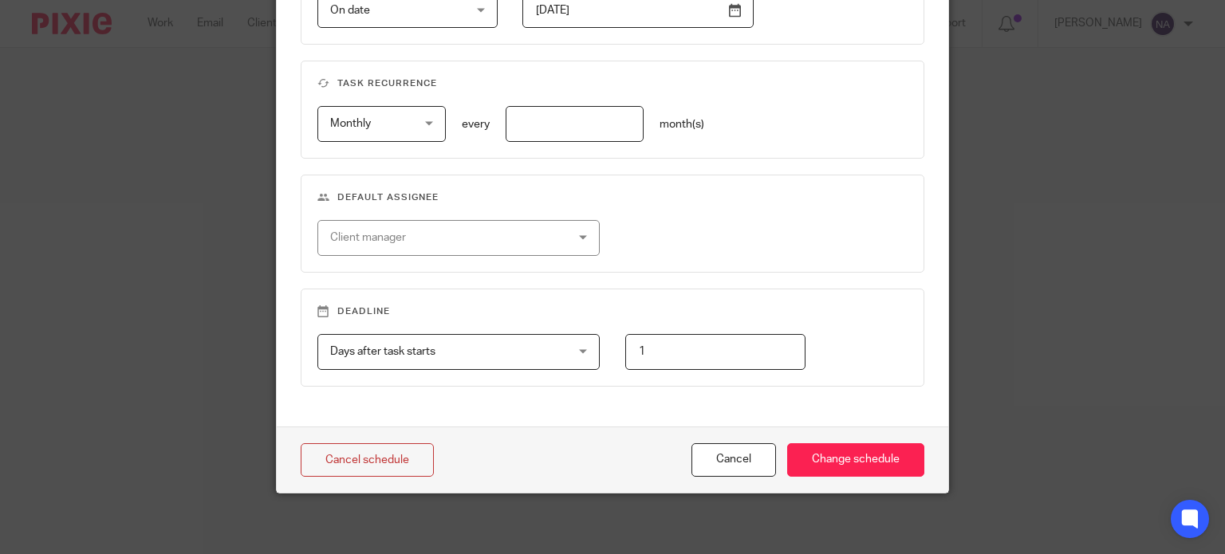
click at [590, 354] on div "Days after task starts Days after task starts" at bounding box center [458, 352] width 283 height 36
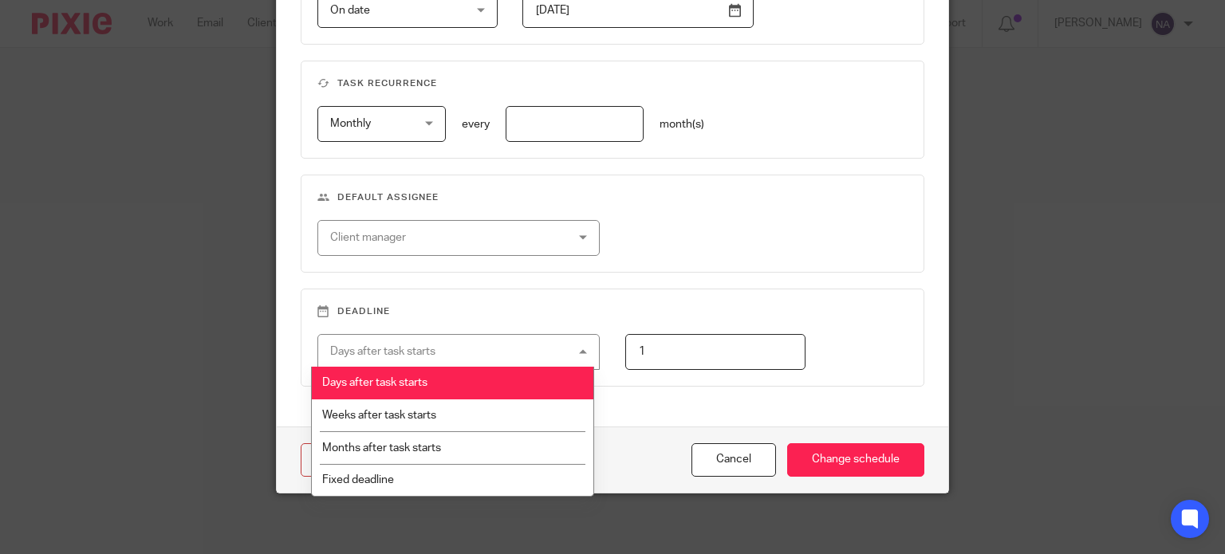
click at [577, 353] on div "Days after task starts Days after task starts" at bounding box center [458, 352] width 283 height 36
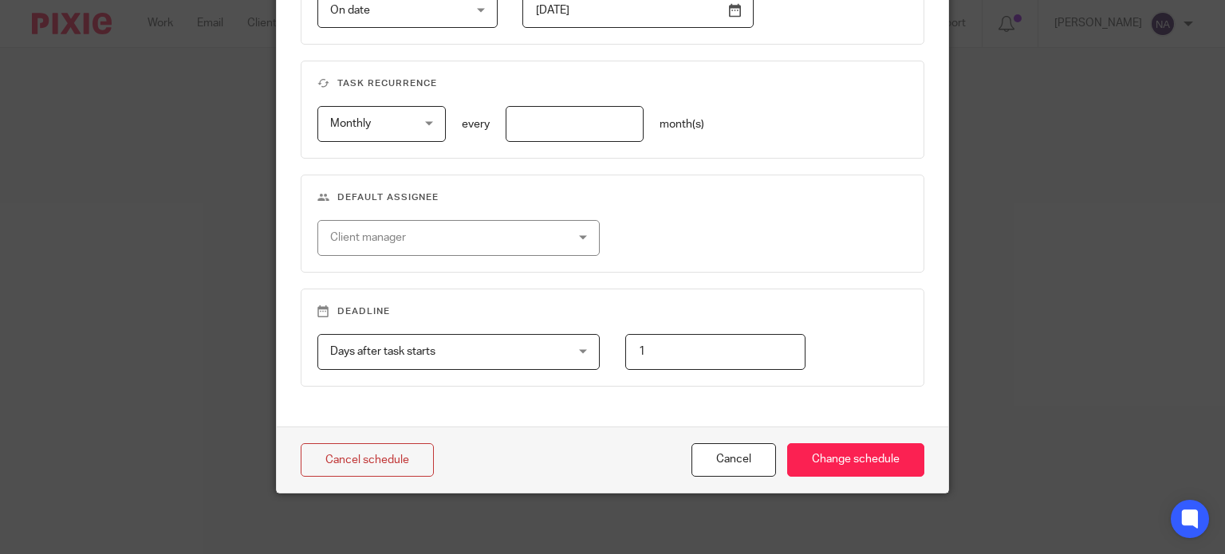
click at [548, 347] on div "Days after task starts Days after task starts" at bounding box center [458, 352] width 283 height 36
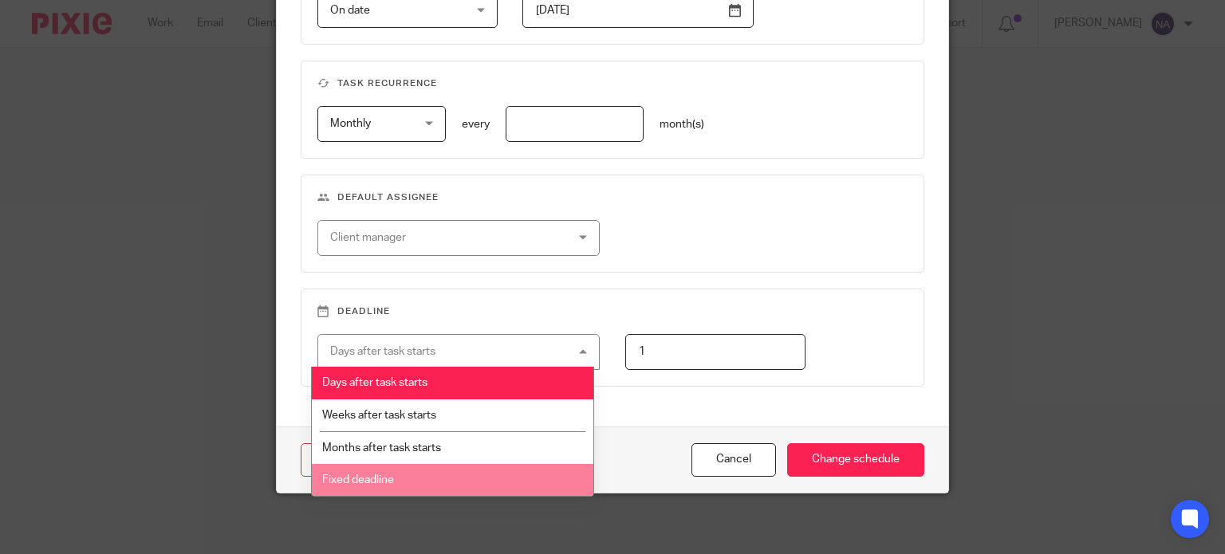
click at [487, 467] on li "Fixed deadline" at bounding box center [453, 480] width 282 height 33
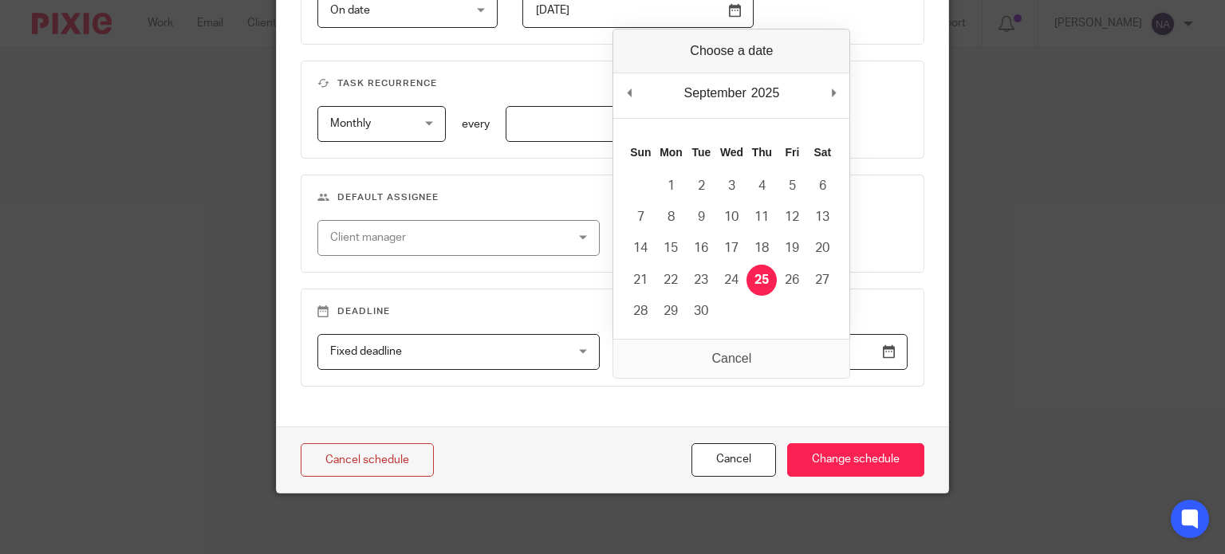
click at [712, 351] on input "2025-09-25" at bounding box center [766, 352] width 283 height 36
type input "2025-10-10"
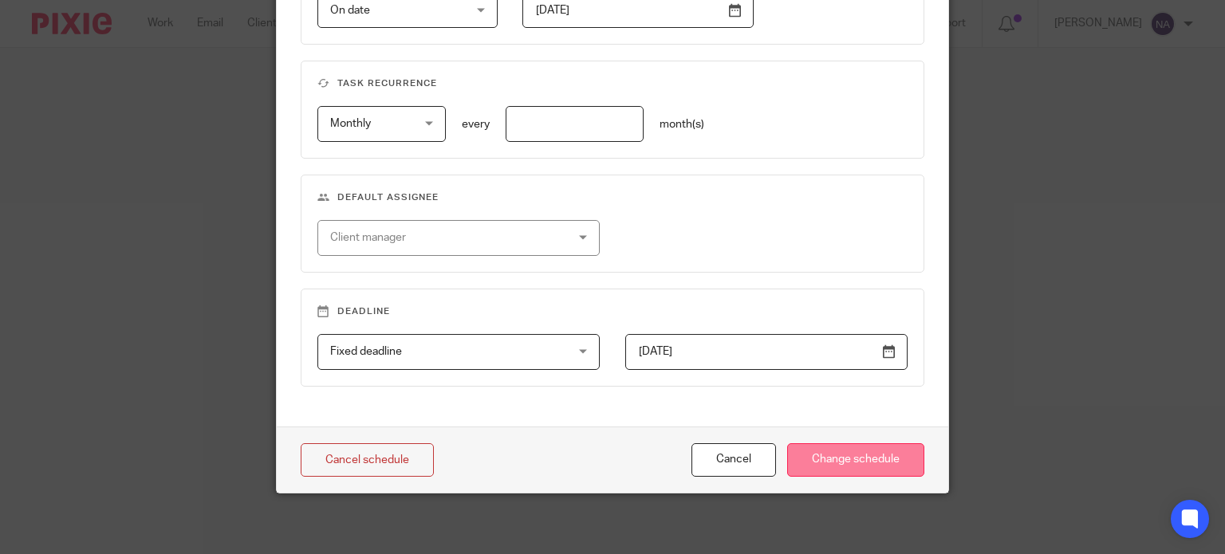
click at [874, 451] on input "Change schedule" at bounding box center [855, 460] width 137 height 34
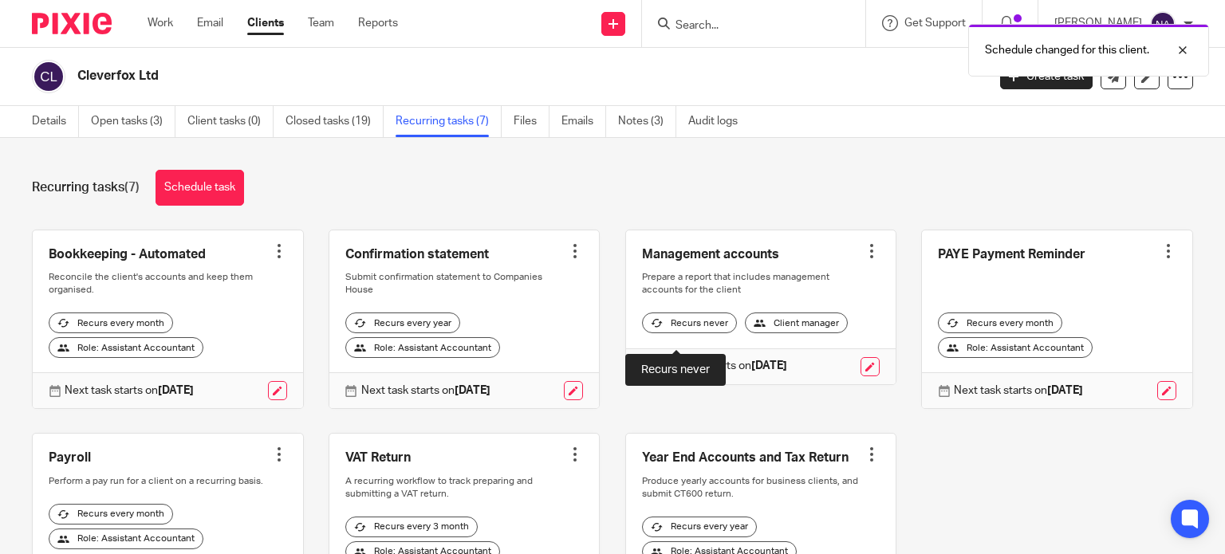
click at [706, 333] on div "Recurs never" at bounding box center [689, 323] width 95 height 21
click at [651, 333] on div "Recurs never" at bounding box center [689, 323] width 95 height 21
click at [864, 248] on div at bounding box center [872, 251] width 16 height 16
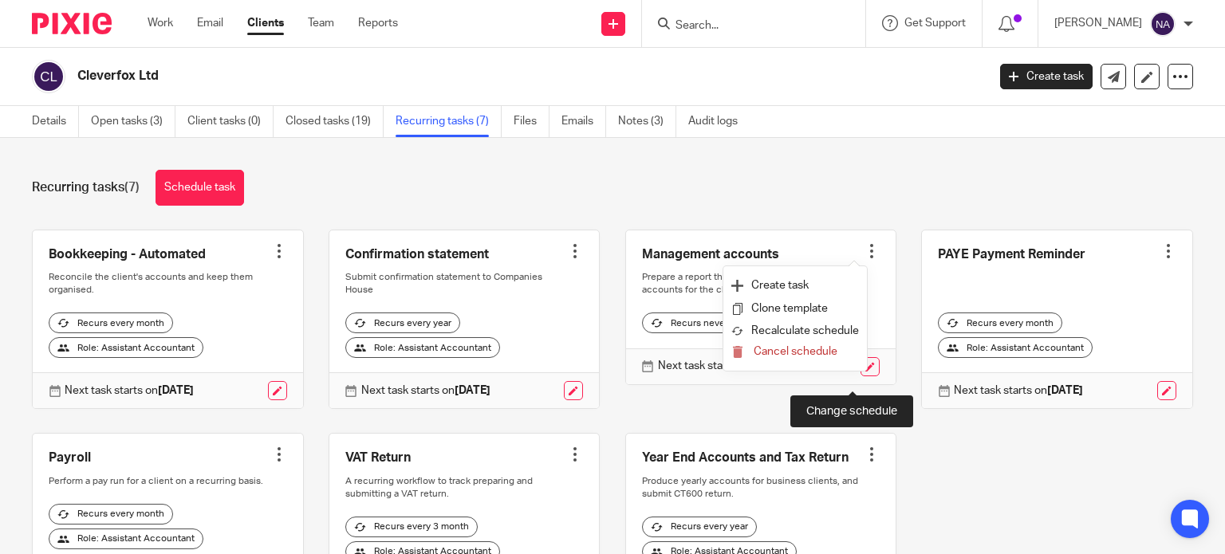
click at [861, 376] on link at bounding box center [870, 366] width 19 height 19
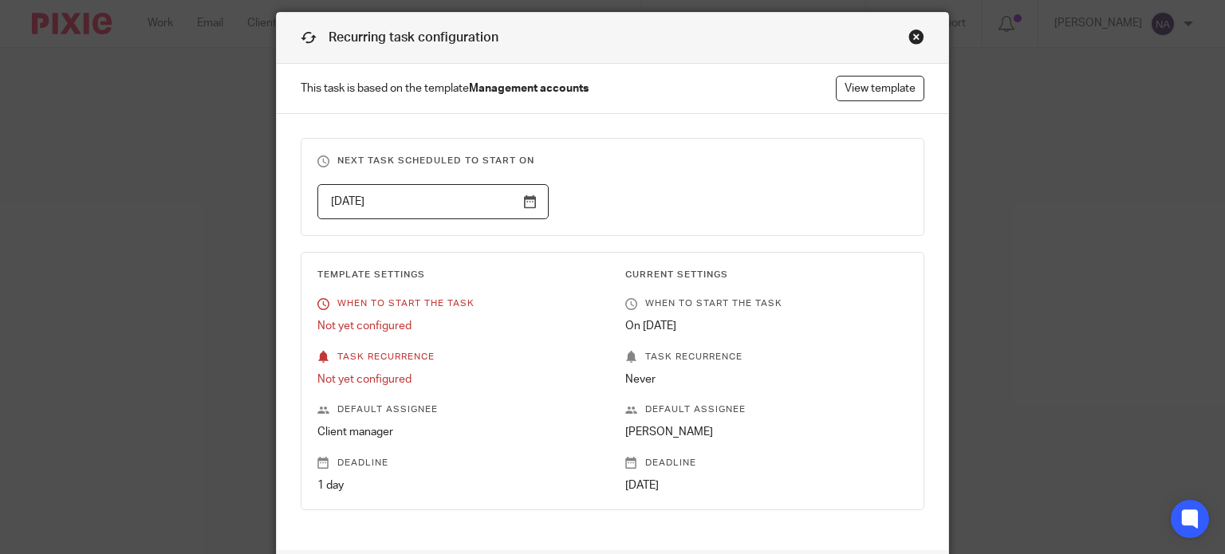
scroll to position [80, 0]
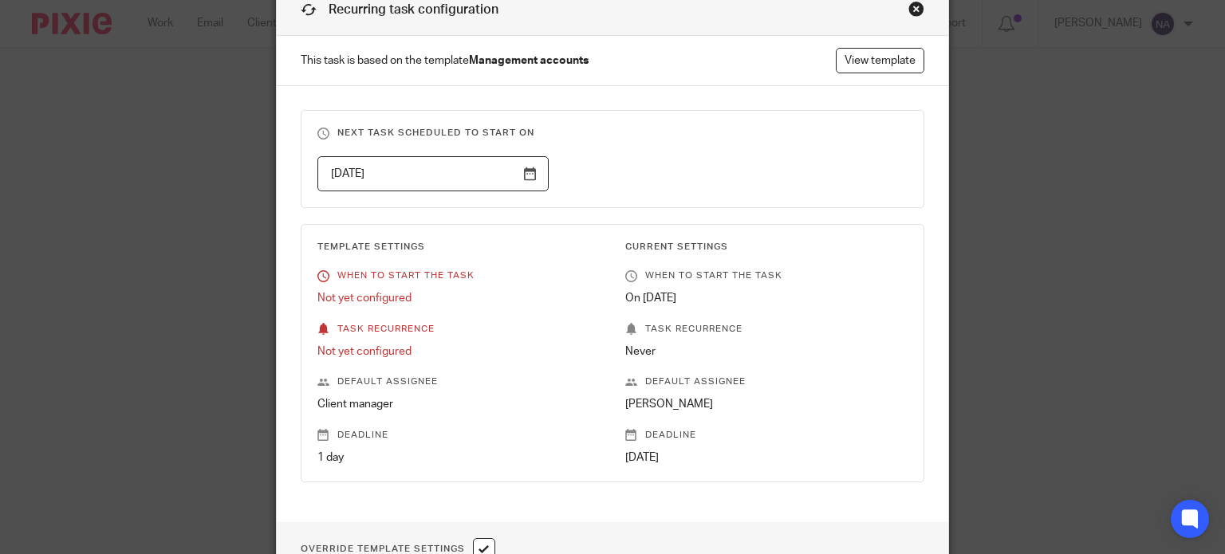
click at [641, 350] on p "Never" at bounding box center [766, 352] width 283 height 16
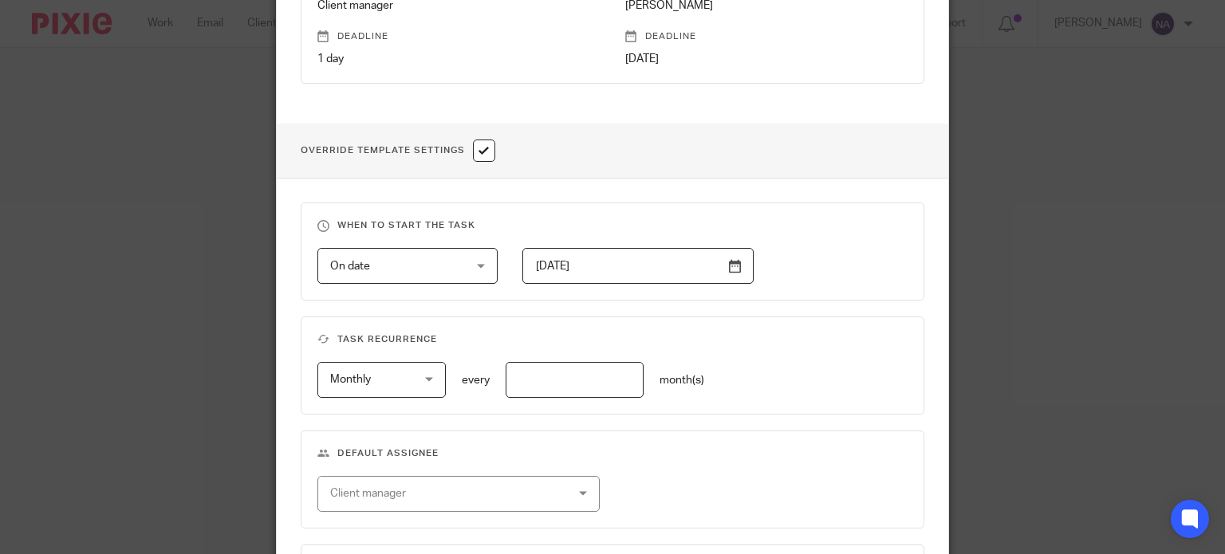
scroll to position [638, 0]
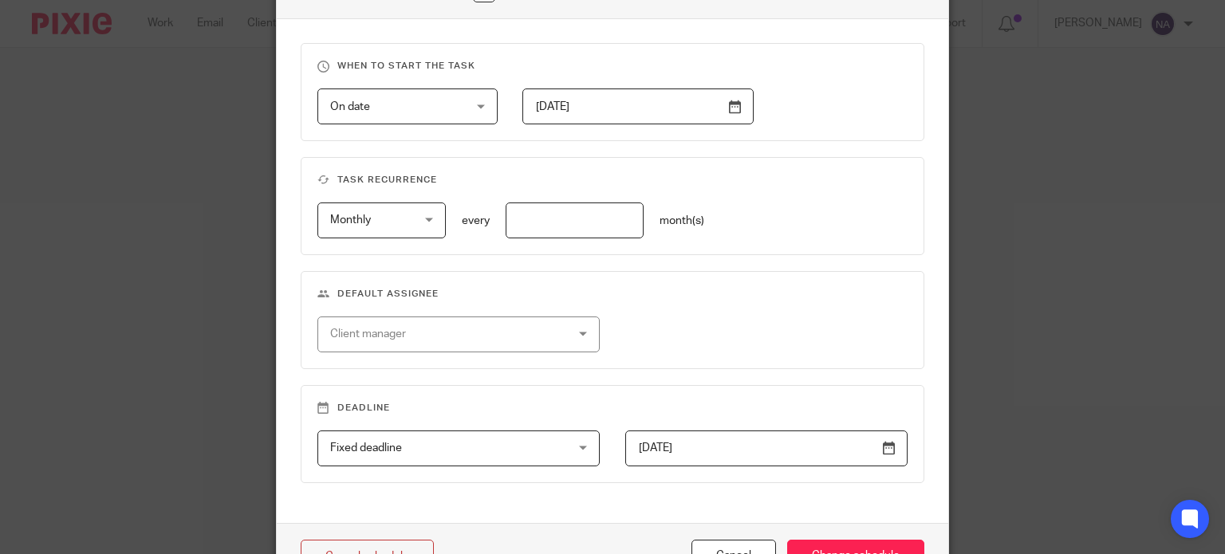
click at [587, 223] on input "text" at bounding box center [575, 221] width 138 height 36
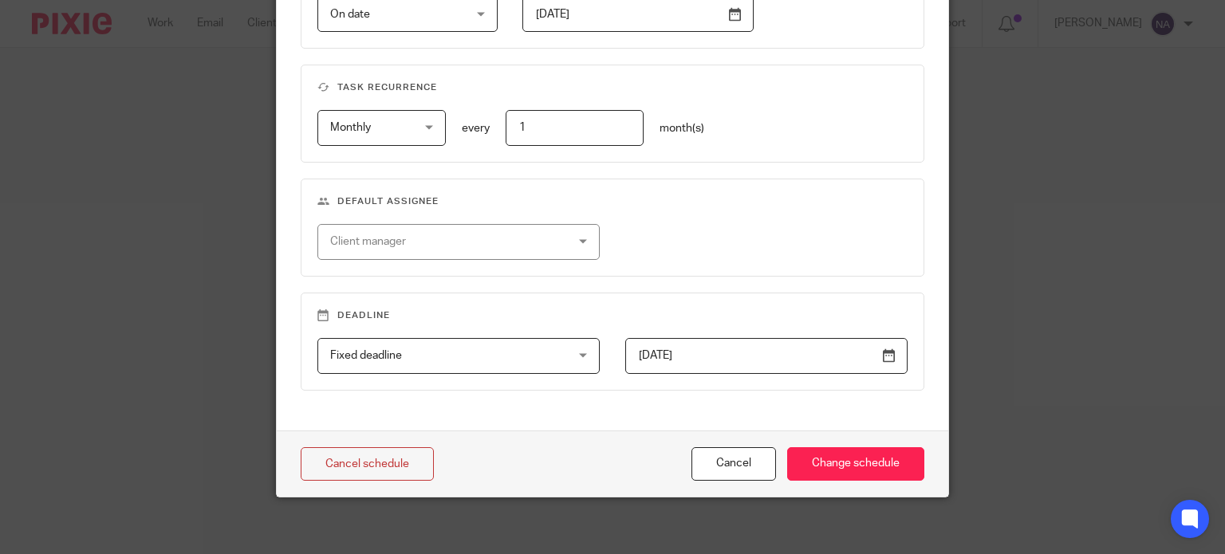
scroll to position [735, 0]
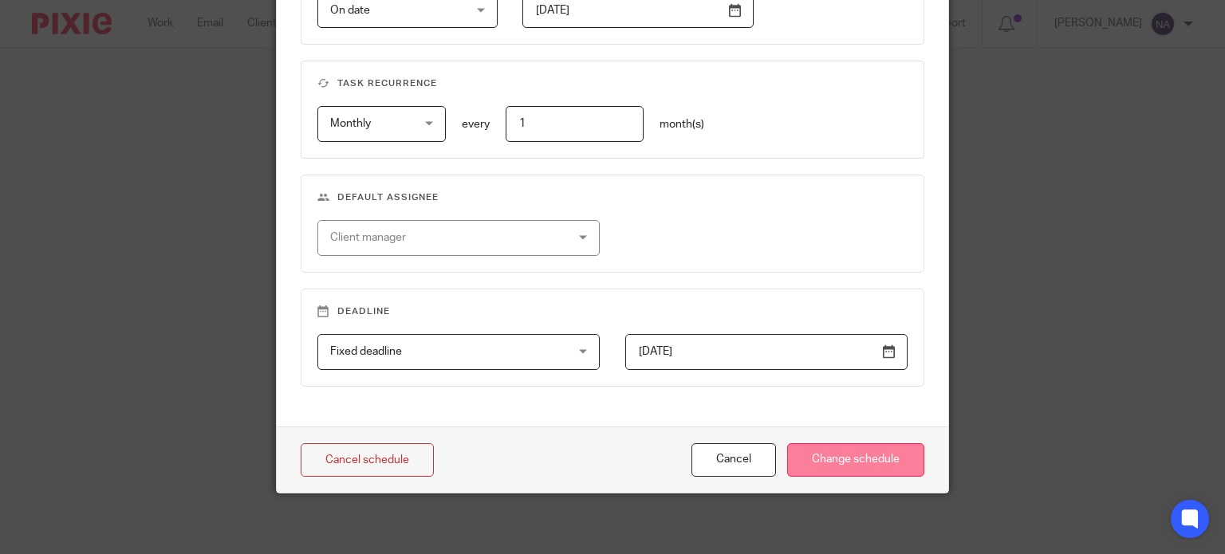
type input "1"
click at [848, 447] on input "Change schedule" at bounding box center [855, 460] width 137 height 34
